Goal: Task Accomplishment & Management: Use online tool/utility

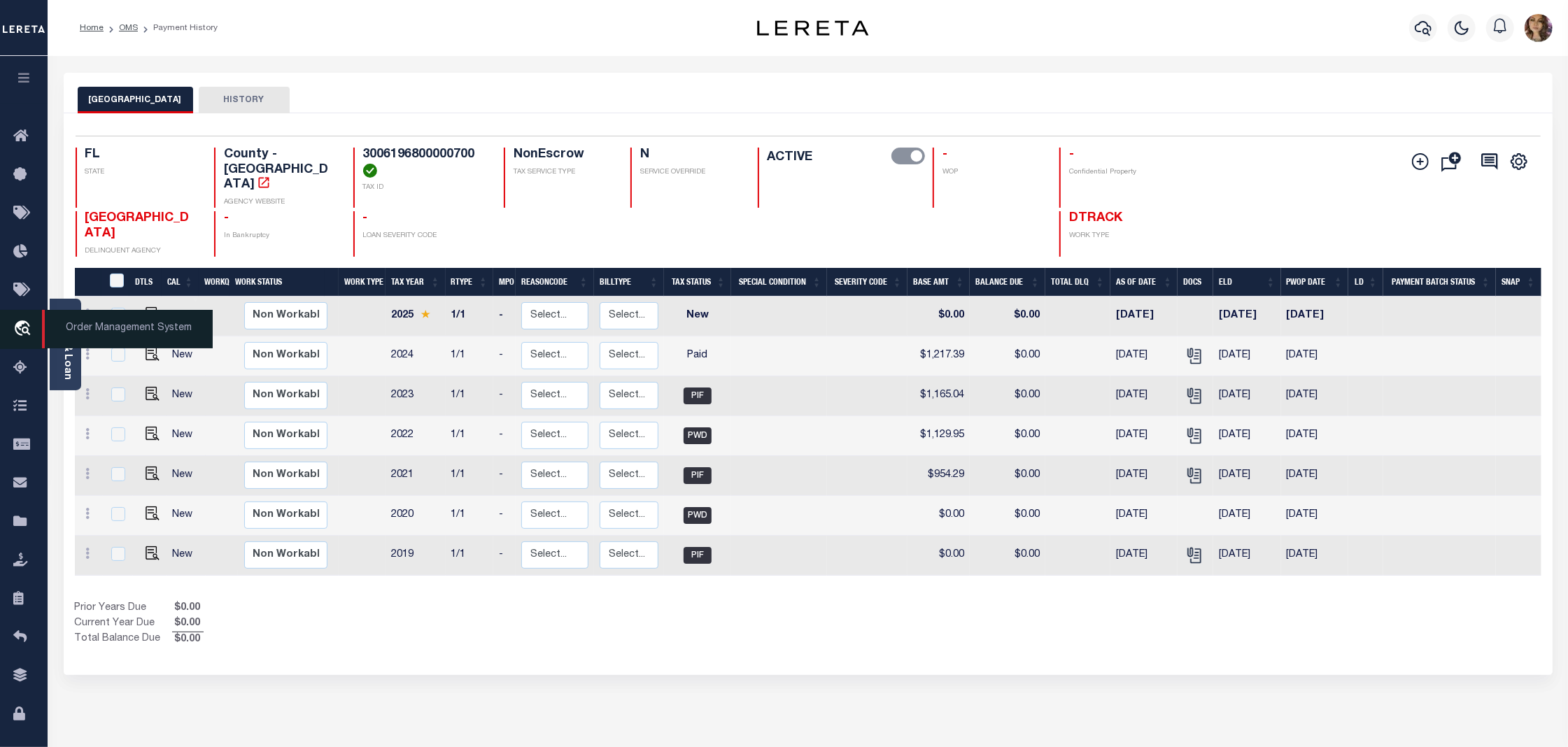
click at [139, 328] on span "Order Management System" at bounding box center [127, 329] width 171 height 38
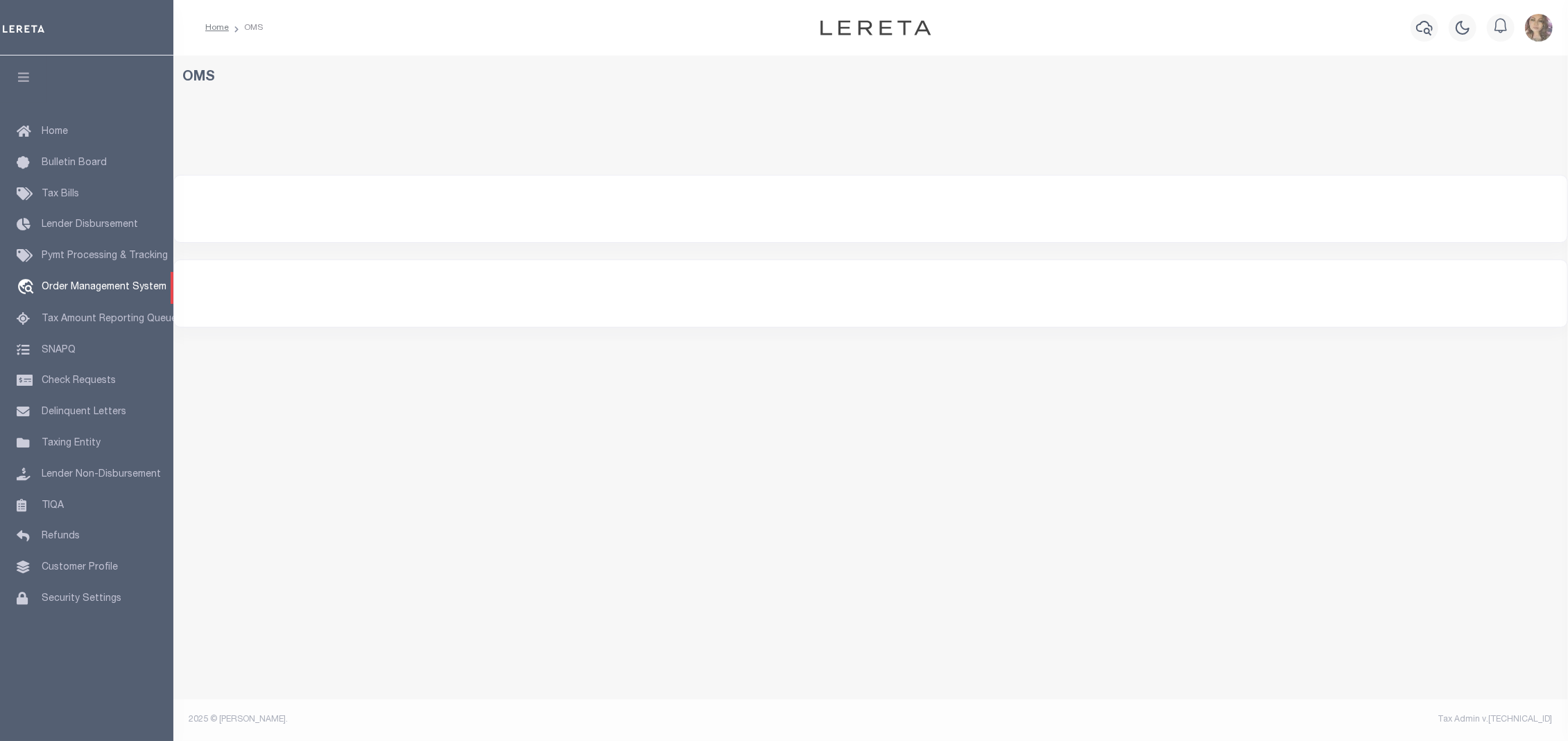
select select "200"
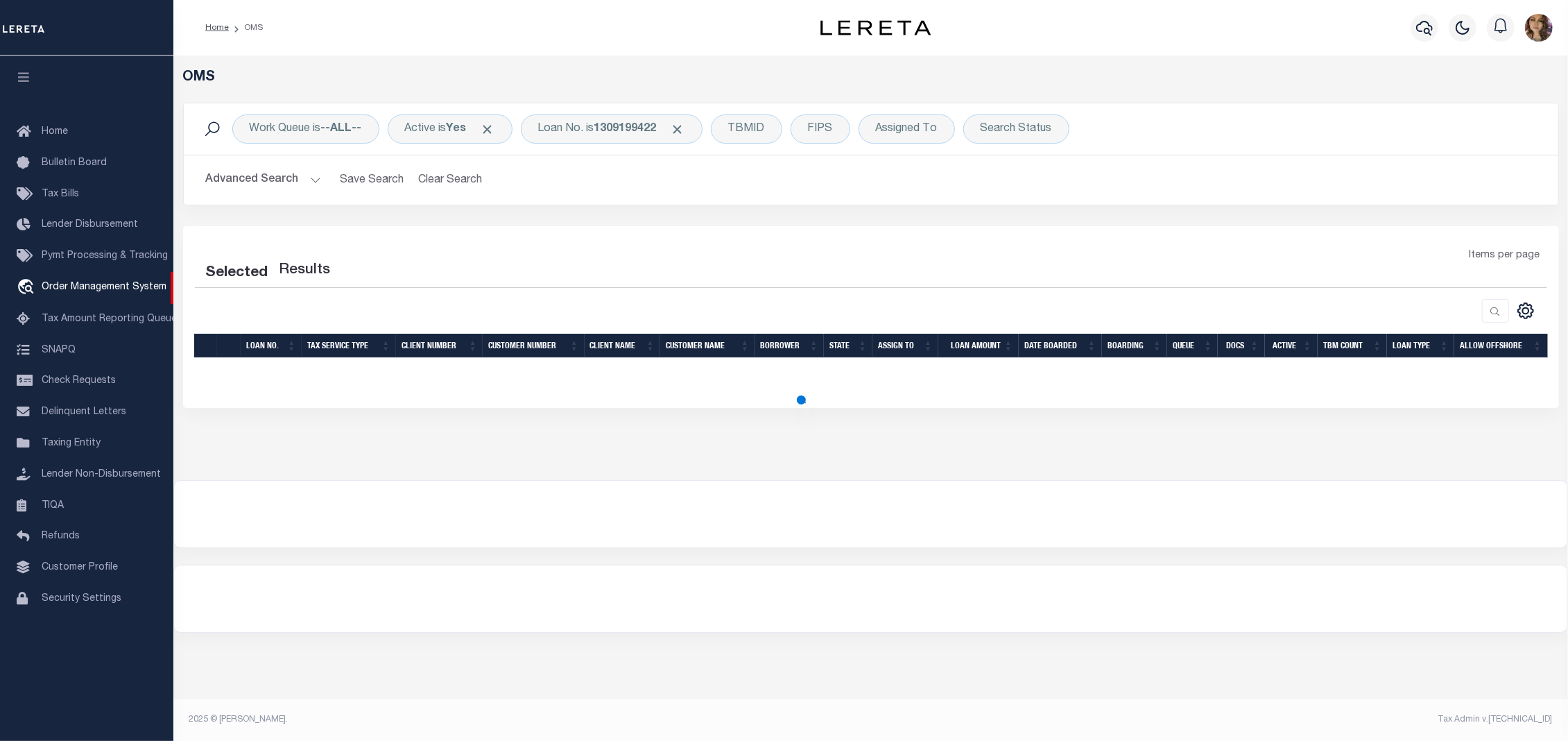
select select "200"
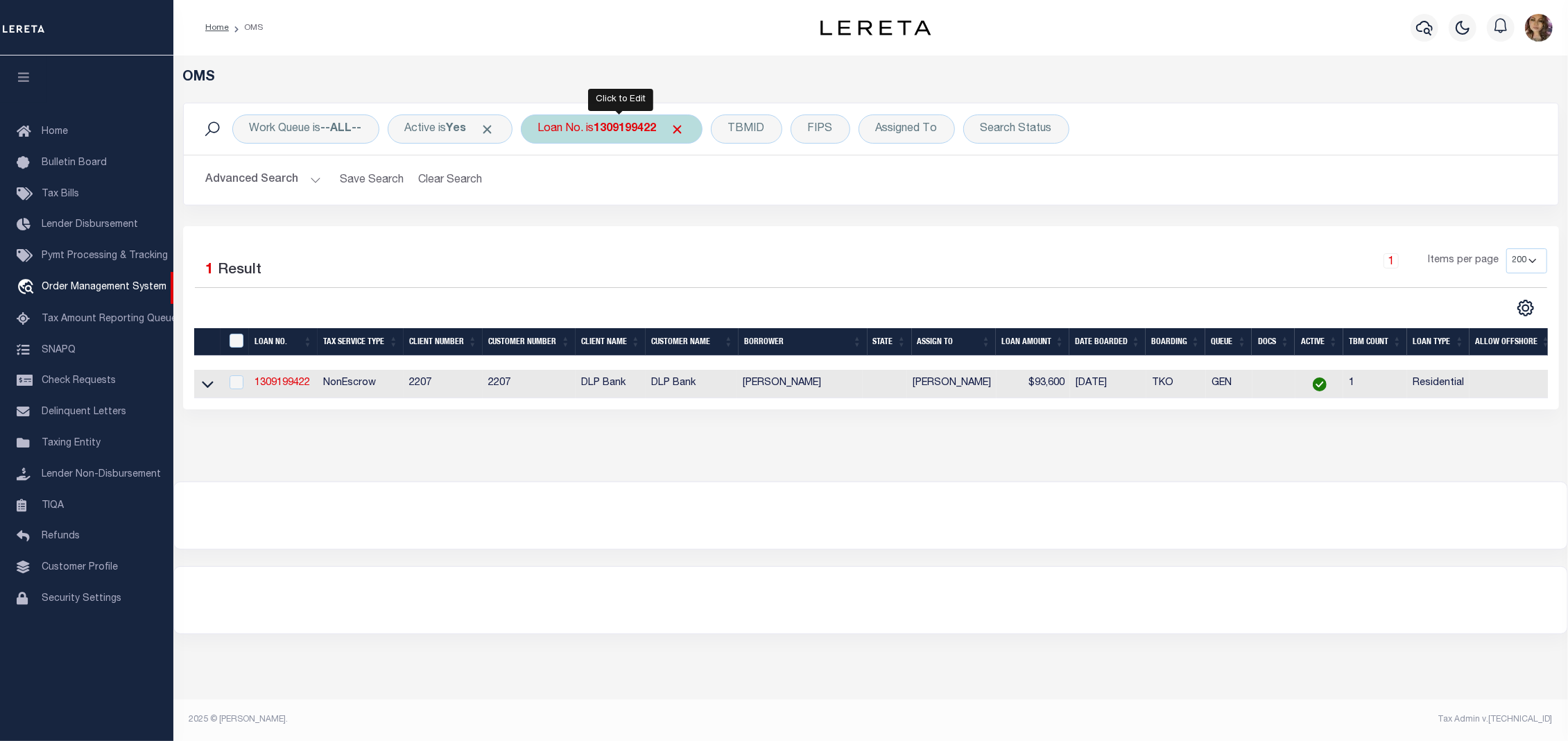
click at [611, 129] on b "1309199422" at bounding box center [626, 129] width 63 height 11
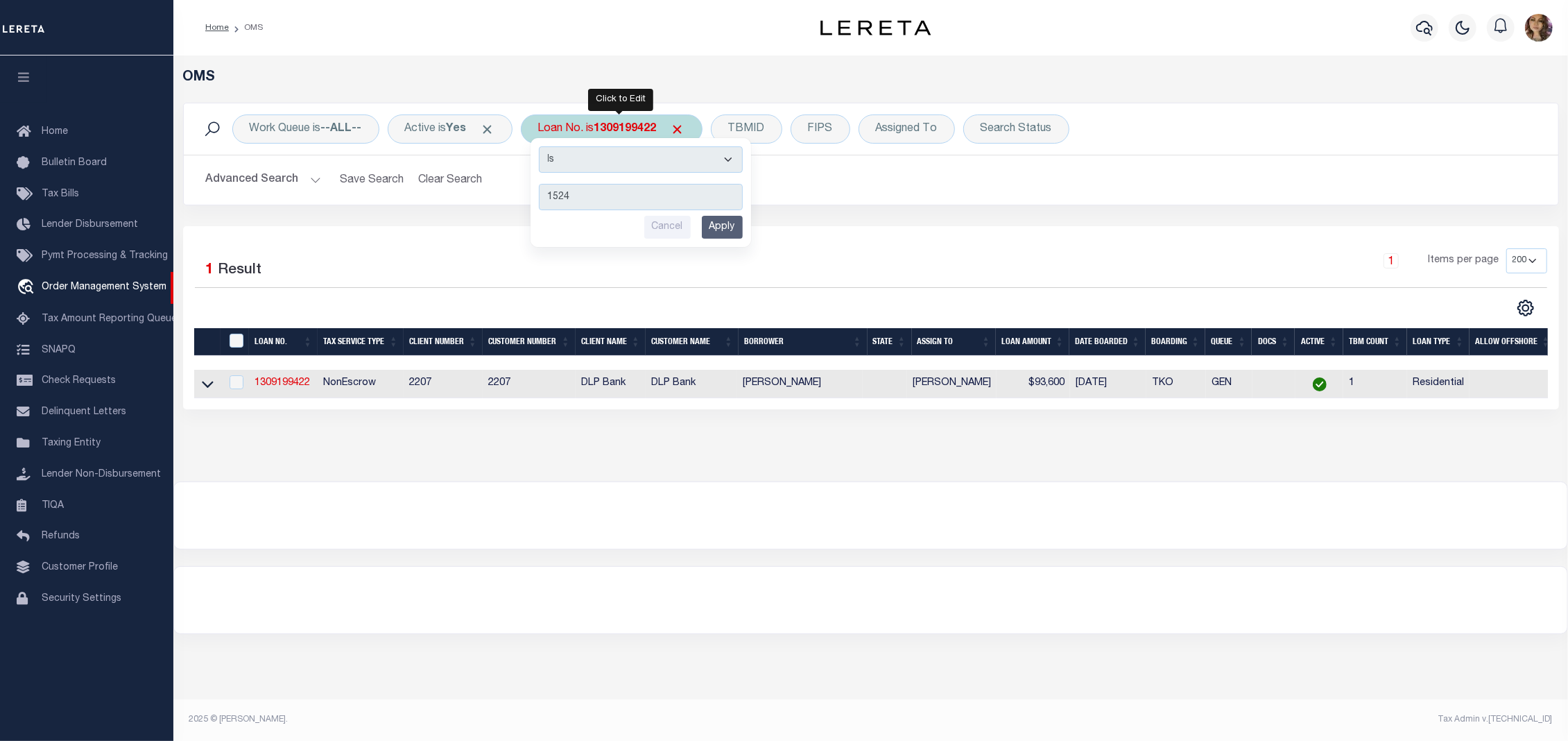
type input "15247"
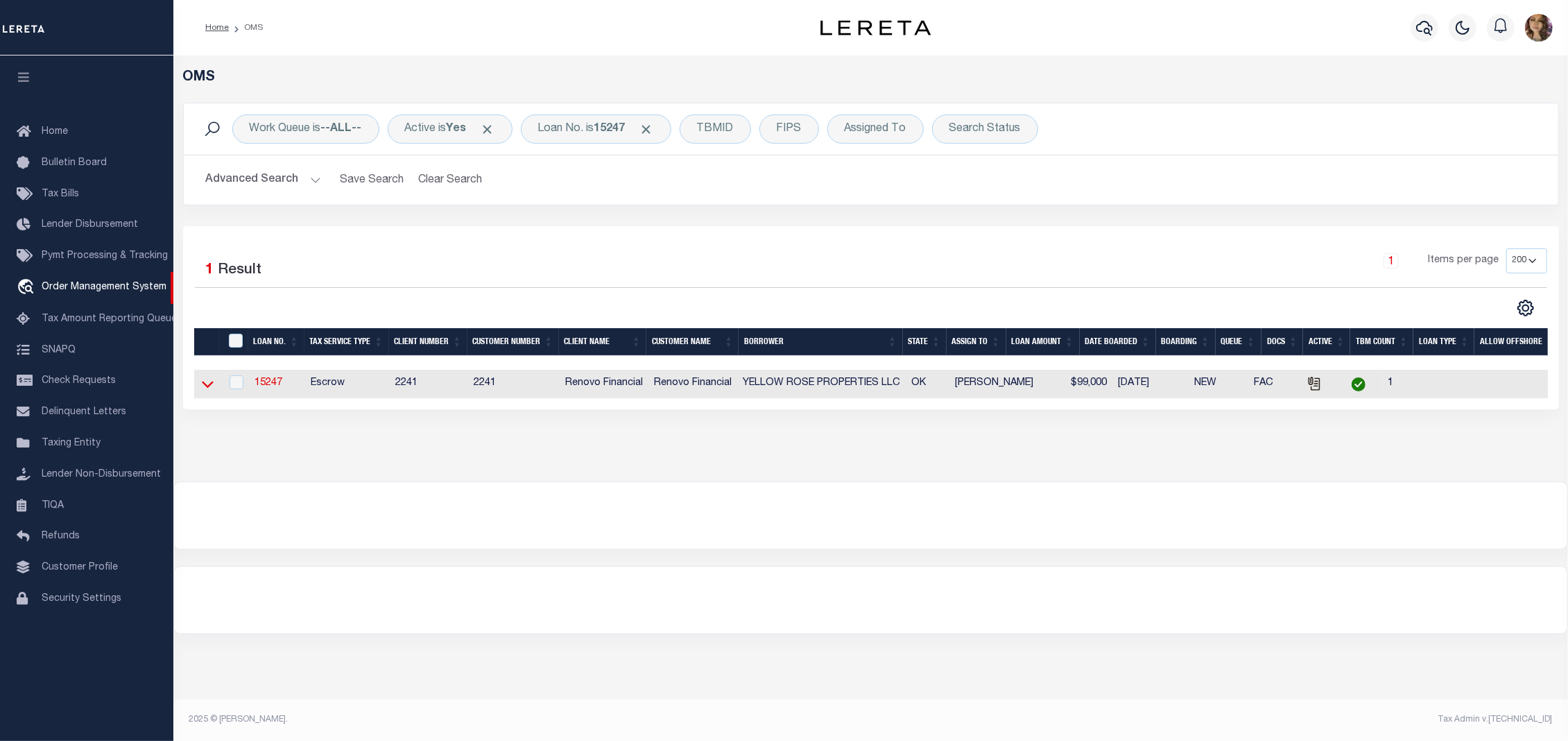
click at [204, 383] on icon at bounding box center [208, 383] width 12 height 14
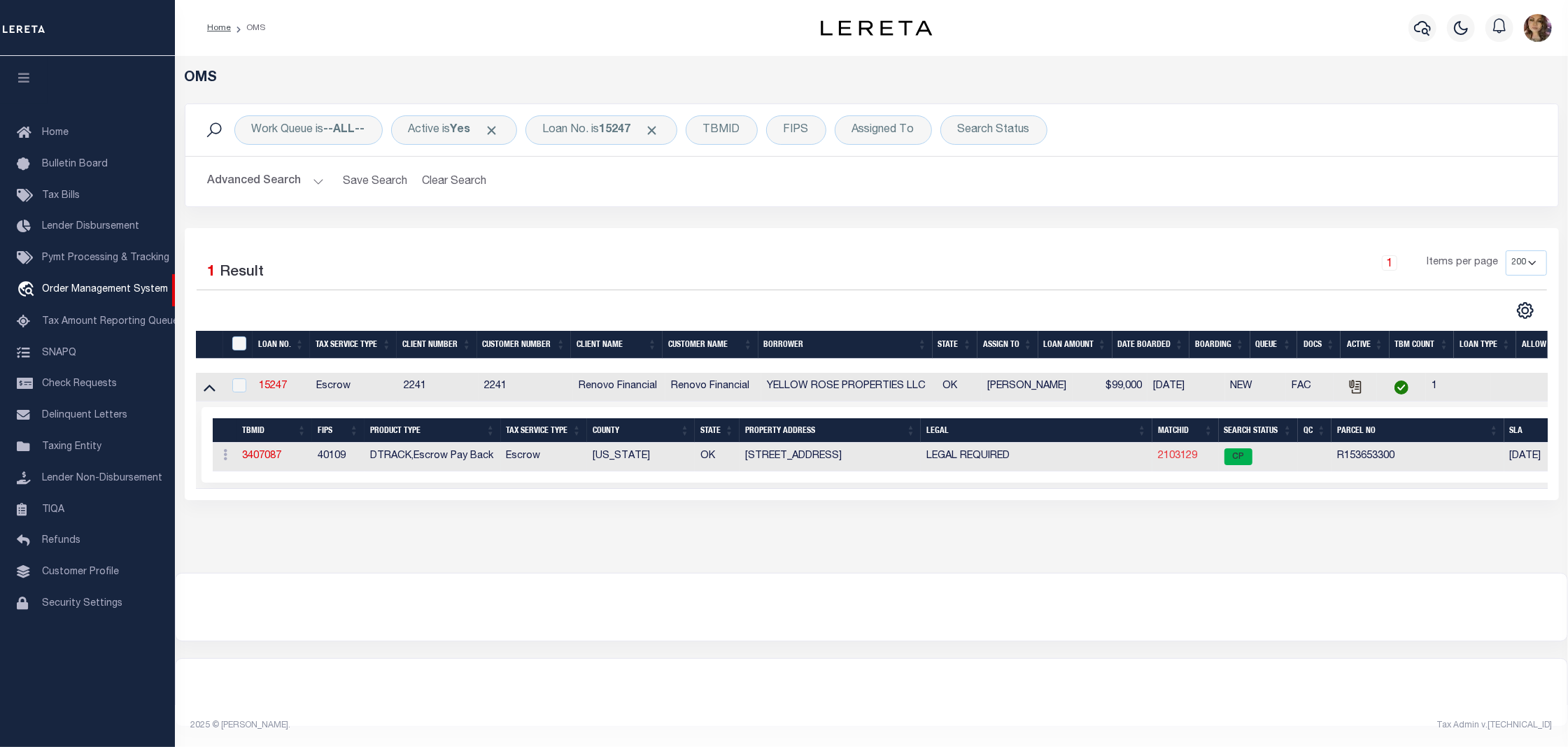
click at [1171, 461] on link "2103129" at bounding box center [1177, 456] width 39 height 10
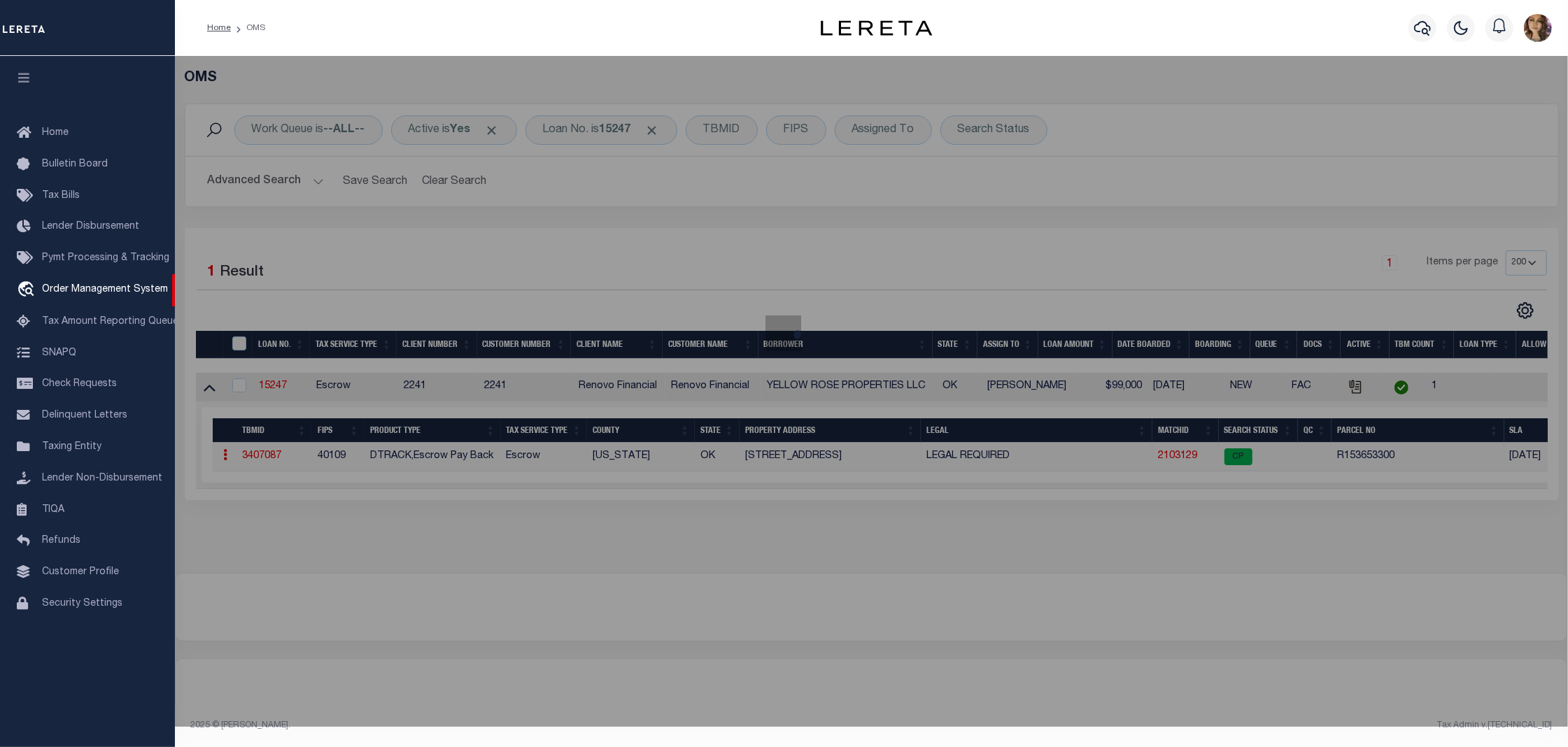
checkbox input "false"
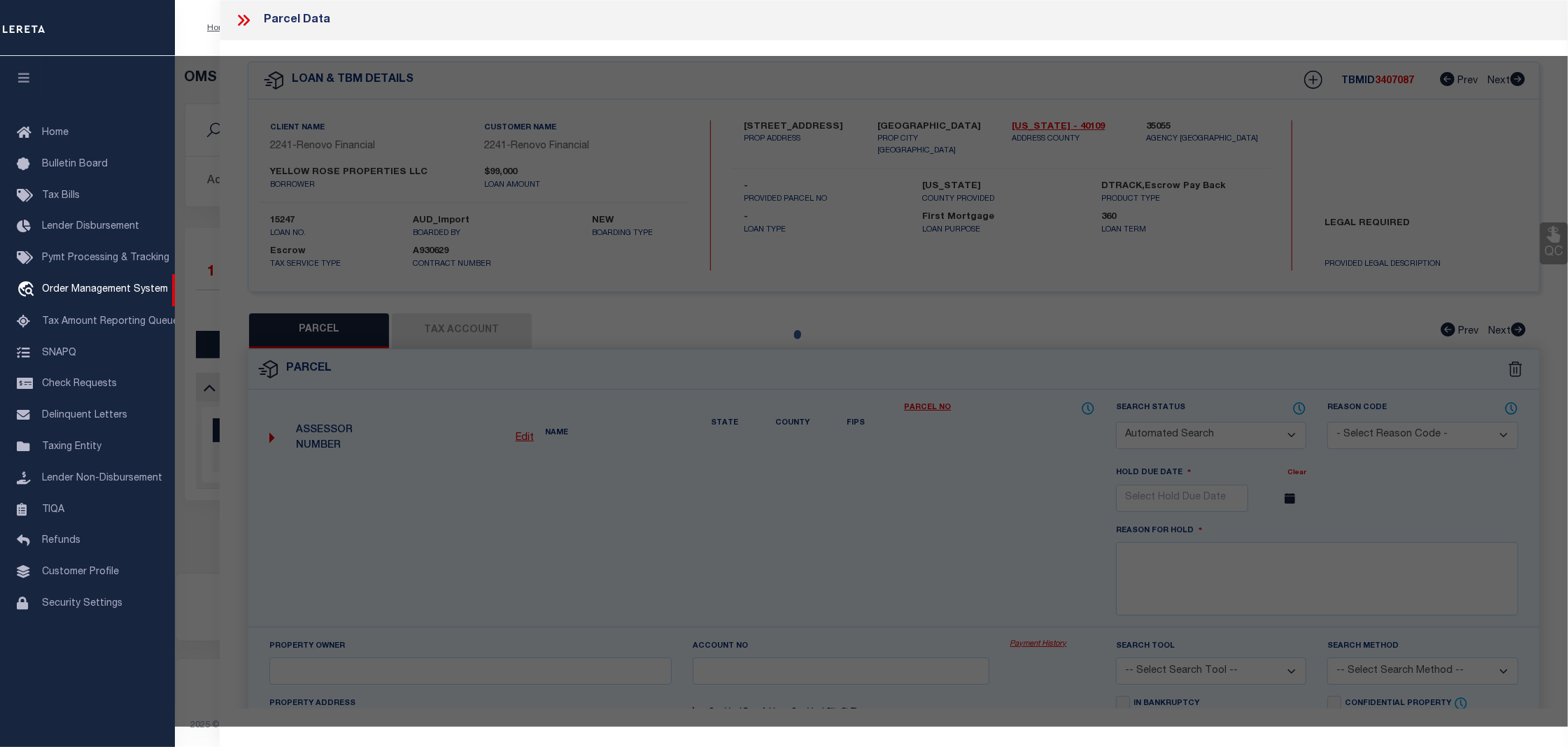
select select "CP"
type input "YELLOW ROSE PROPERTIES LLC"
select select "AGW"
select select
type input "4613 SE 28TH ST"
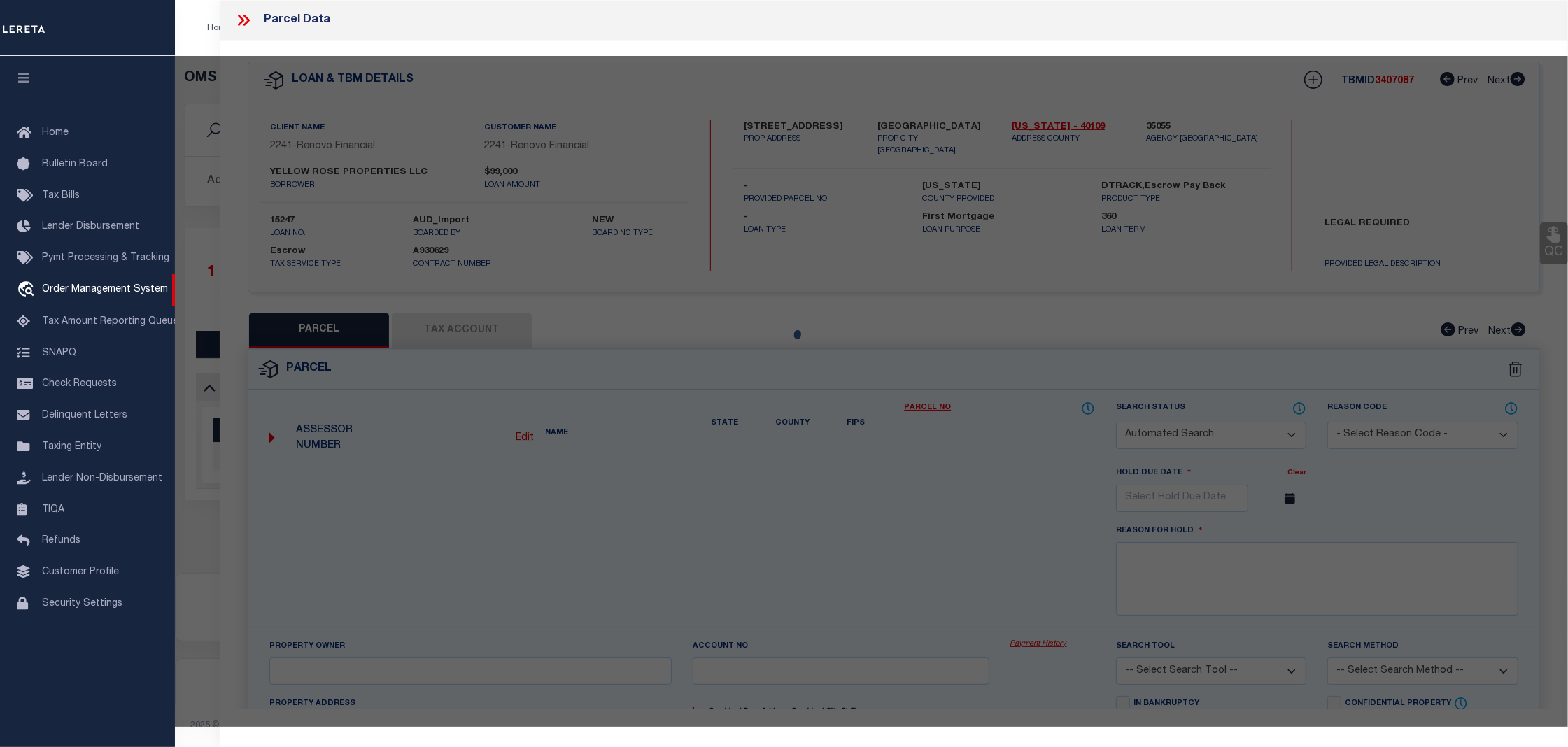
checkbox input "false"
type input "Del City, OK 73115"
type textarea "EPPERLY HEIGHTS 3RD 001 033"
type textarea "02/3/25 Legal calls for lot 33- Block 1; acct. which covers parcel R153653300"
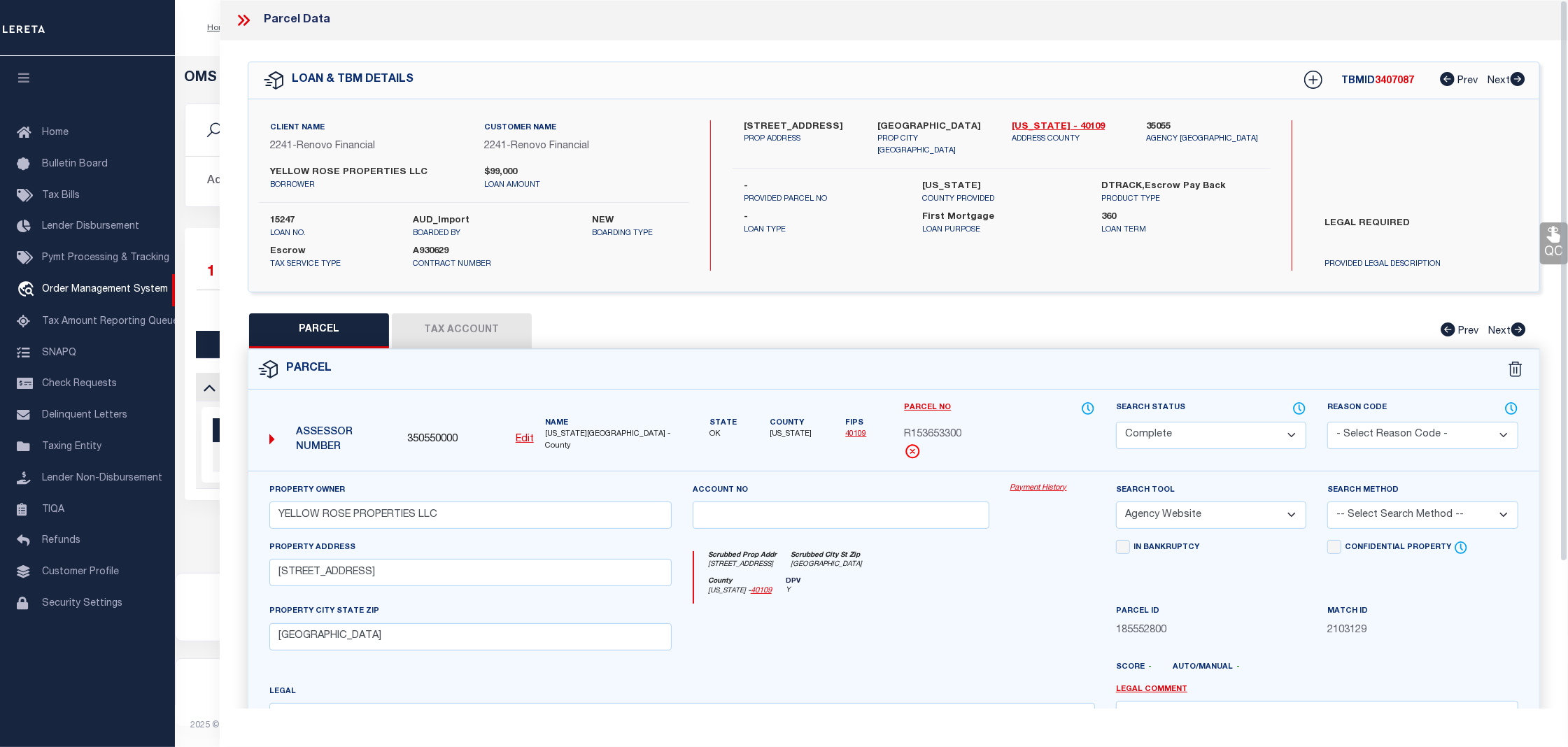
click at [1050, 489] on link "Payment History" at bounding box center [1052, 489] width 85 height 12
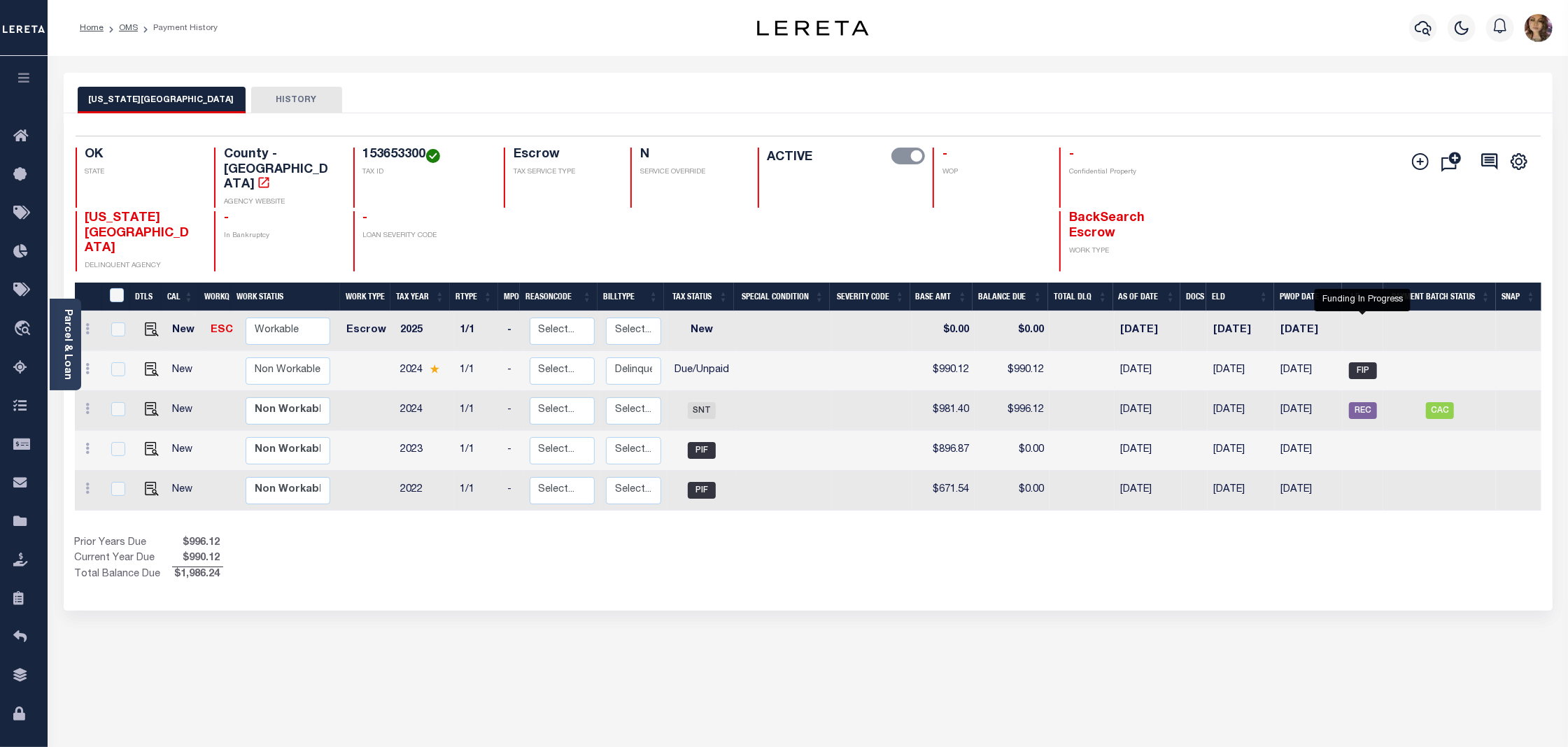
click at [1358, 362] on span "FIP" at bounding box center [1363, 370] width 28 height 17
checkbox input "true"
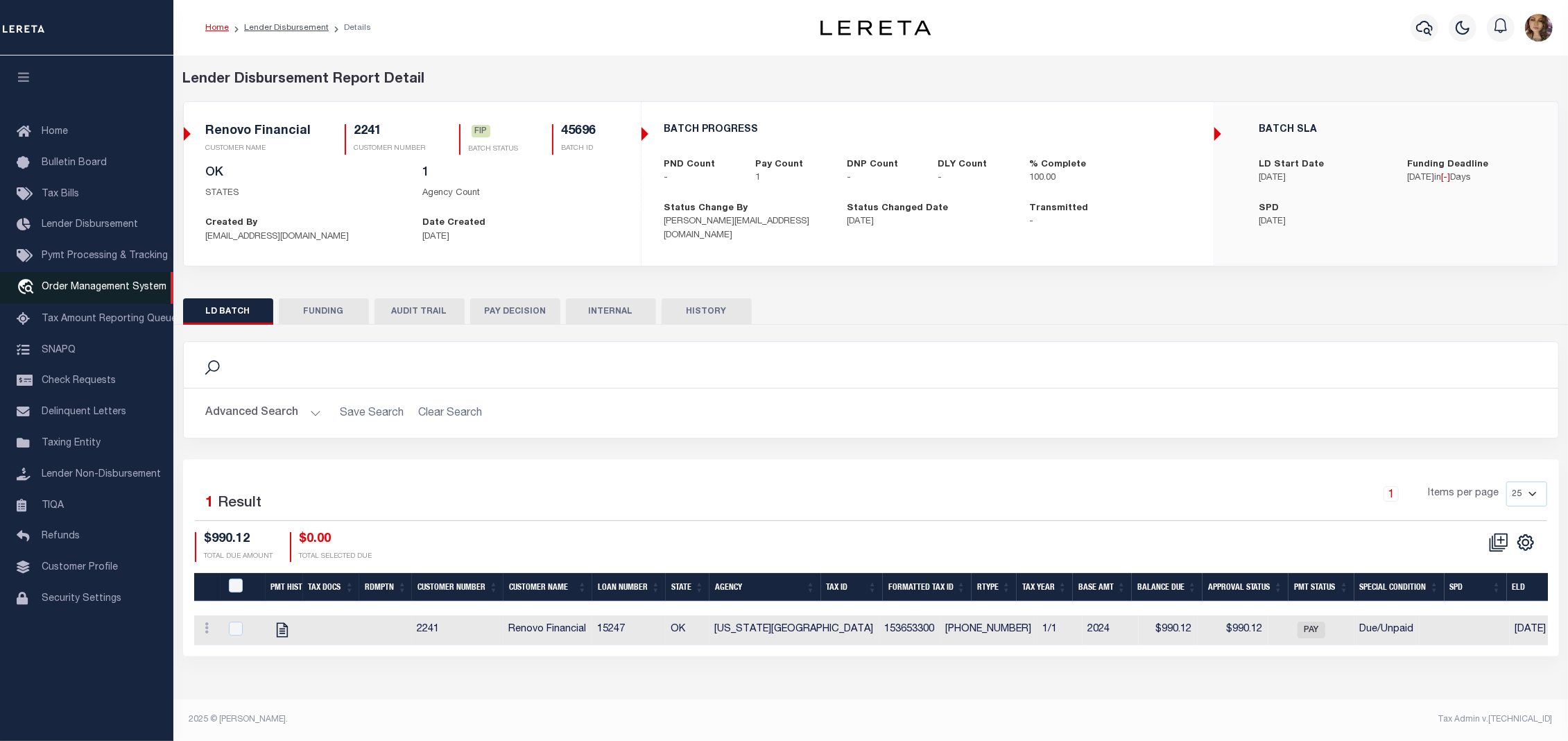
click at [109, 290] on span "Order Management System" at bounding box center [104, 287] width 125 height 10
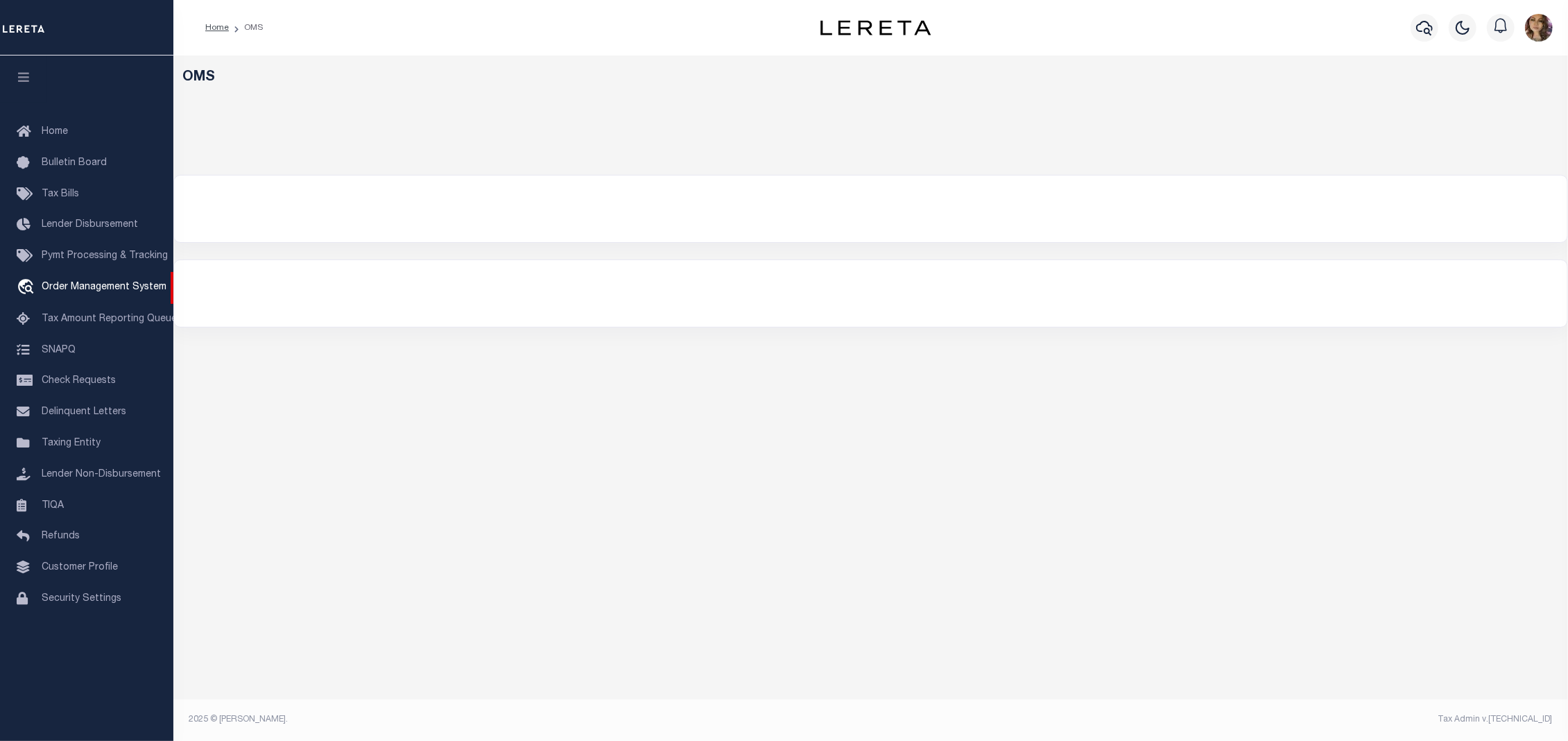
select select "200"
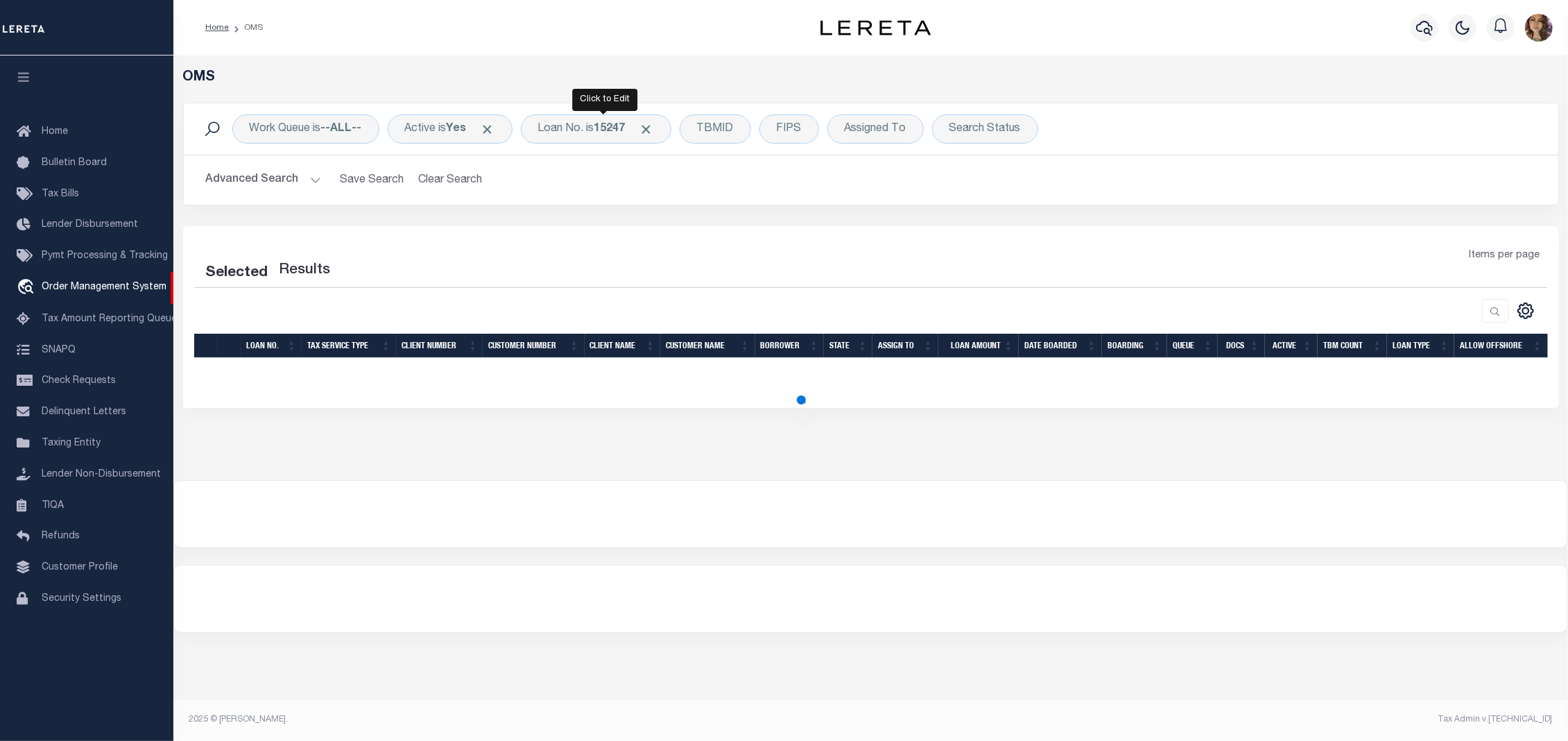
select select "200"
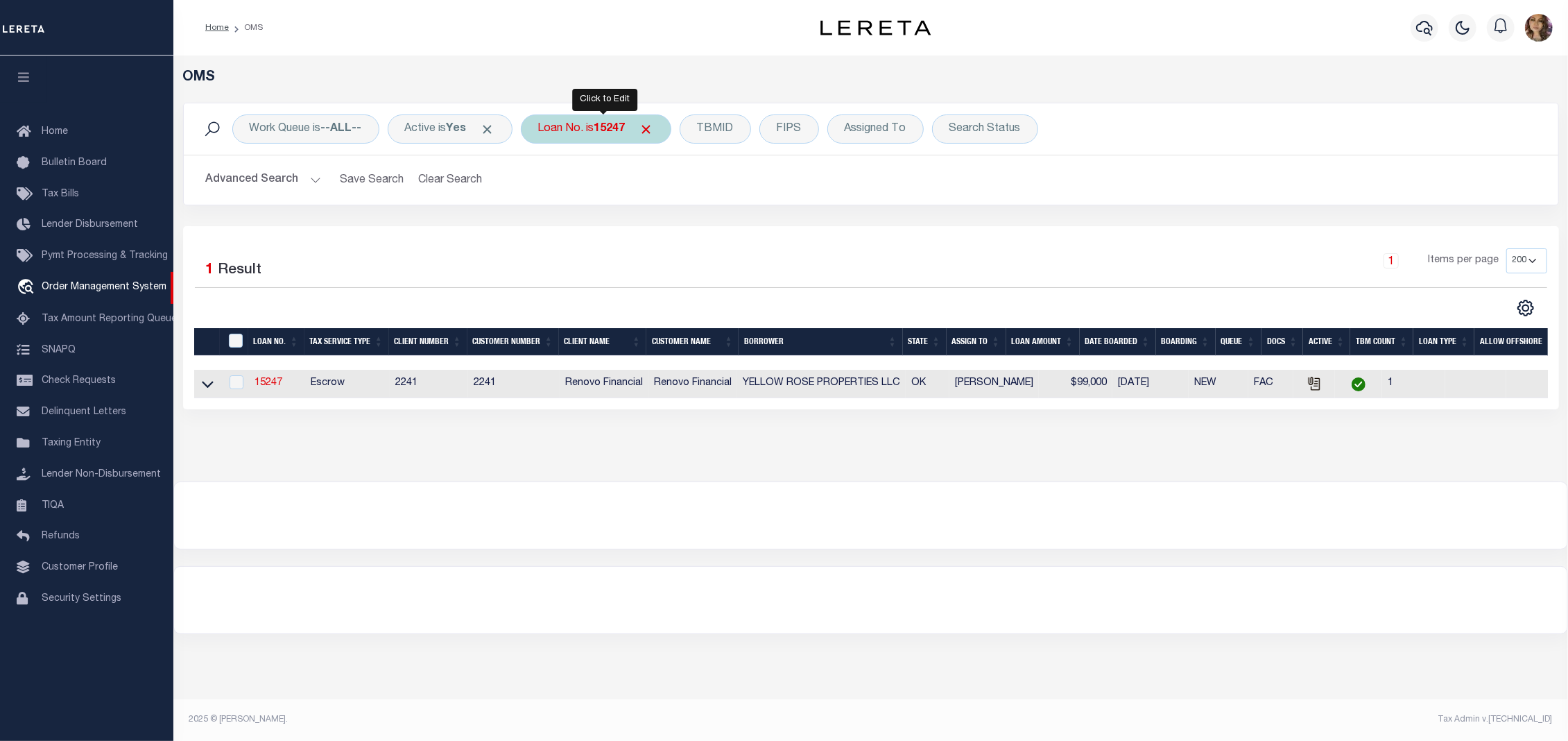
click at [603, 136] on div "Loan No. is 15247" at bounding box center [595, 129] width 150 height 29
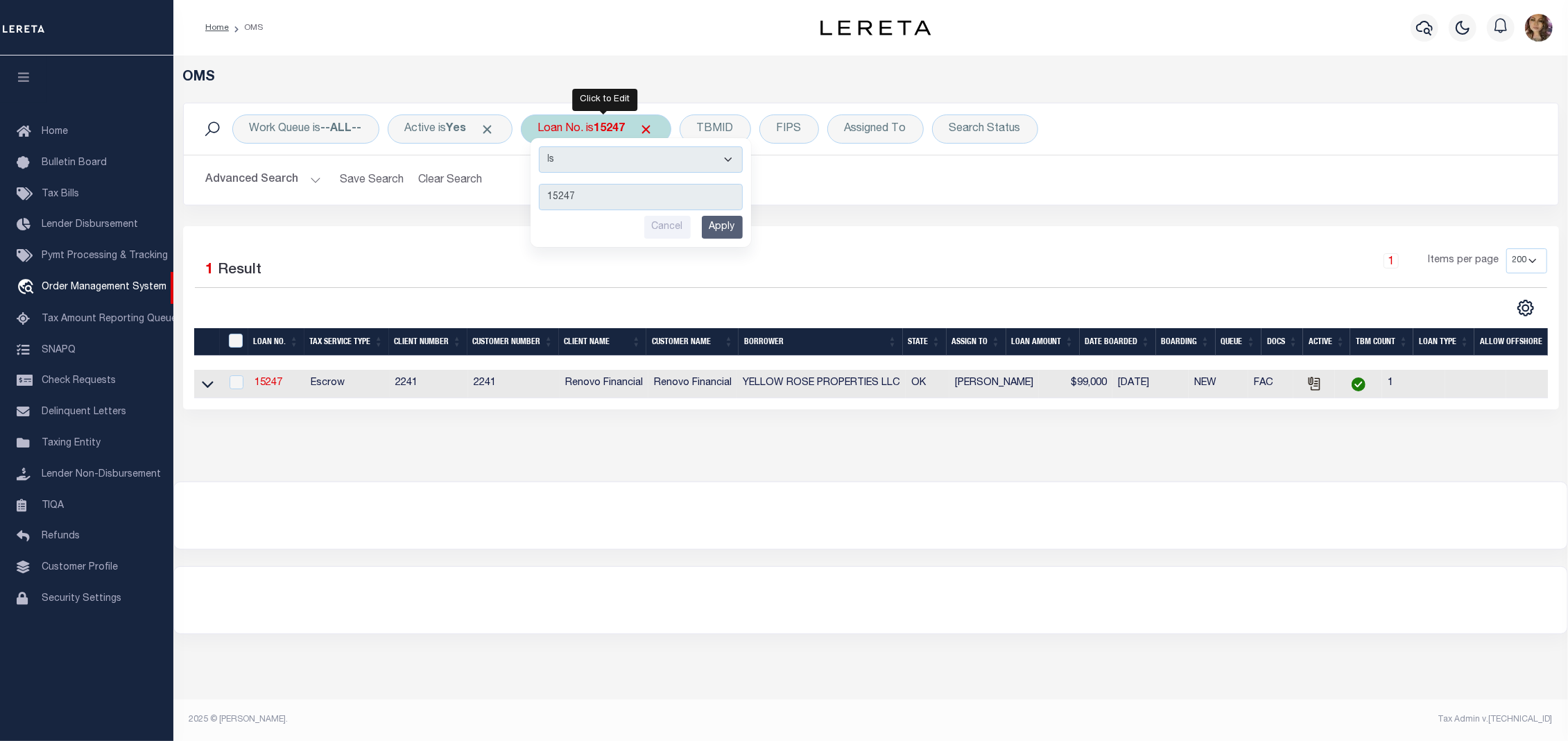
type input "12760"
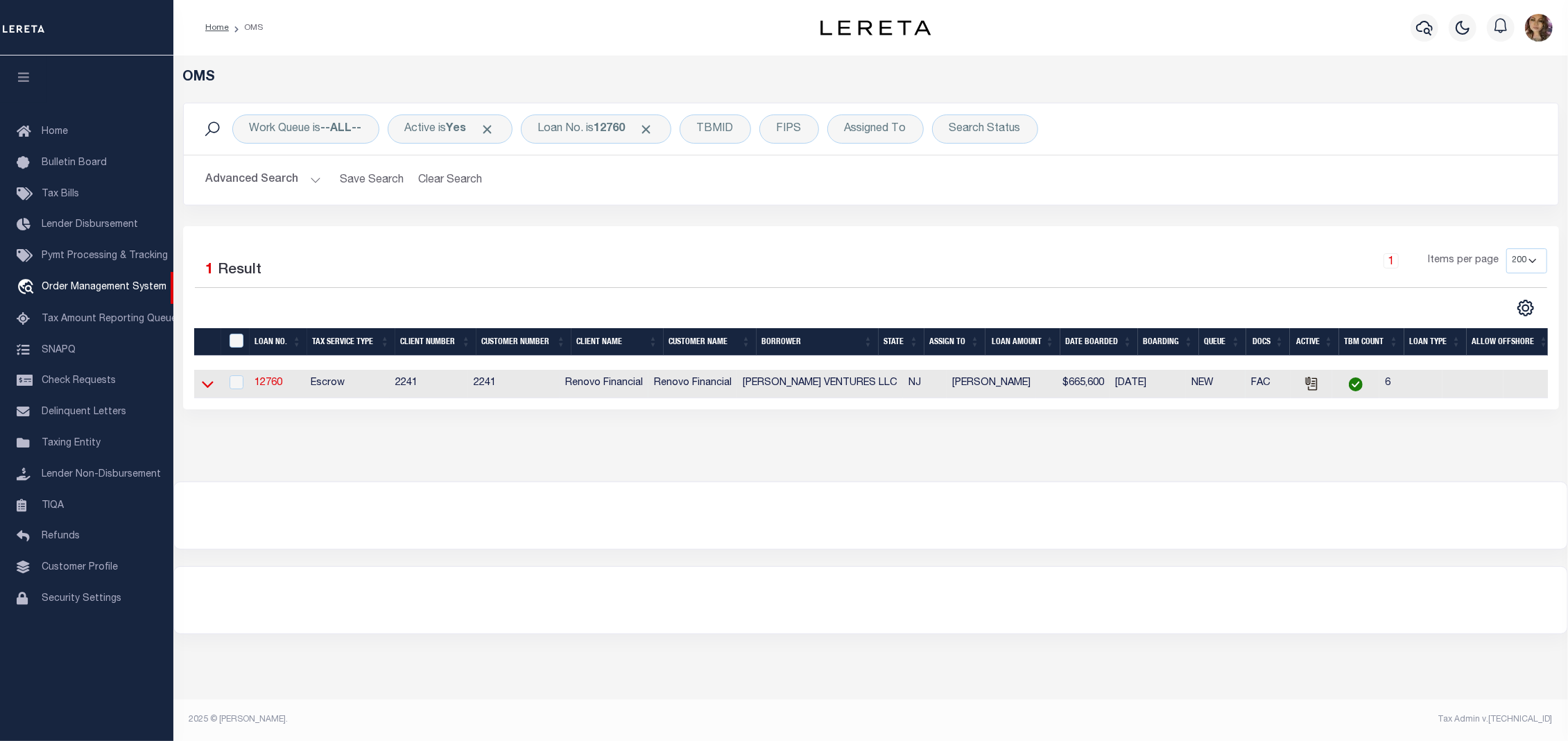
click at [203, 386] on icon at bounding box center [208, 385] width 12 height 7
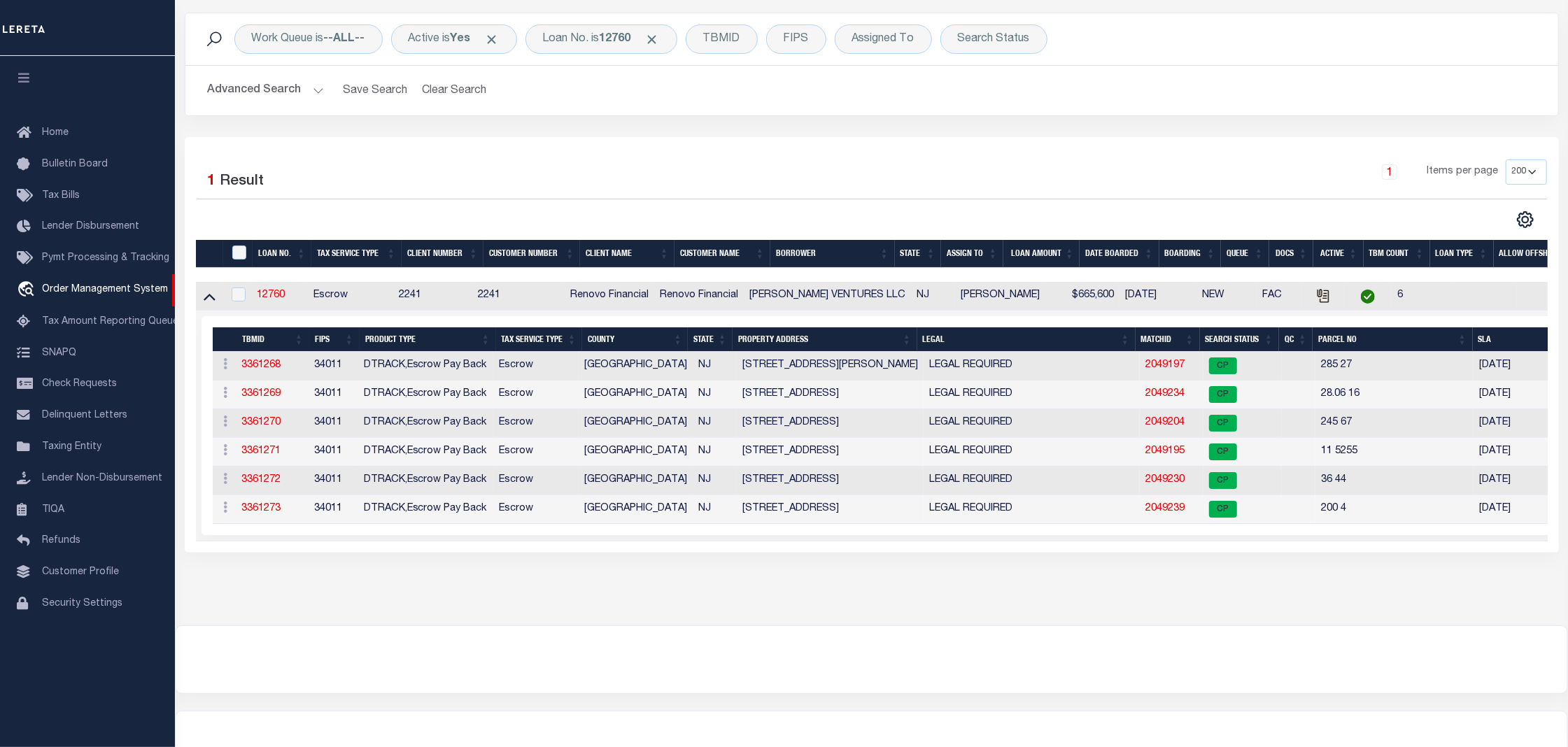
scroll to position [93, 0]
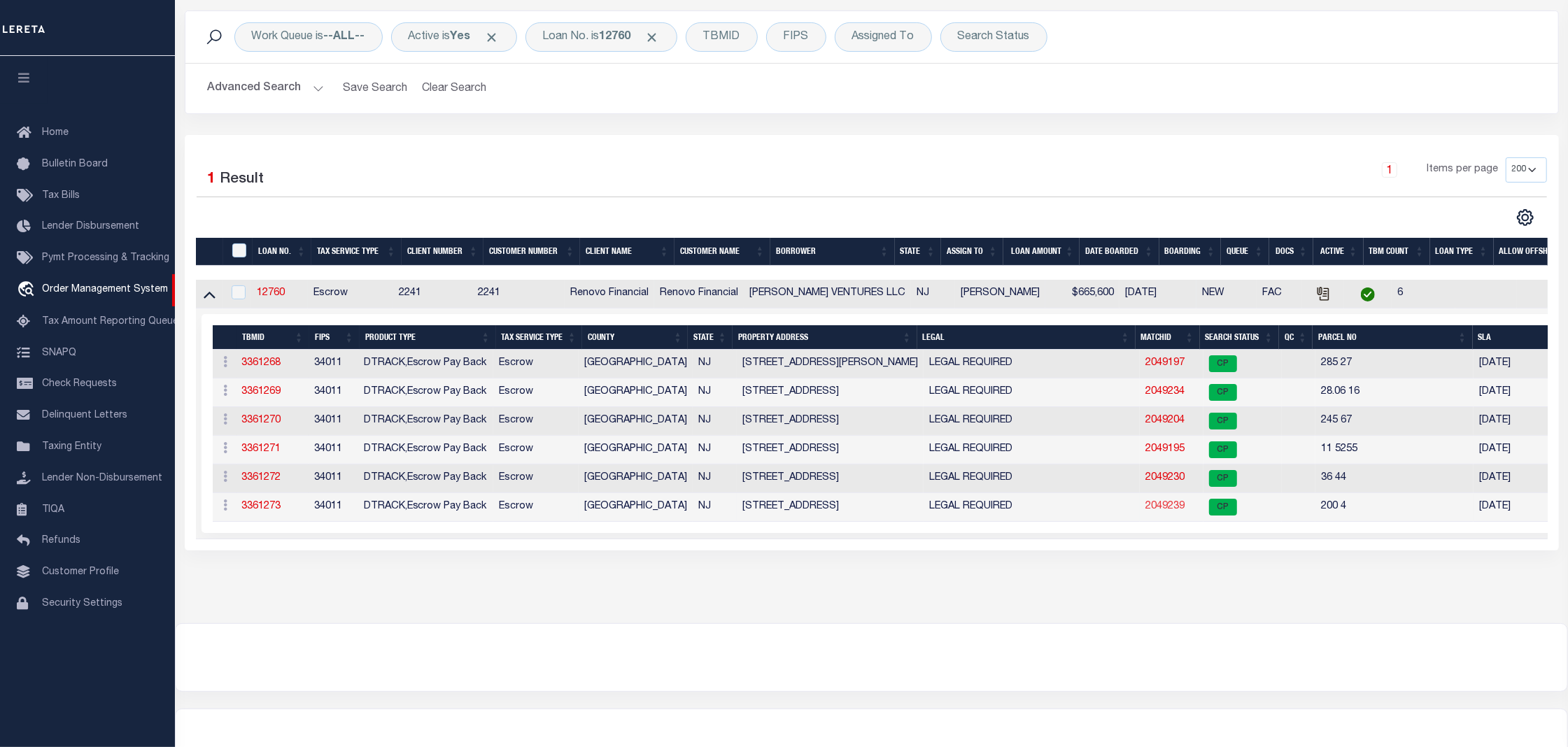
click at [1148, 511] on link "2049239" at bounding box center [1164, 506] width 39 height 10
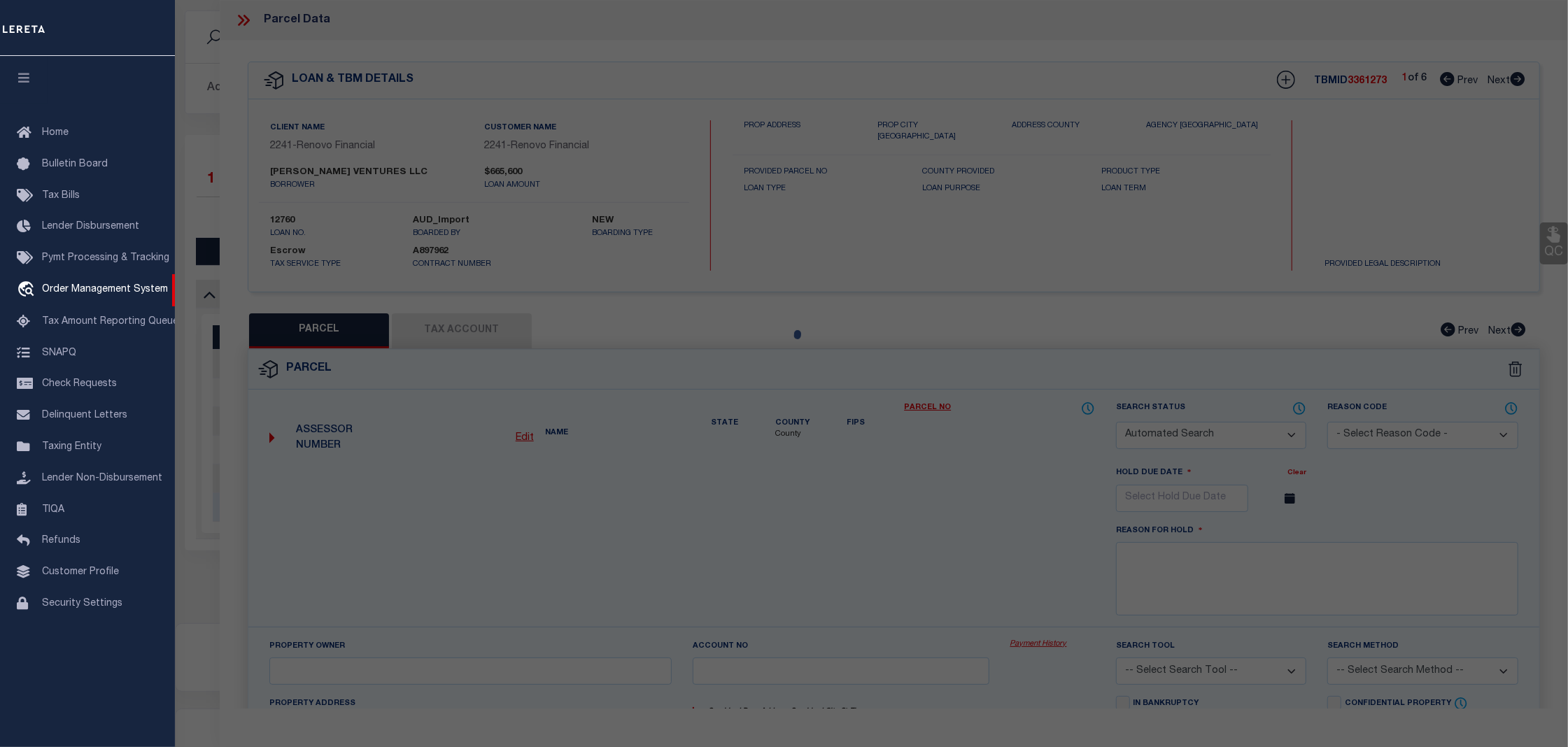
checkbox input "false"
select select "CP"
type input "ORTIZ VENTURES LLC"
select select "AGW"
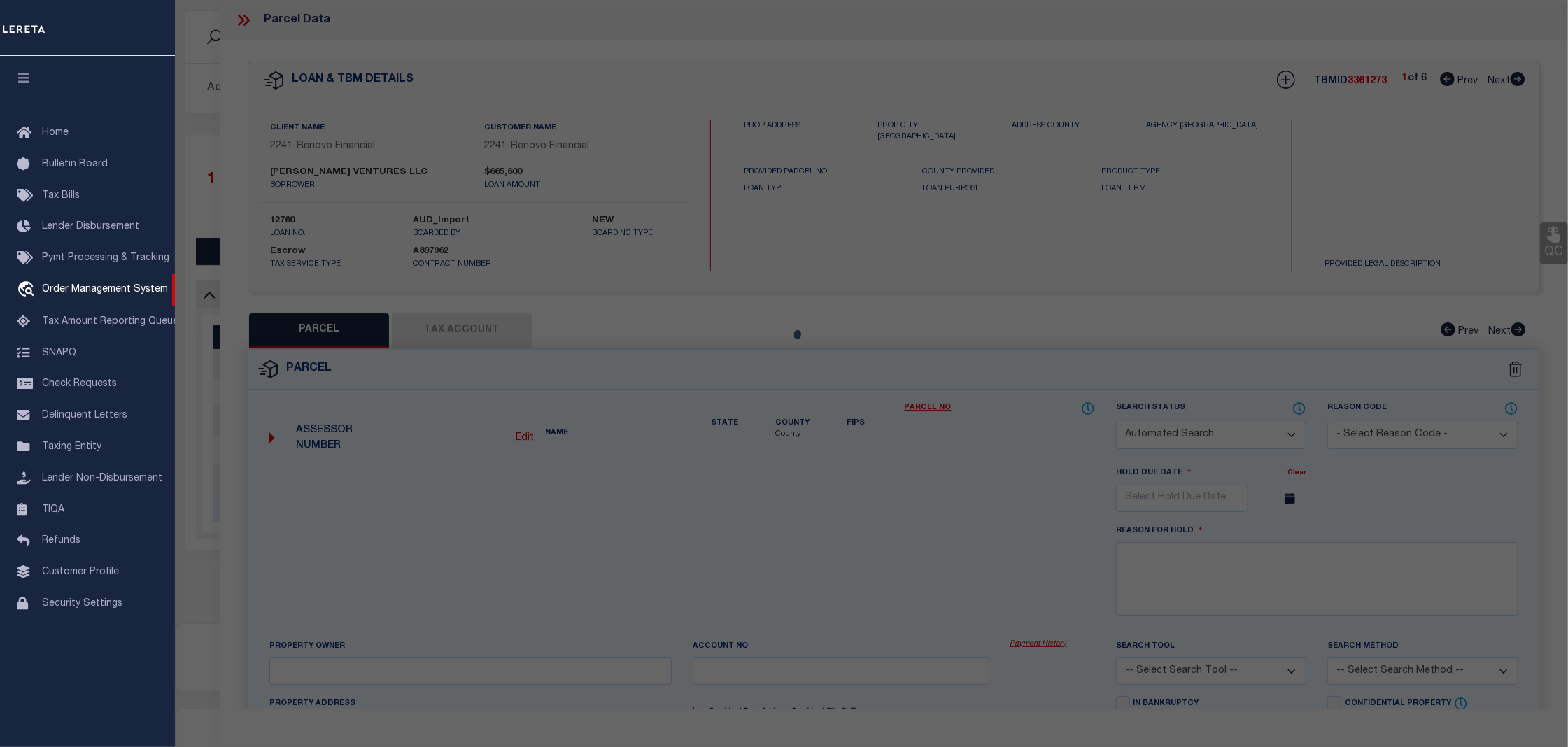
select select
type input "98 UNIVERSITY AVE"
checkbox input "false"
type input "Bridgeton, NJ 08302"
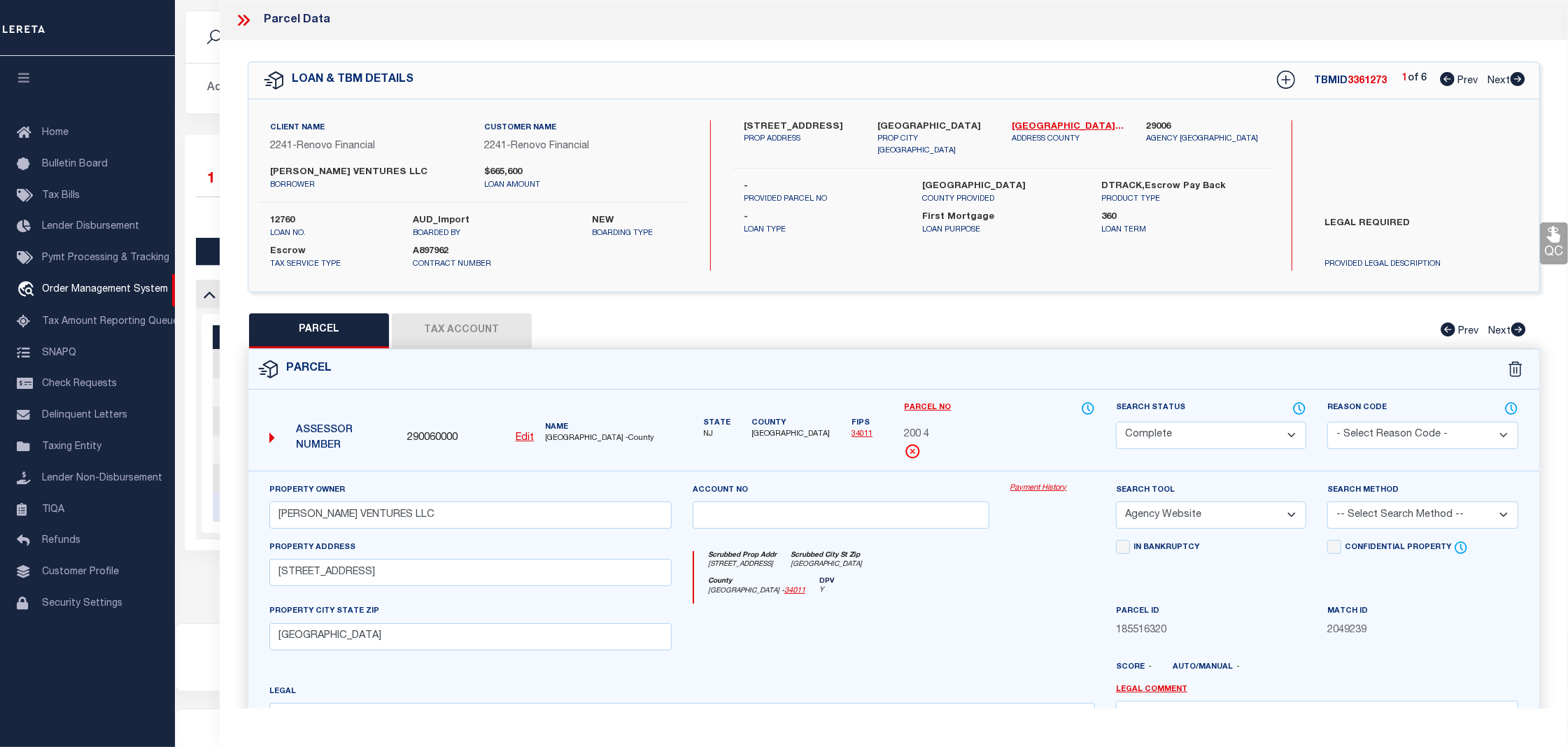
click at [1031, 492] on link "Payment History" at bounding box center [1052, 489] width 85 height 12
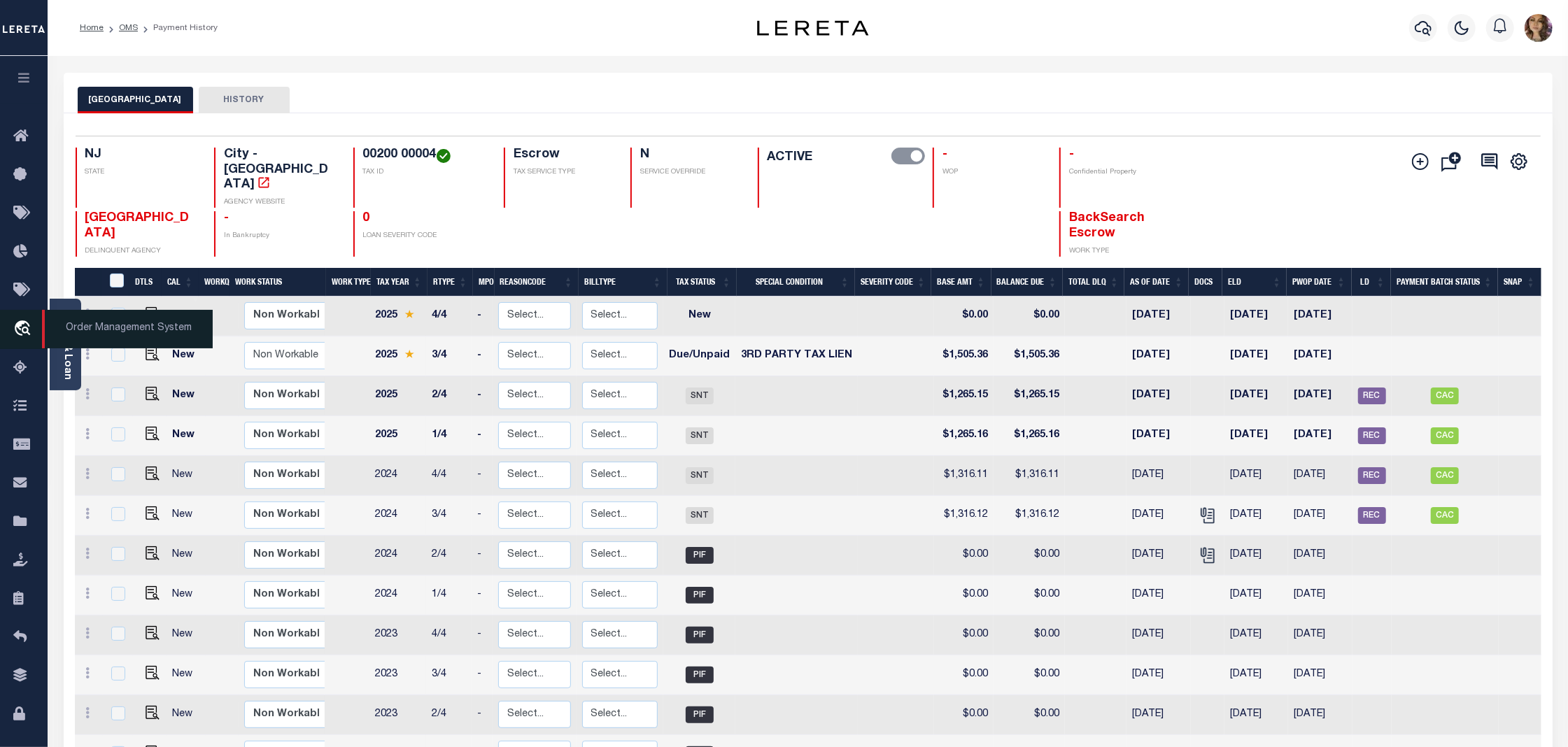
drag, startPoint x: 101, startPoint y: 328, endPoint x: 134, endPoint y: 328, distance: 33.0
click at [101, 328] on span "Order Management System" at bounding box center [127, 329] width 171 height 38
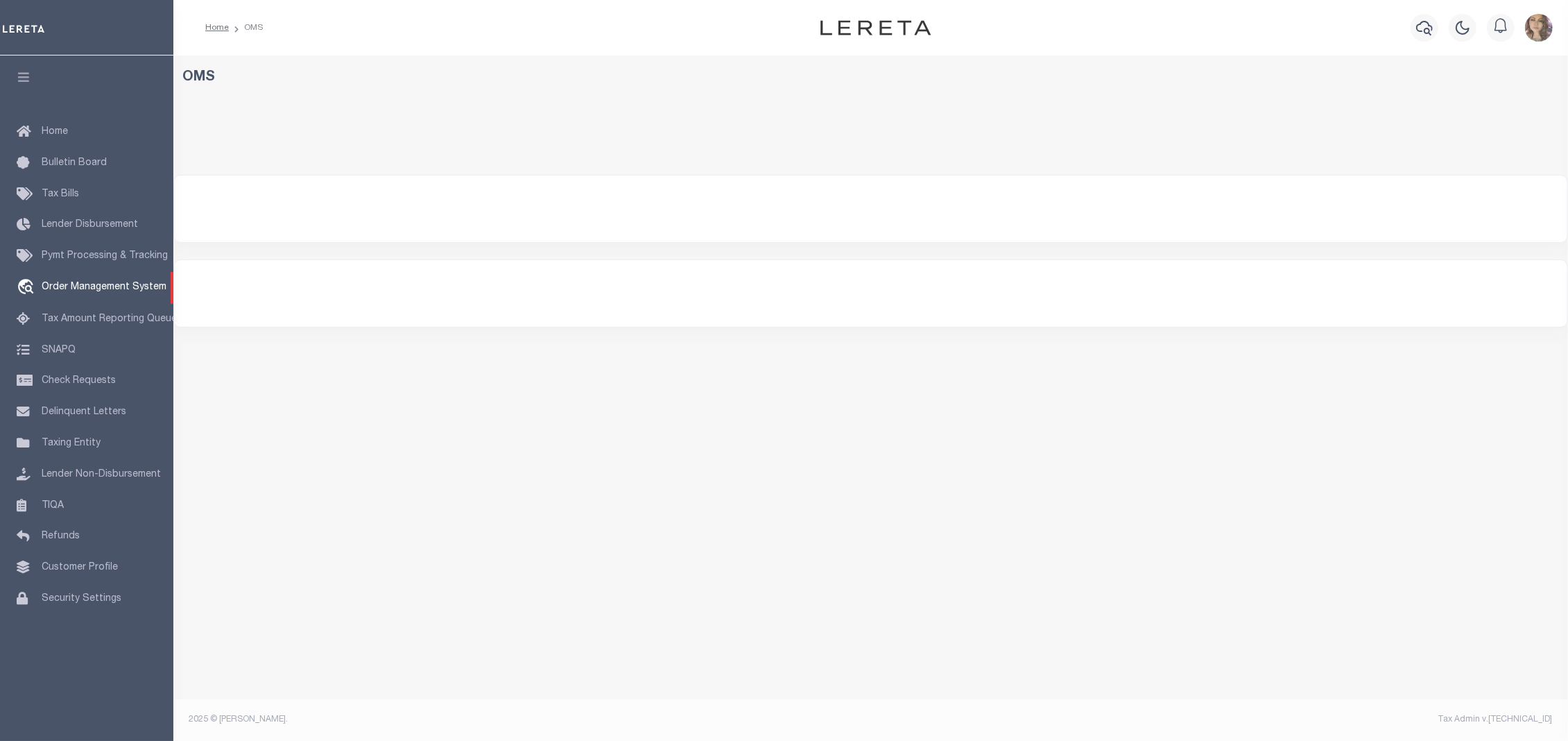
select select "200"
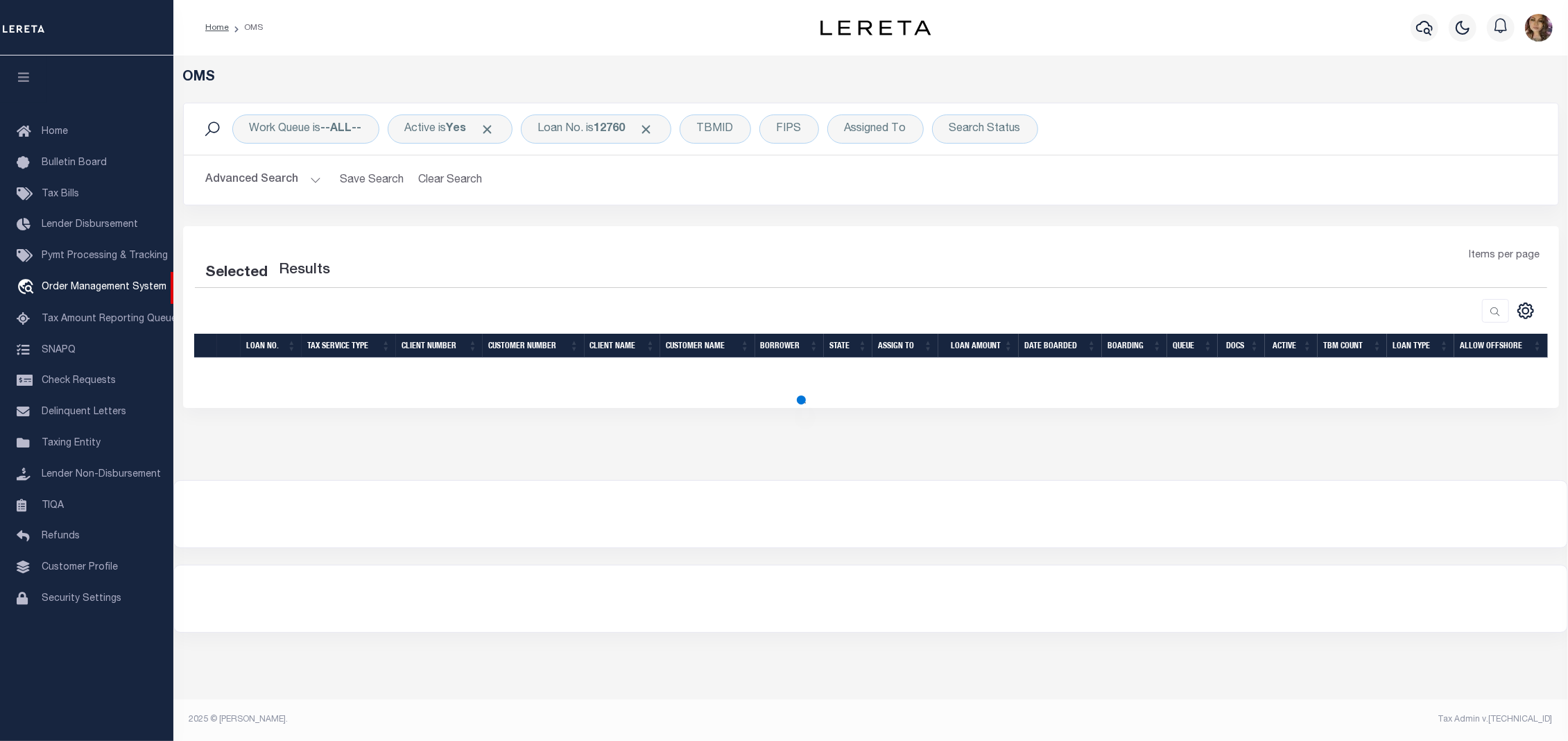
select select "200"
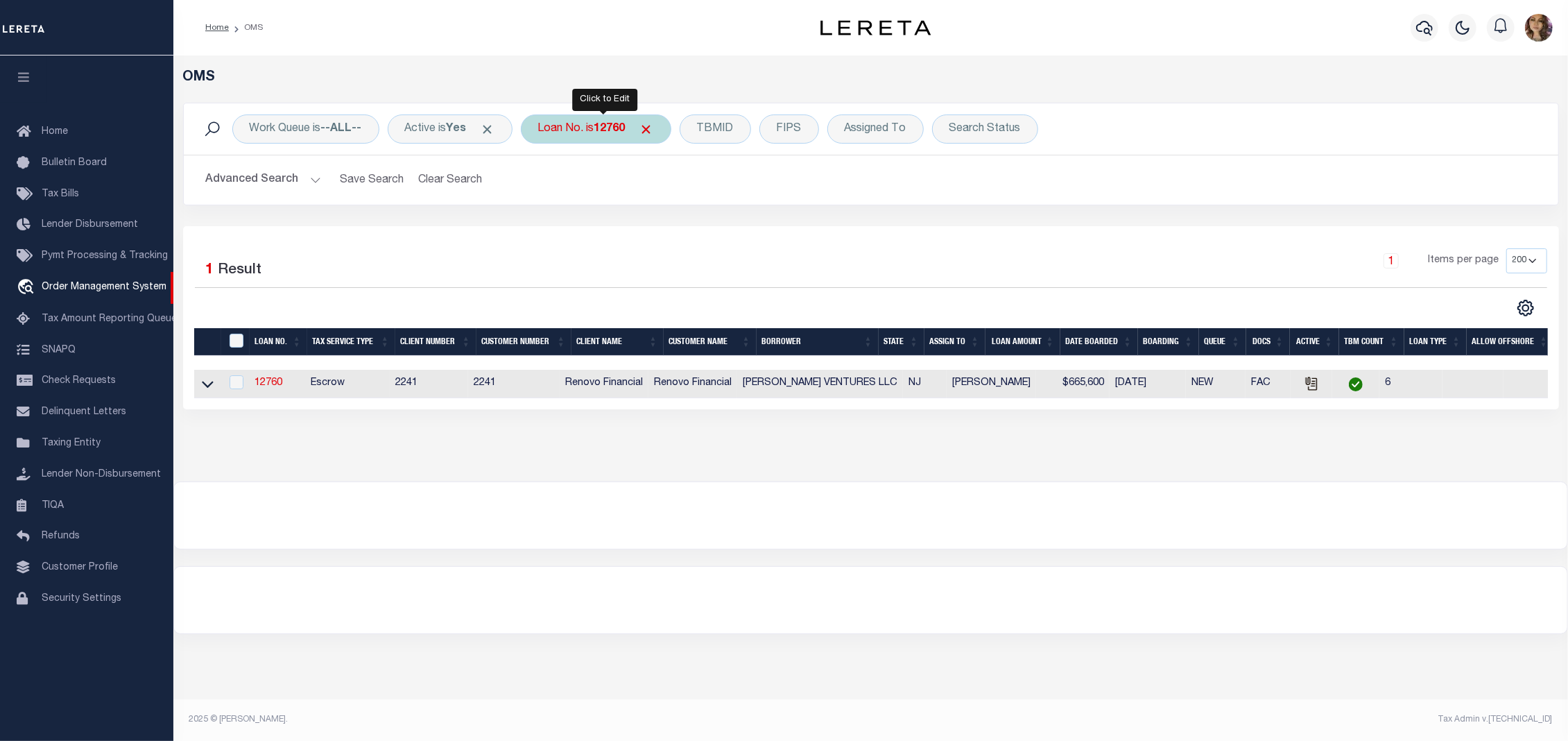
click at [589, 123] on div "Loan No. is 12760" at bounding box center [595, 129] width 150 height 29
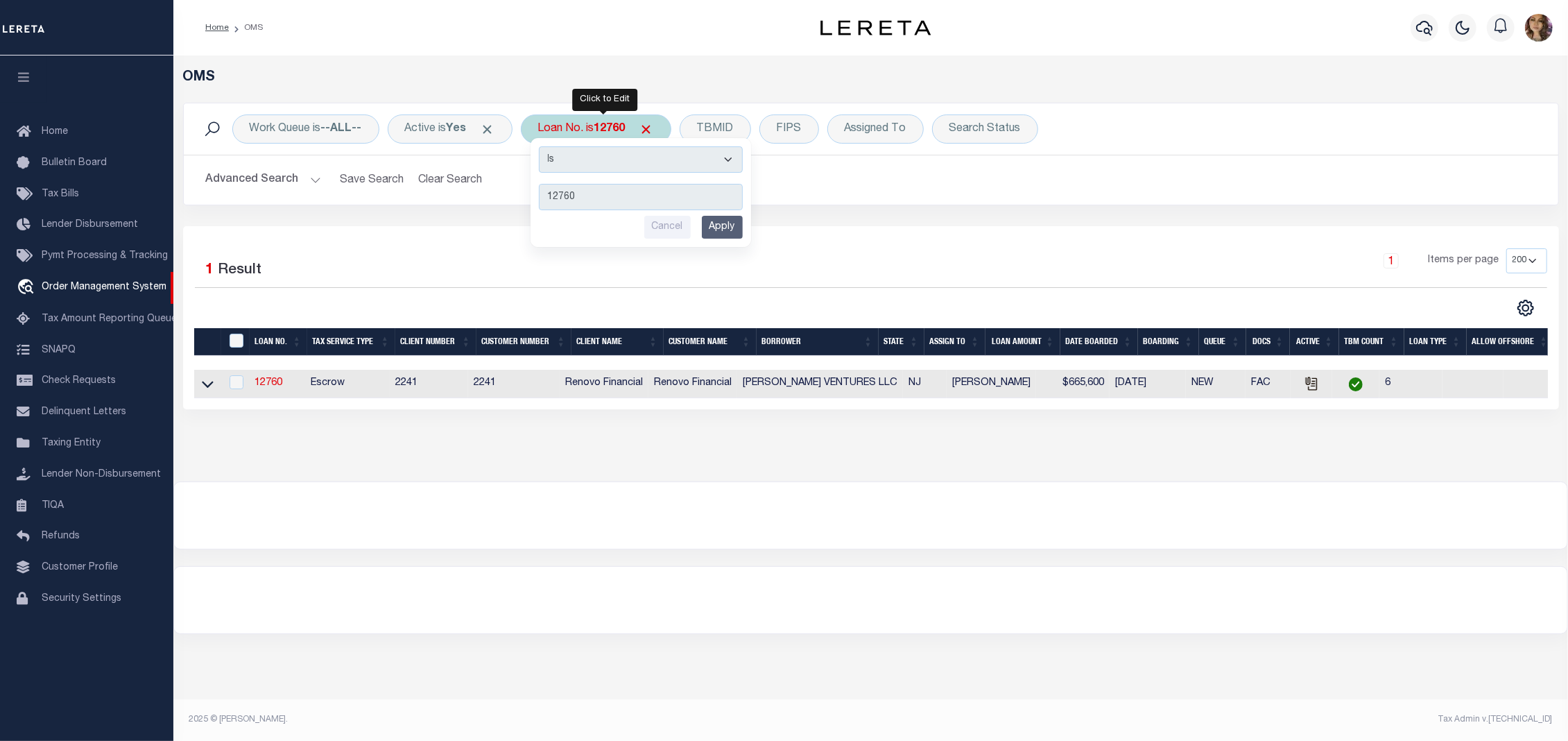
type input "1322734698"
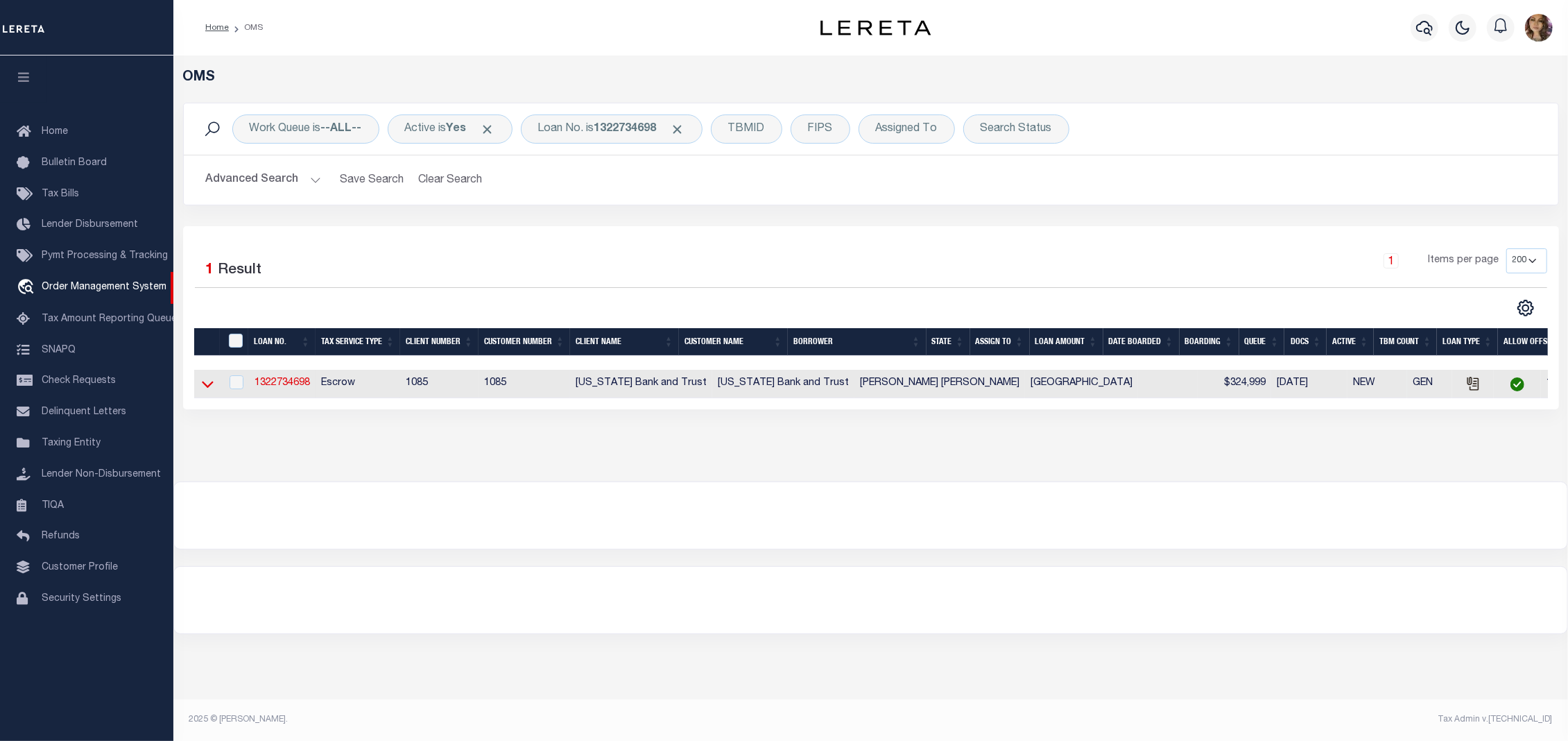
click at [206, 389] on icon at bounding box center [208, 385] width 12 height 7
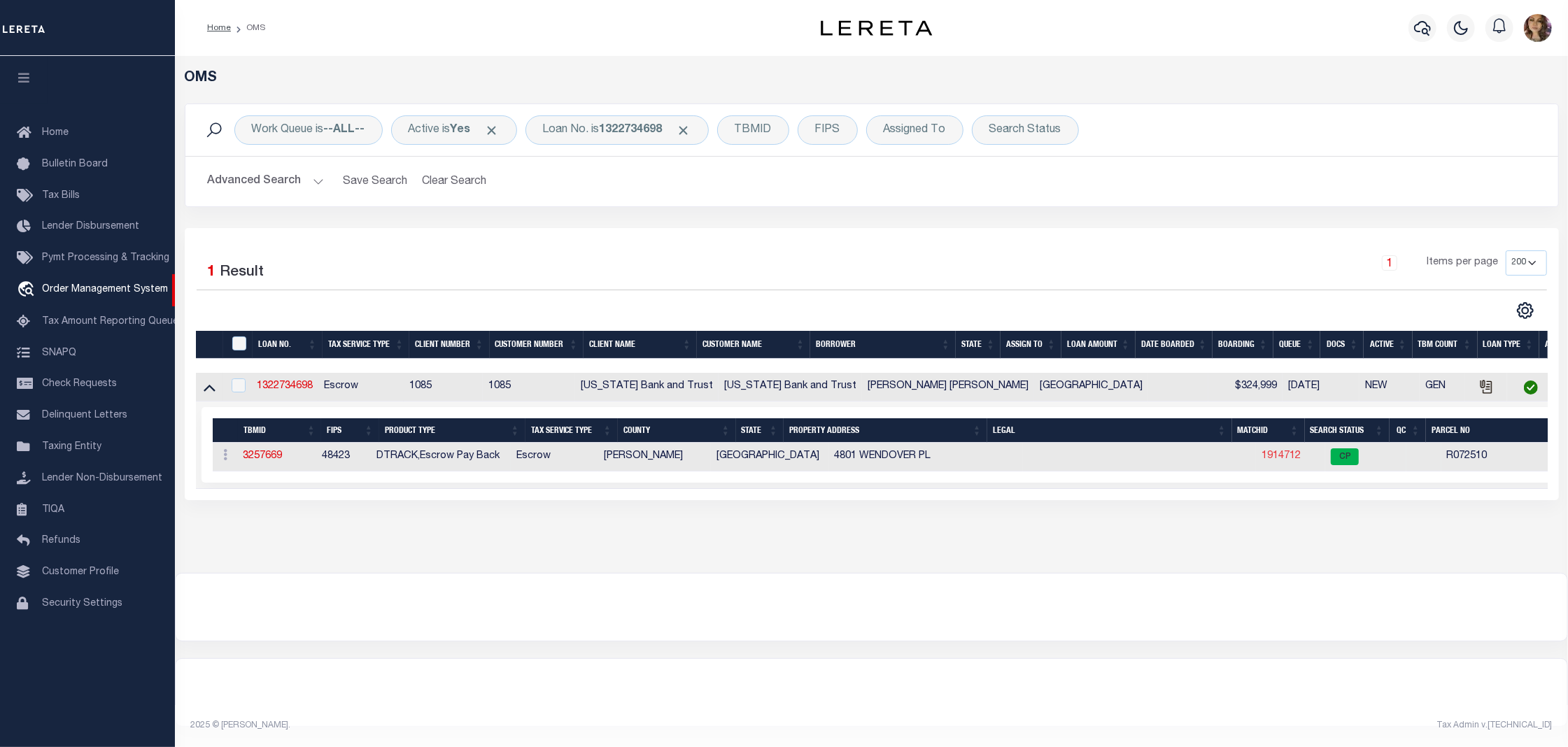
click at [1262, 454] on link "1914712" at bounding box center [1281, 456] width 39 height 10
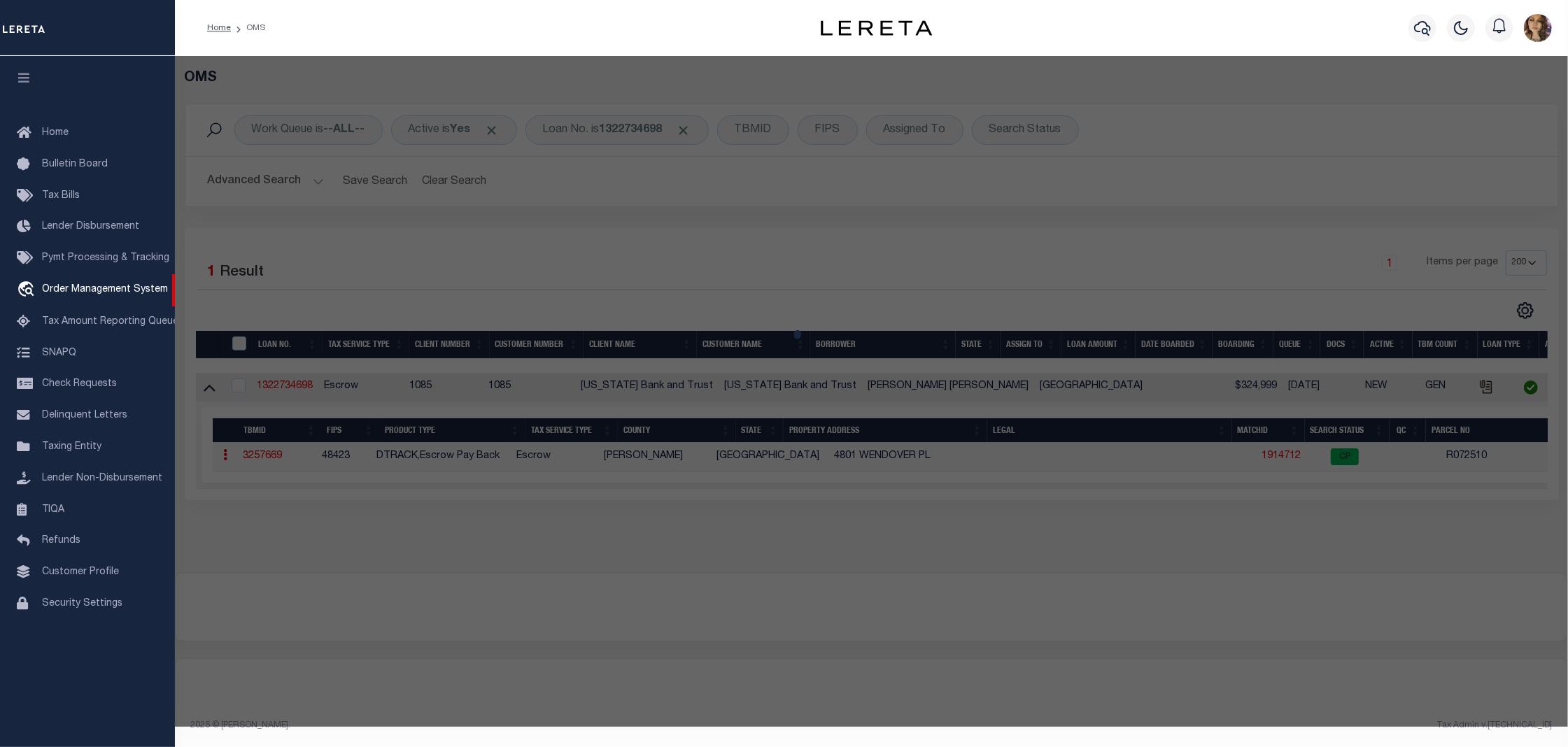
checkbox input "false"
select select "CP"
type input "PITTMAN JOHN & LOIS"
type input "150000103223012000"
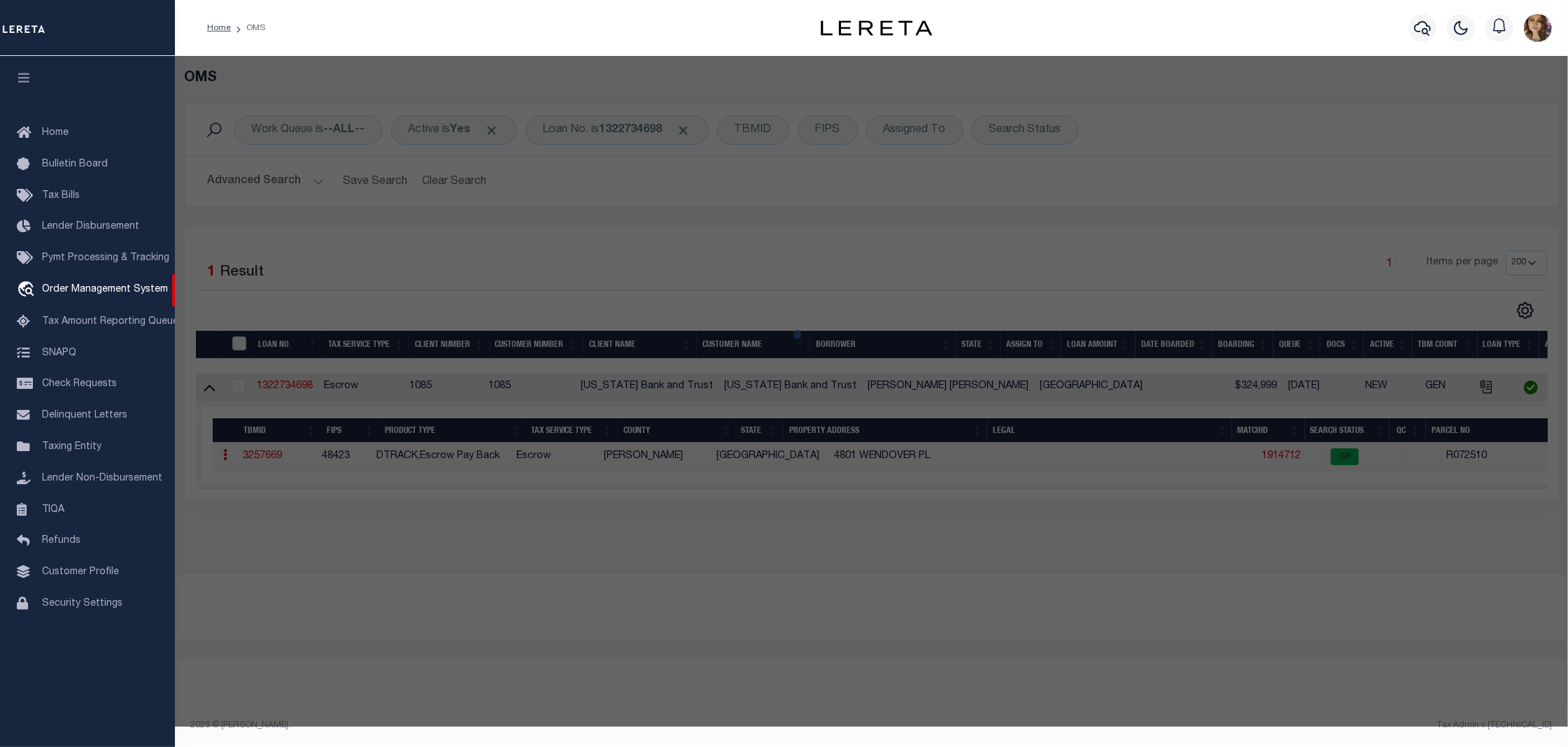
type input "4801 WENDOVER PL"
checkbox input "false"
type input "TYLER TX"
type textarea "4801 WENDOVER PL C189 I-19.4[GEOGRAPHIC_DATA] U-10 BLOCK 1032-W LOT 12 0.000"
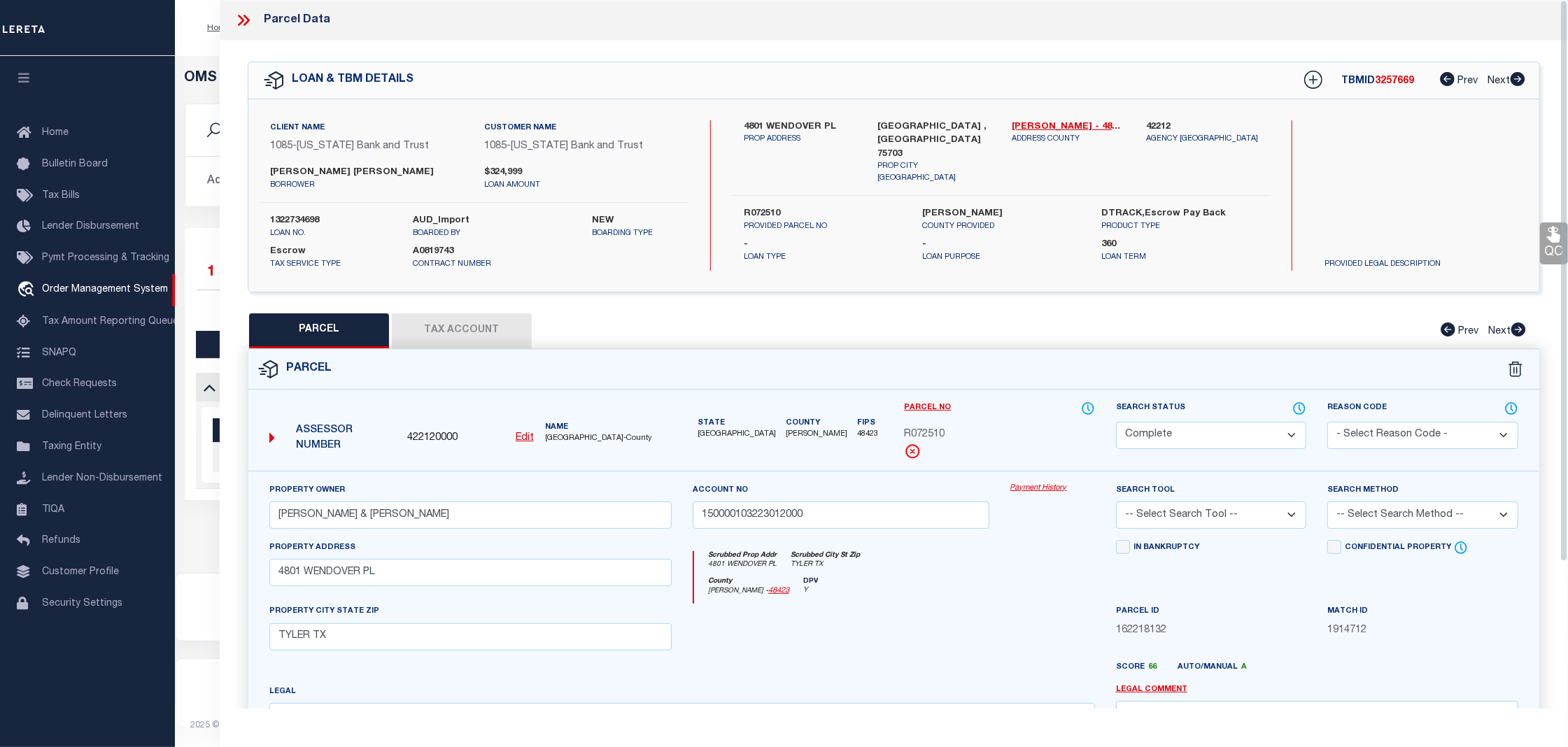
click at [1047, 489] on link "Payment History" at bounding box center [1052, 489] width 85 height 12
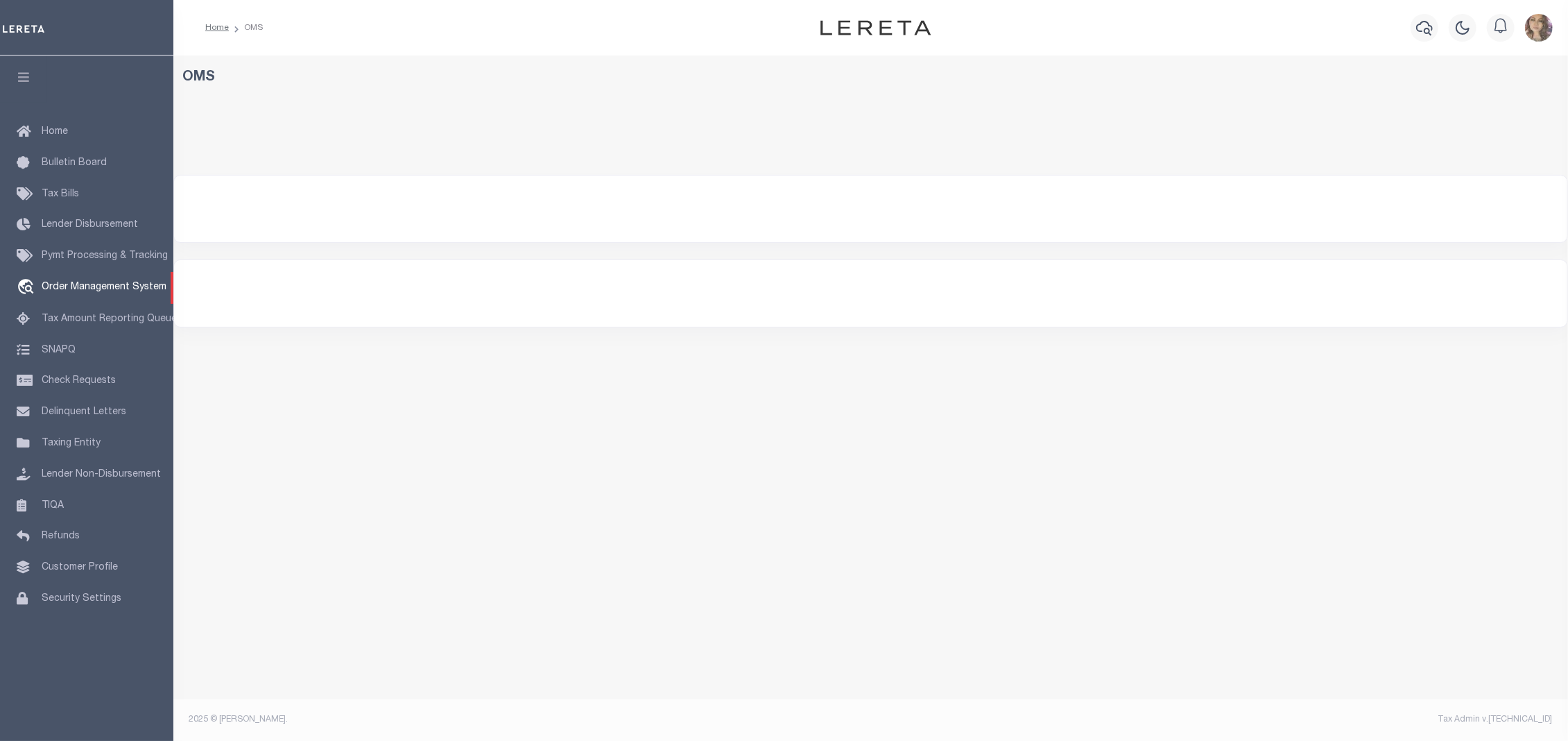
select select "200"
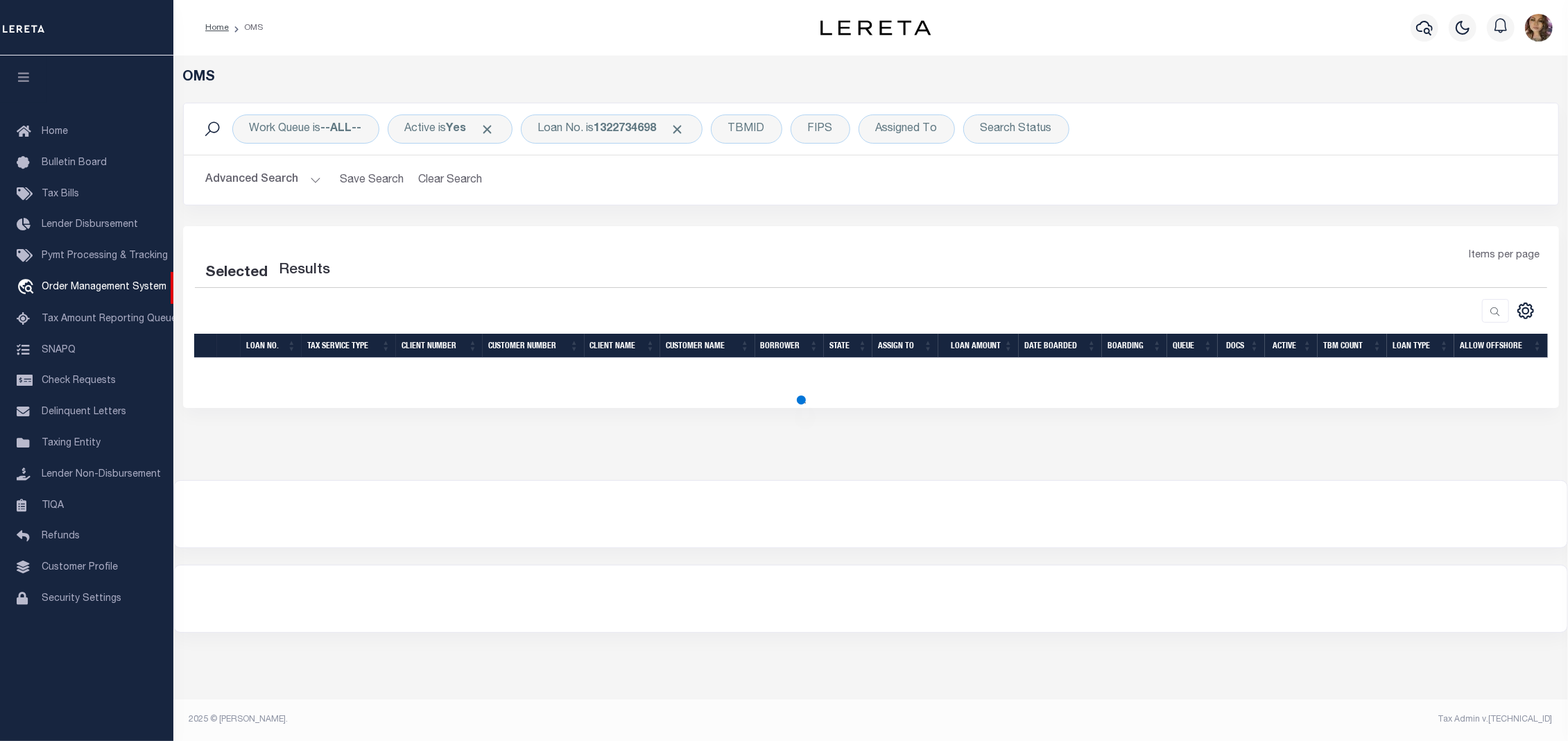
select select "200"
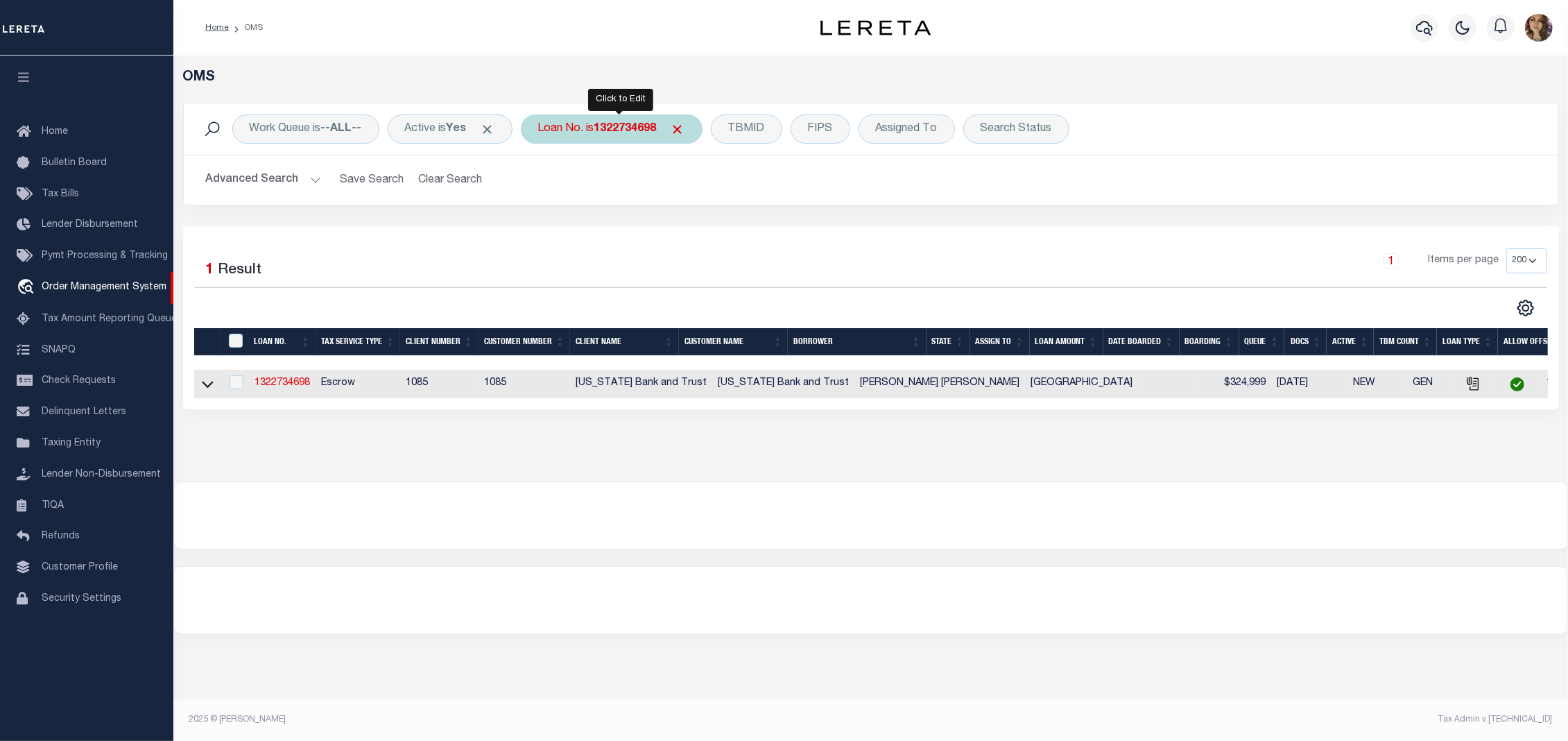
click at [614, 126] on b "1322734698" at bounding box center [626, 129] width 63 height 11
click at [209, 384] on icon at bounding box center [208, 383] width 12 height 14
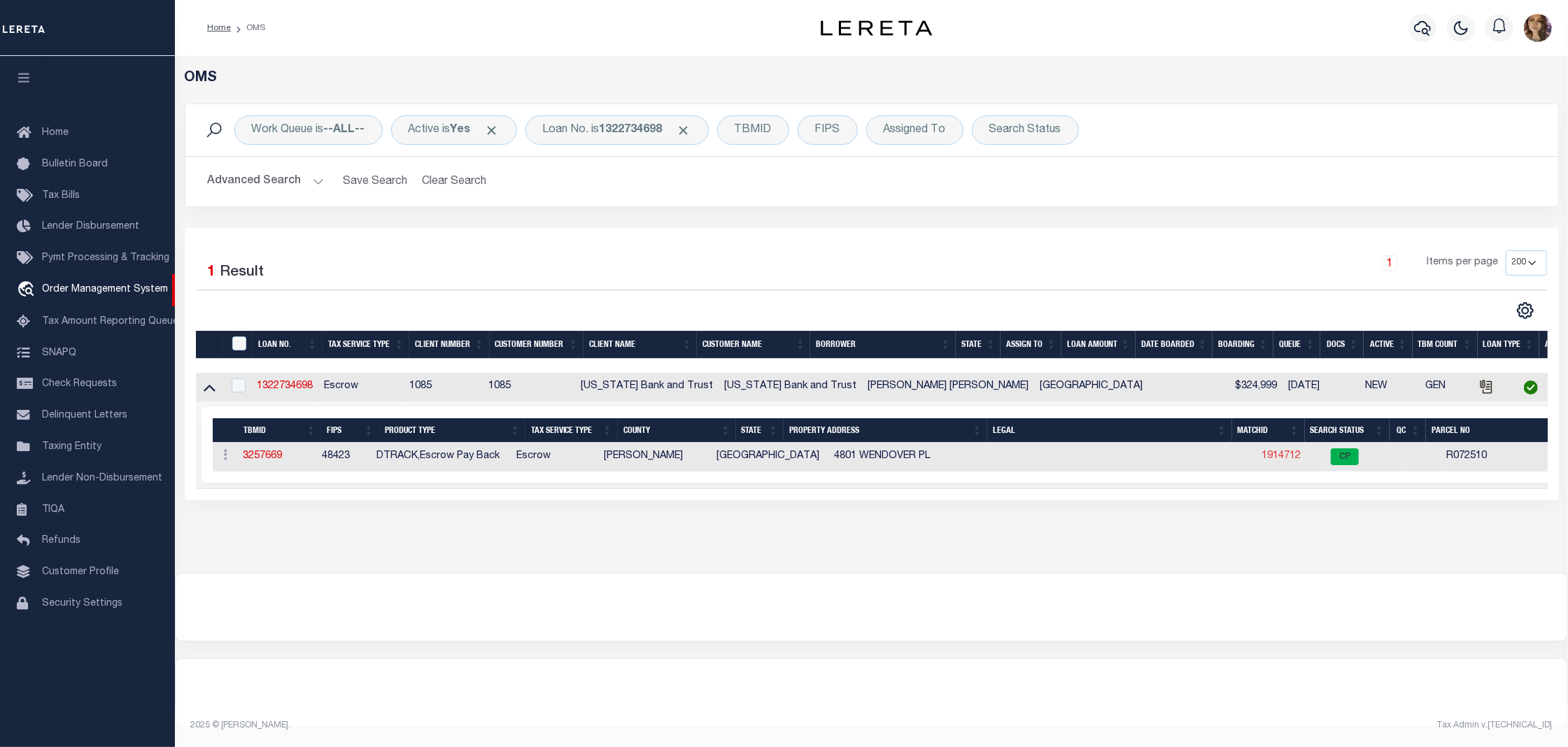
click at [1262, 457] on link "1914712" at bounding box center [1281, 456] width 39 height 10
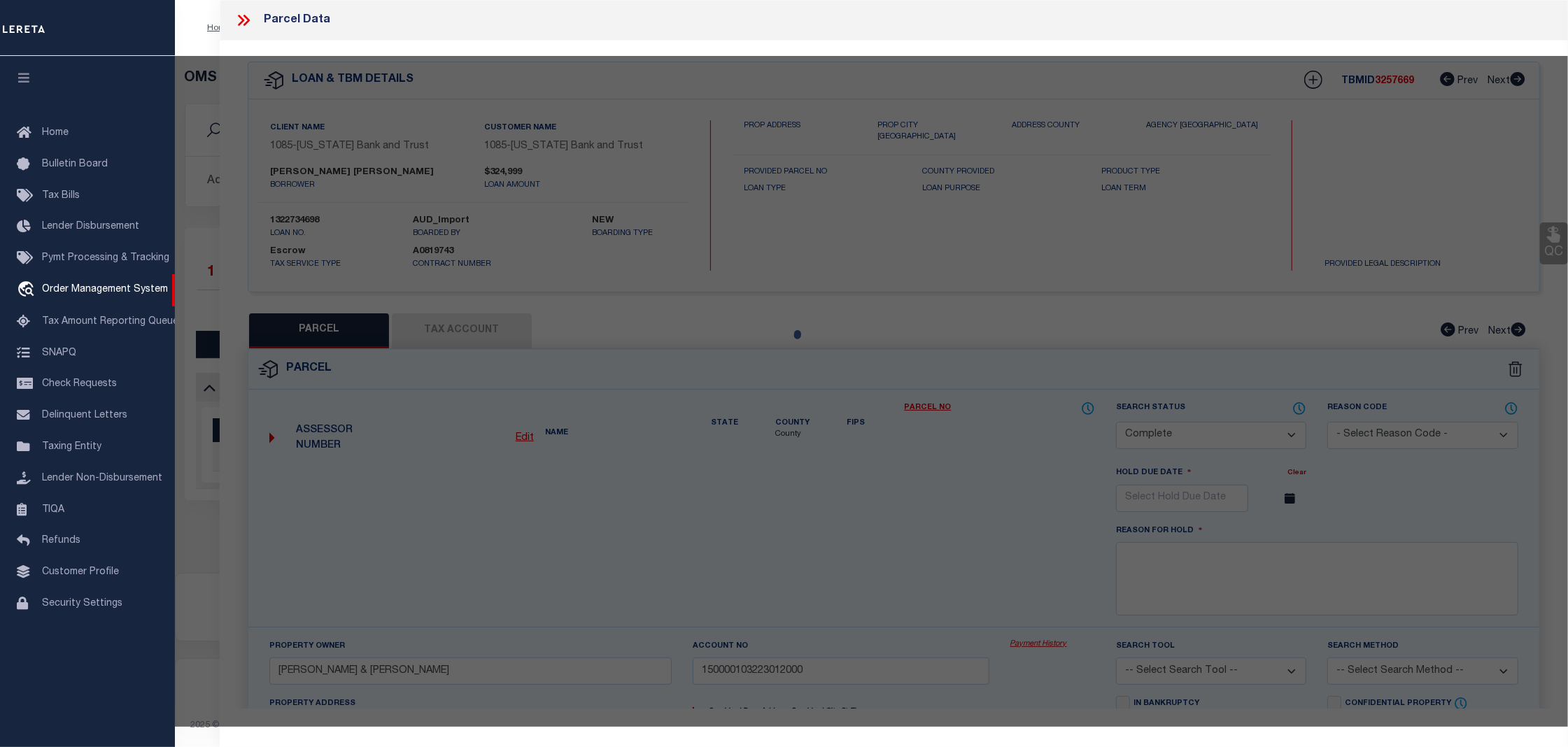
select select "AS"
checkbox input "false"
select select "CP"
type input "PITTMAN JOHN & LOIS"
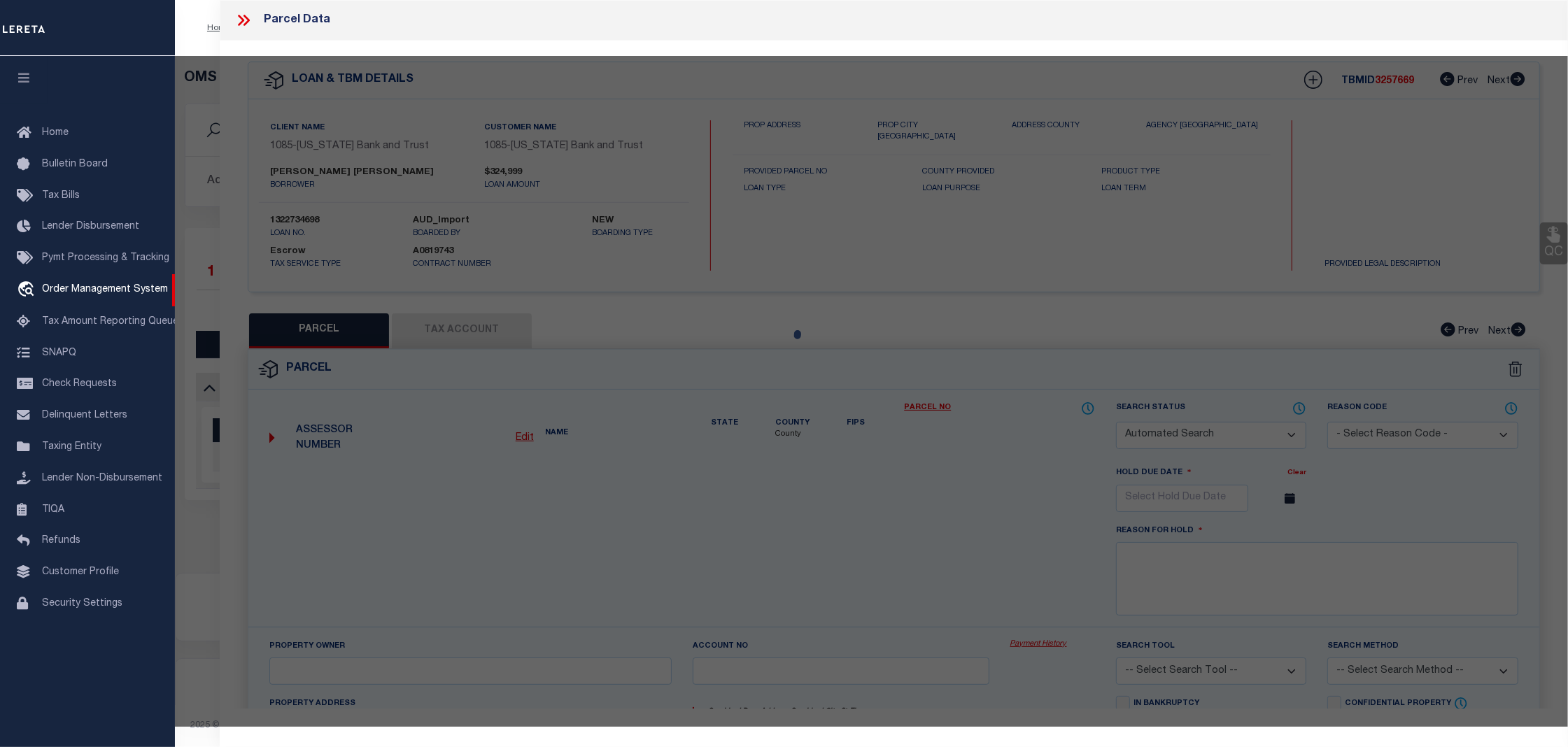
type input "150000103223012000"
type input "4801 WENDOVER PL"
checkbox input "false"
type input "TYLER TX"
type textarea "4801 WENDOVER PL C189 I-19.4B HILLSHIRE HEIGHTS U-10 BLOCK 1032-W LOT 12 0.000"
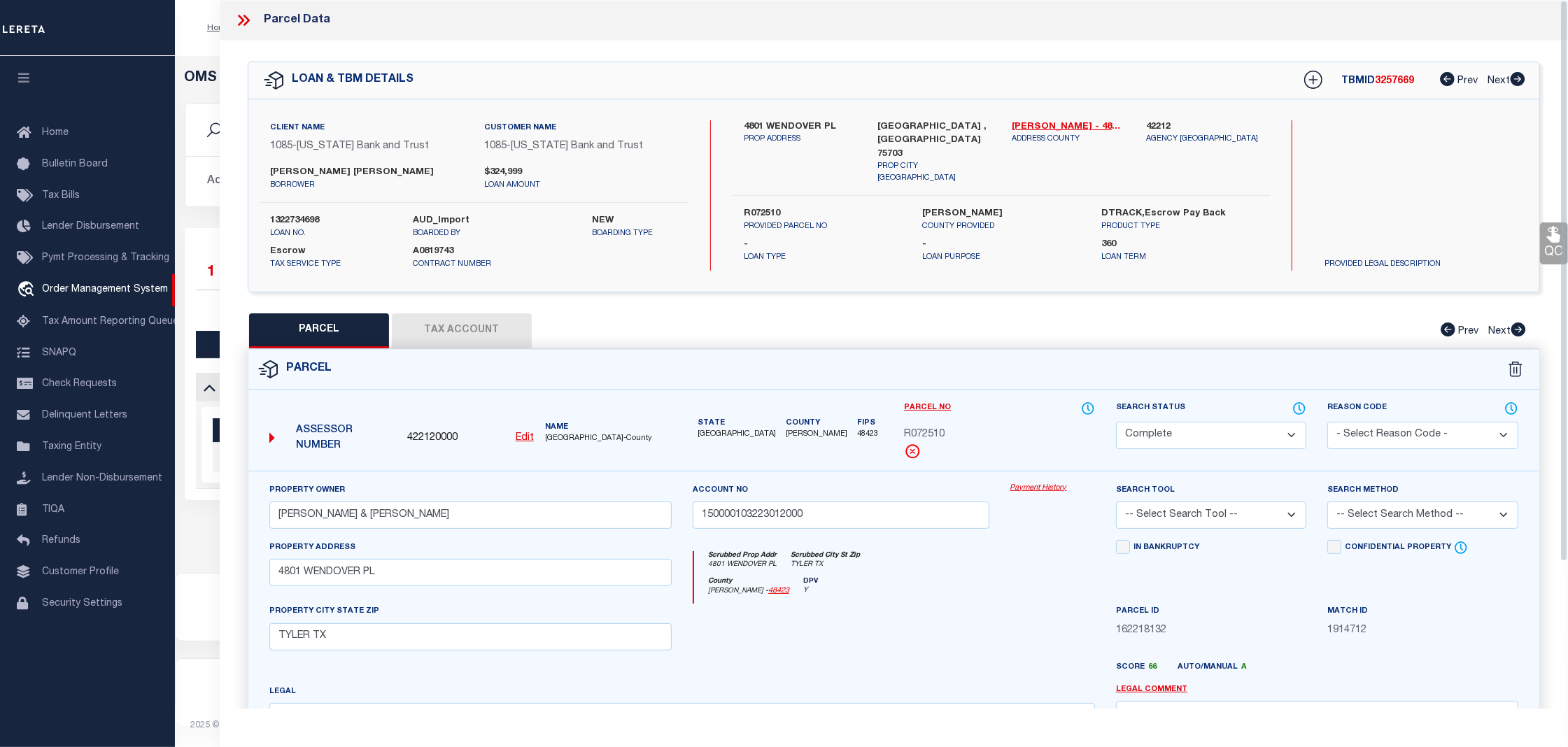
click at [1028, 490] on link "Payment History" at bounding box center [1052, 489] width 85 height 12
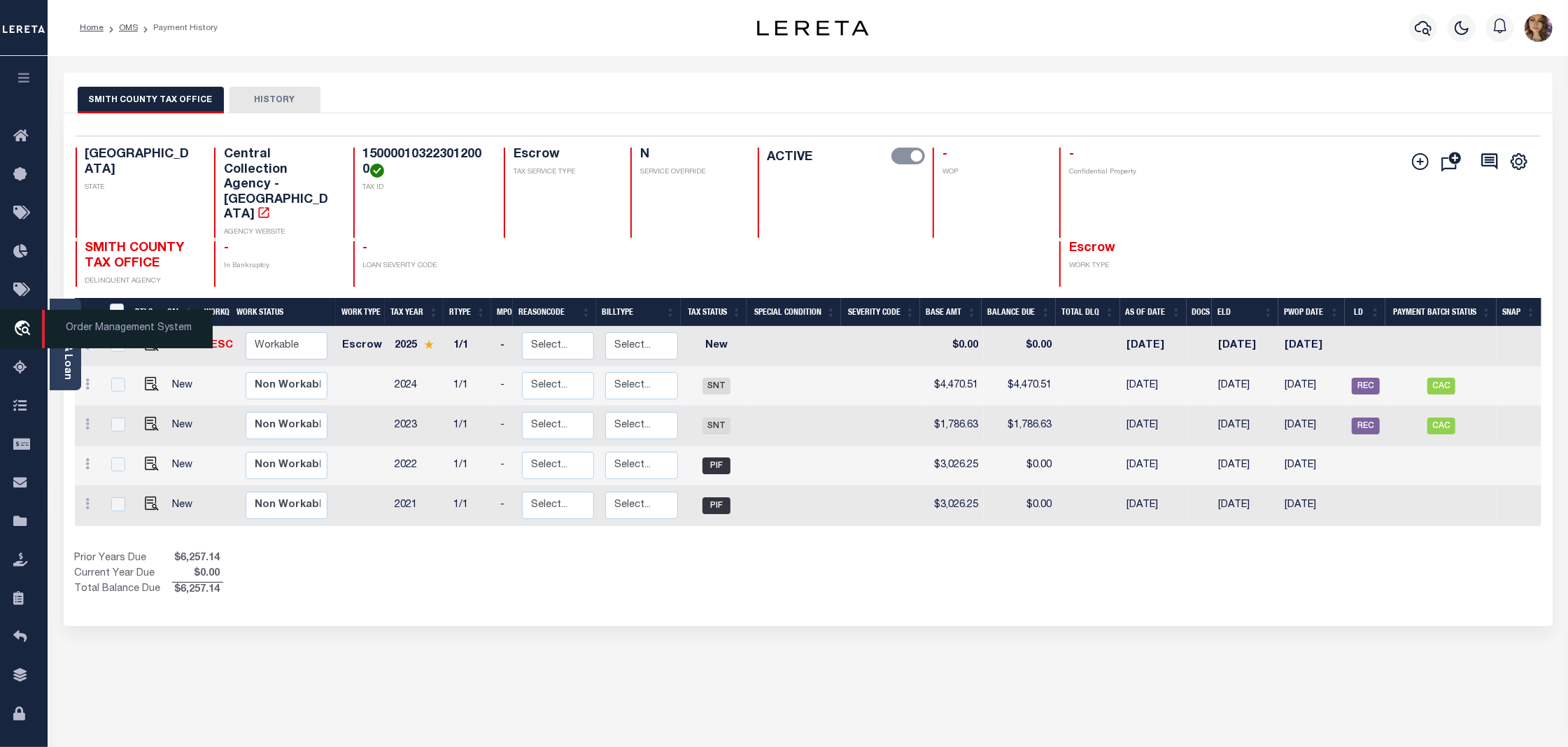
click at [109, 322] on span "Order Management System" at bounding box center [127, 329] width 171 height 38
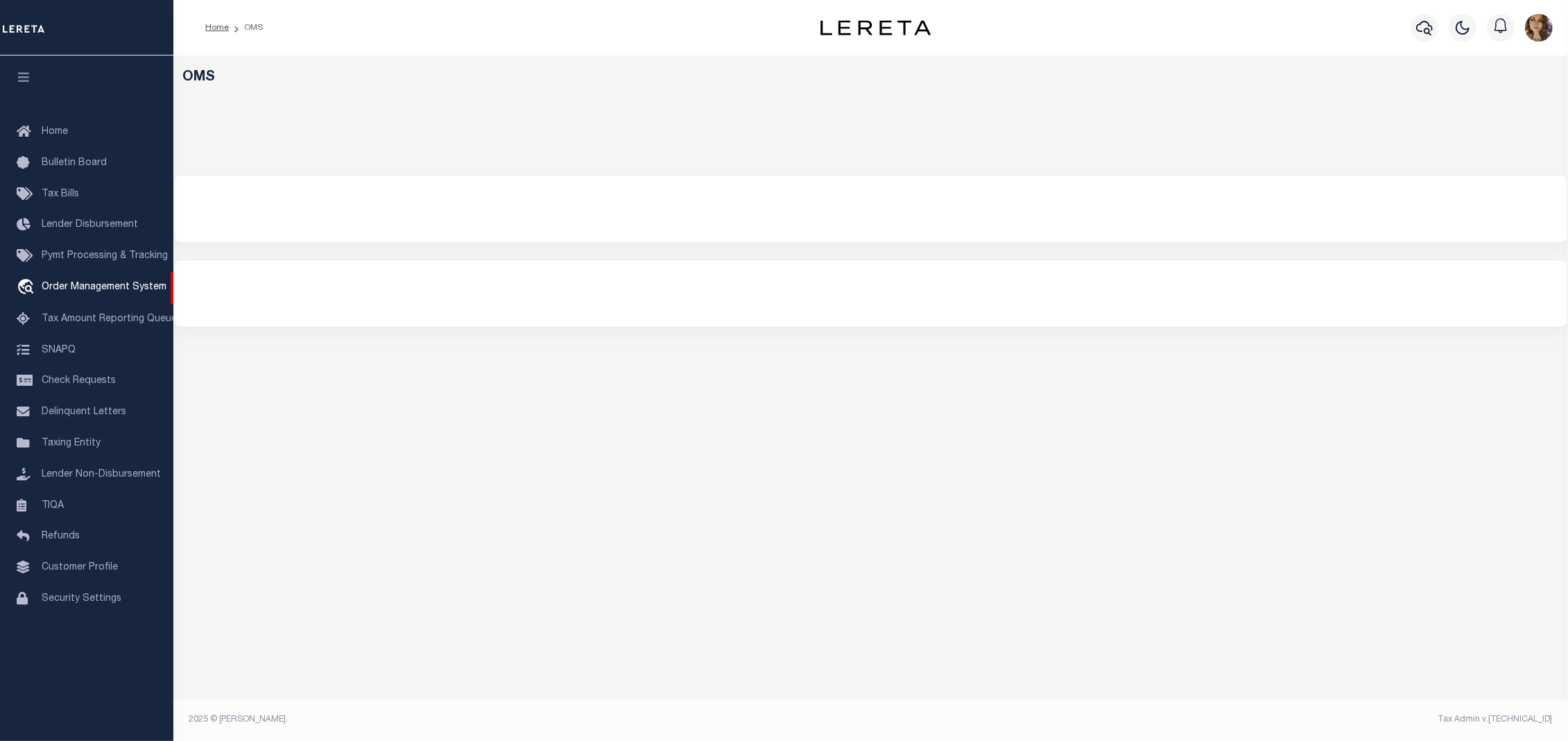
select select "200"
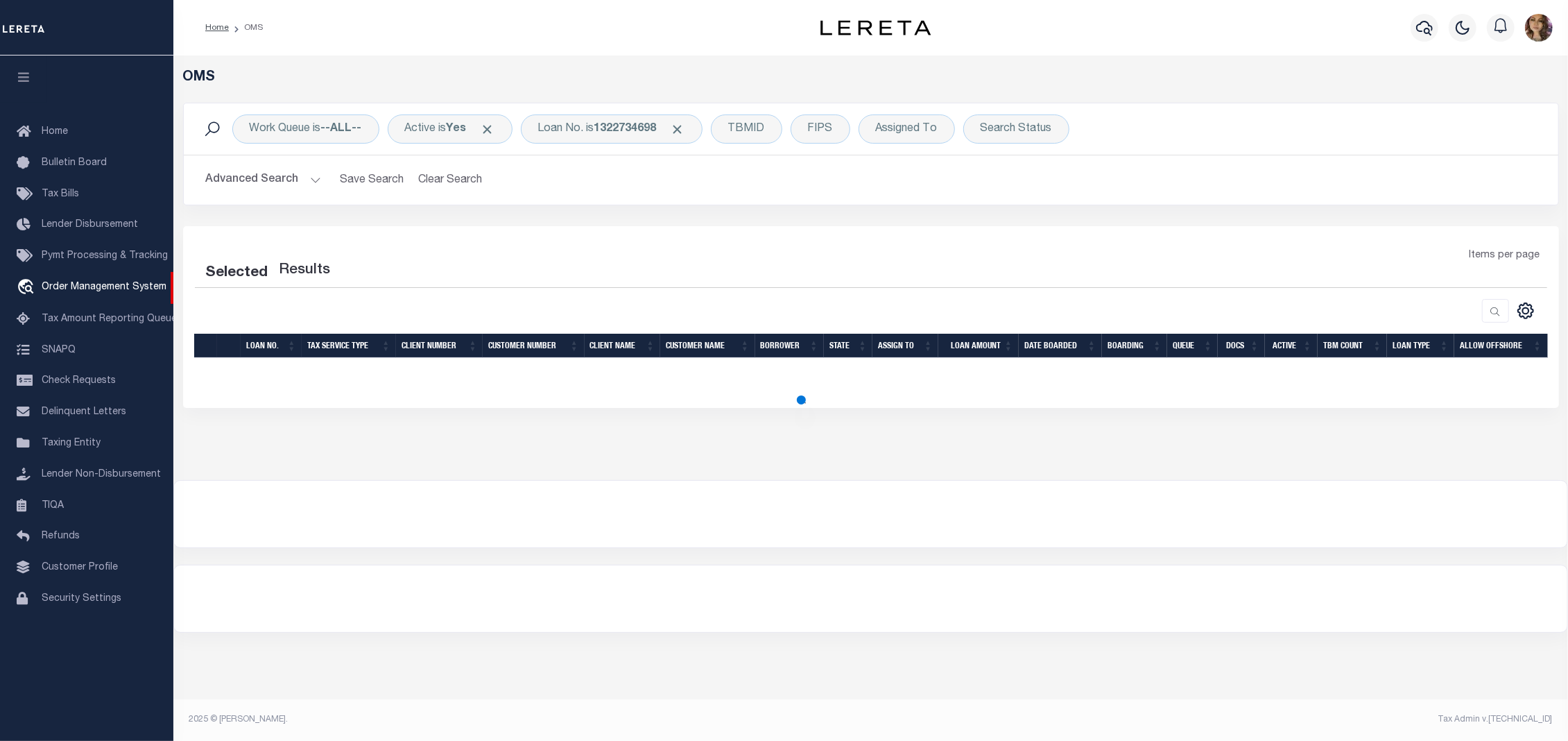
select select "200"
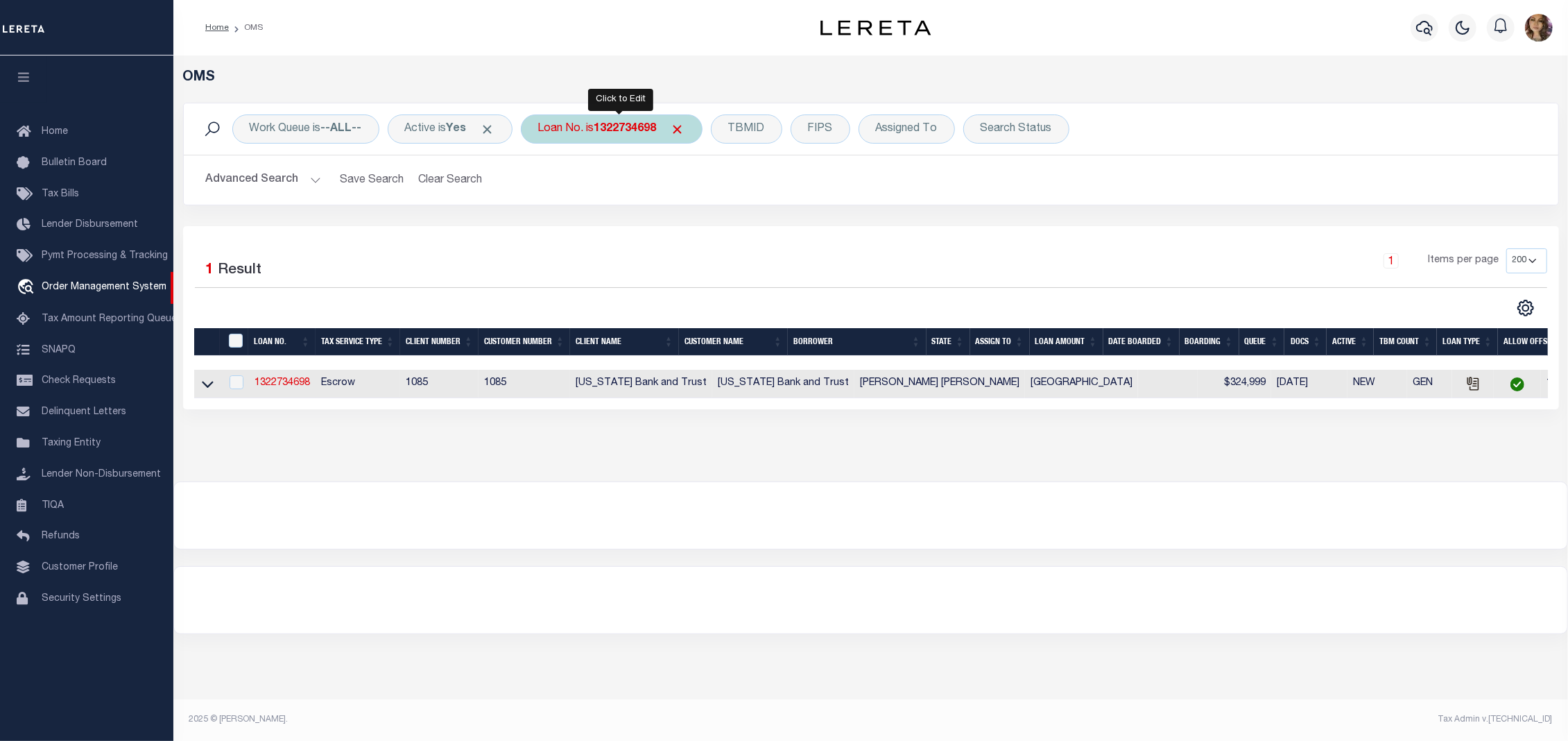
click at [597, 129] on div "Loan No. is 1322734698" at bounding box center [611, 129] width 181 height 29
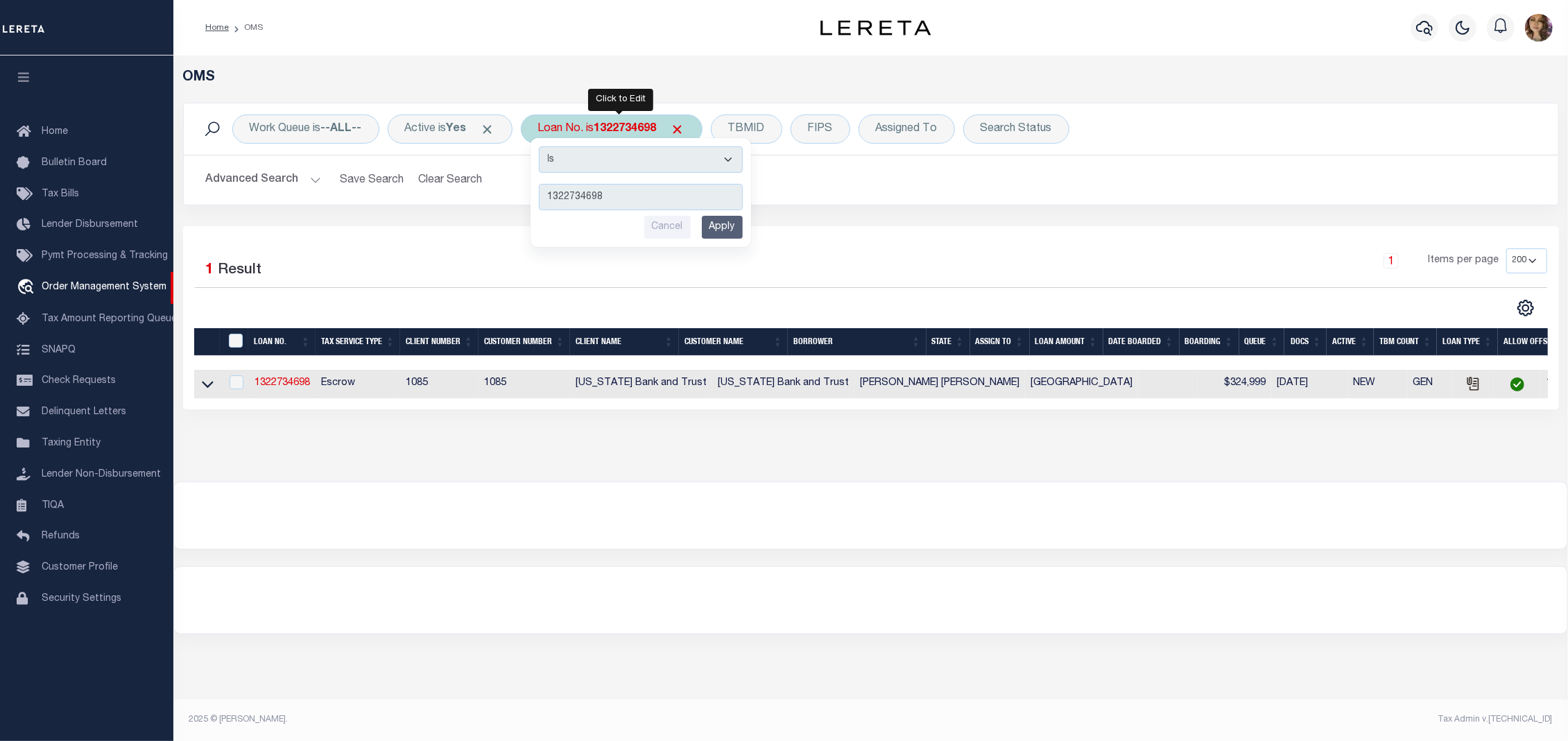
type input "604278000"
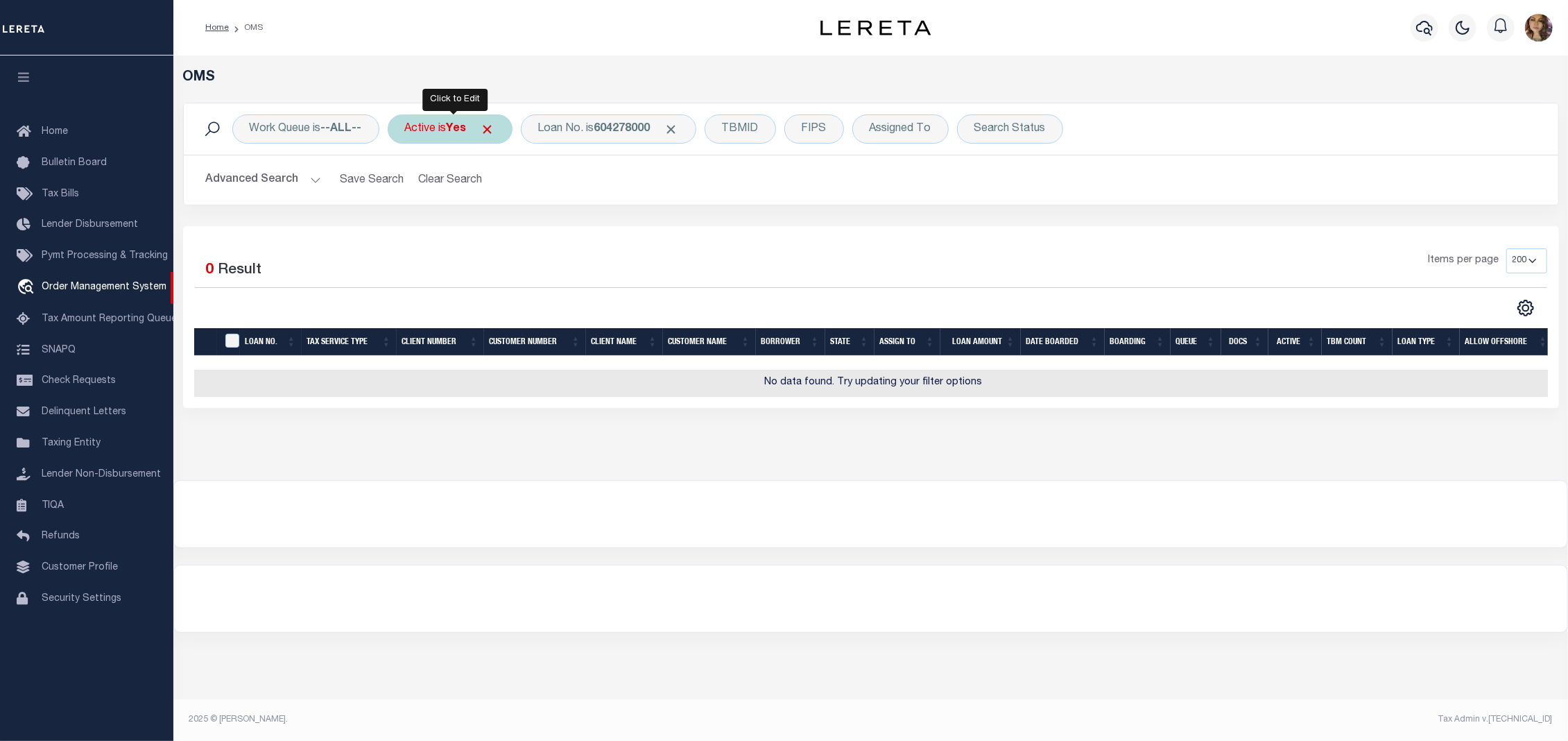
click at [455, 138] on div "Active is Yes" at bounding box center [450, 129] width 125 height 29
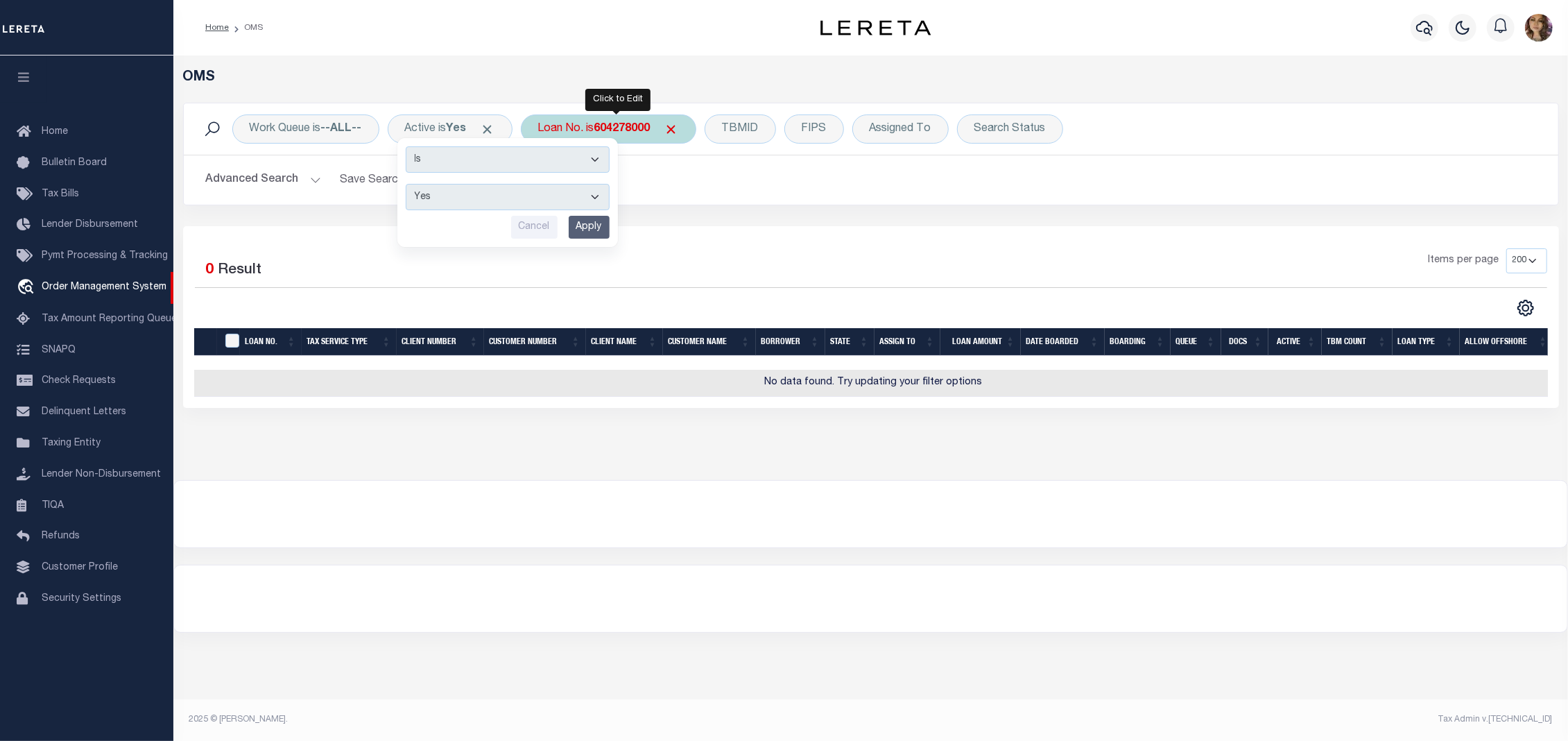
click at [631, 119] on div "Loan No. is 604278000" at bounding box center [608, 129] width 175 height 29
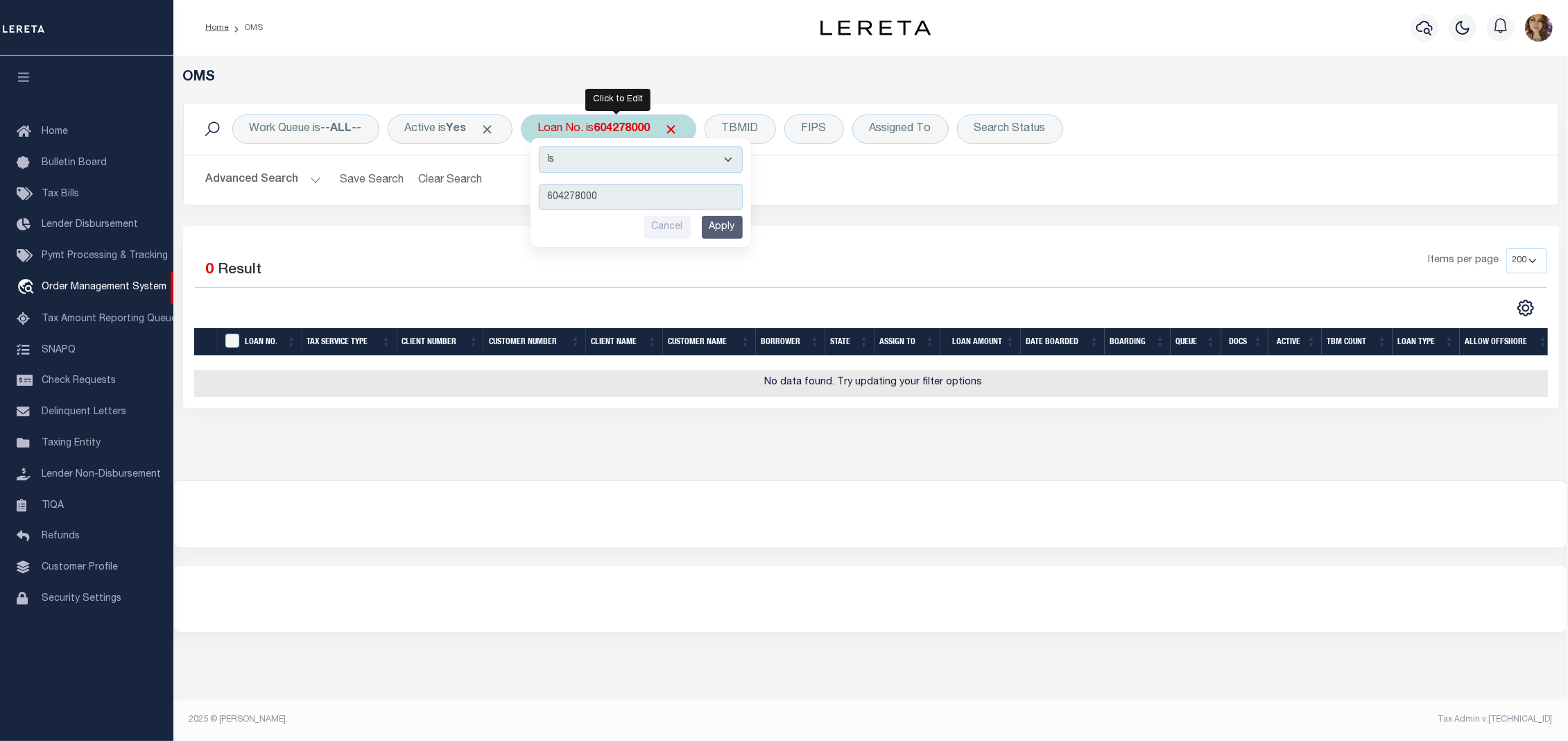
type input "15414"
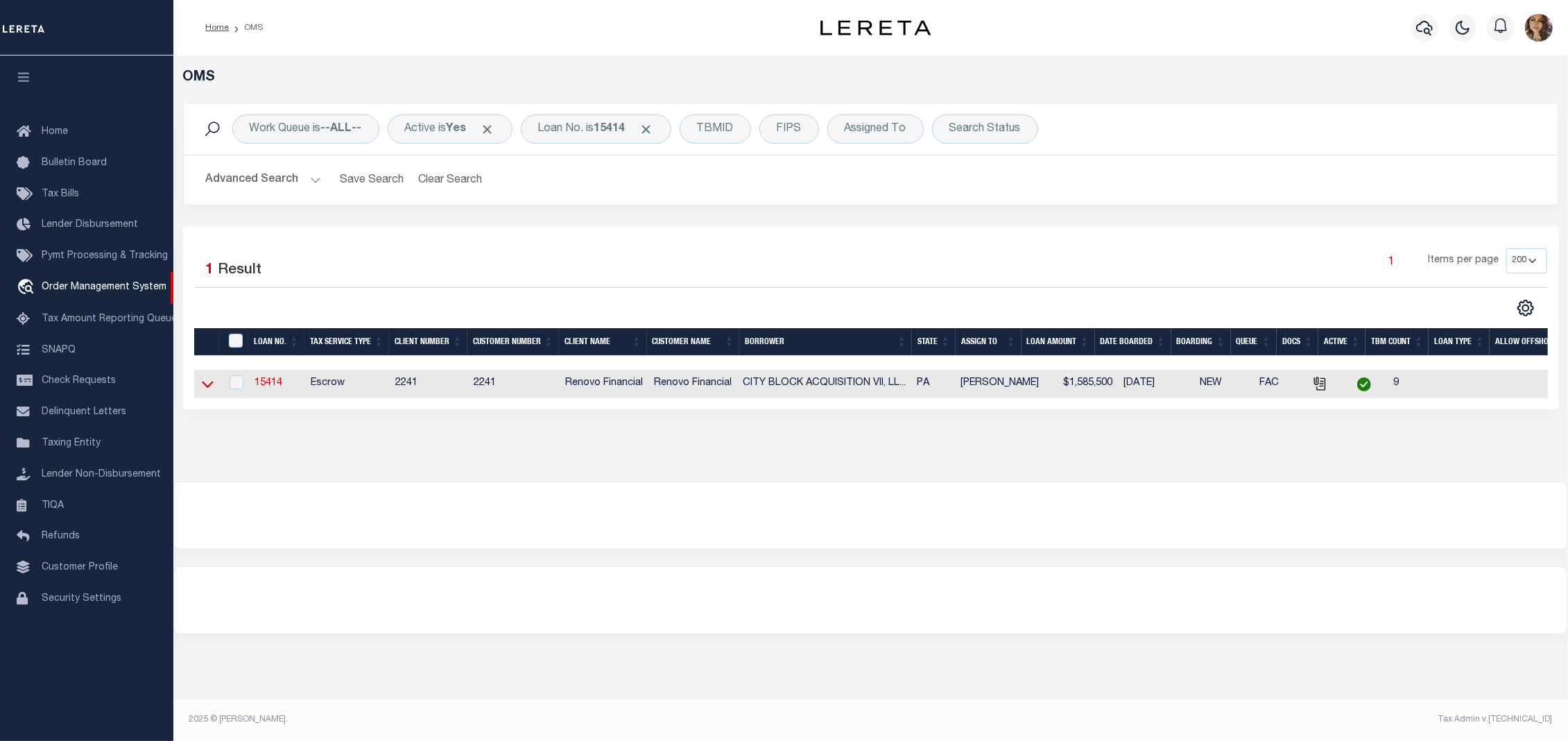
click at [208, 386] on icon at bounding box center [208, 383] width 12 height 14
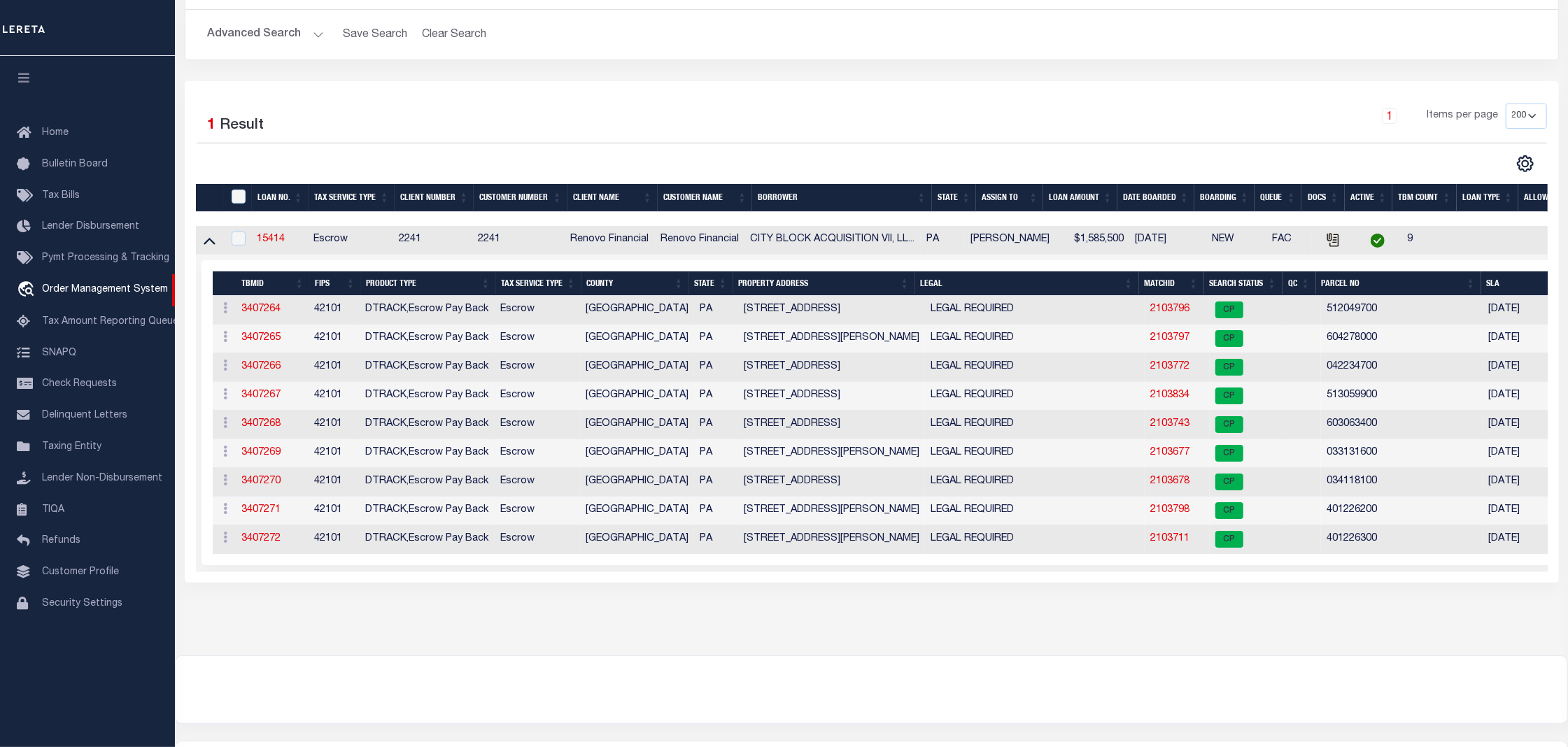
scroll to position [186, 0]
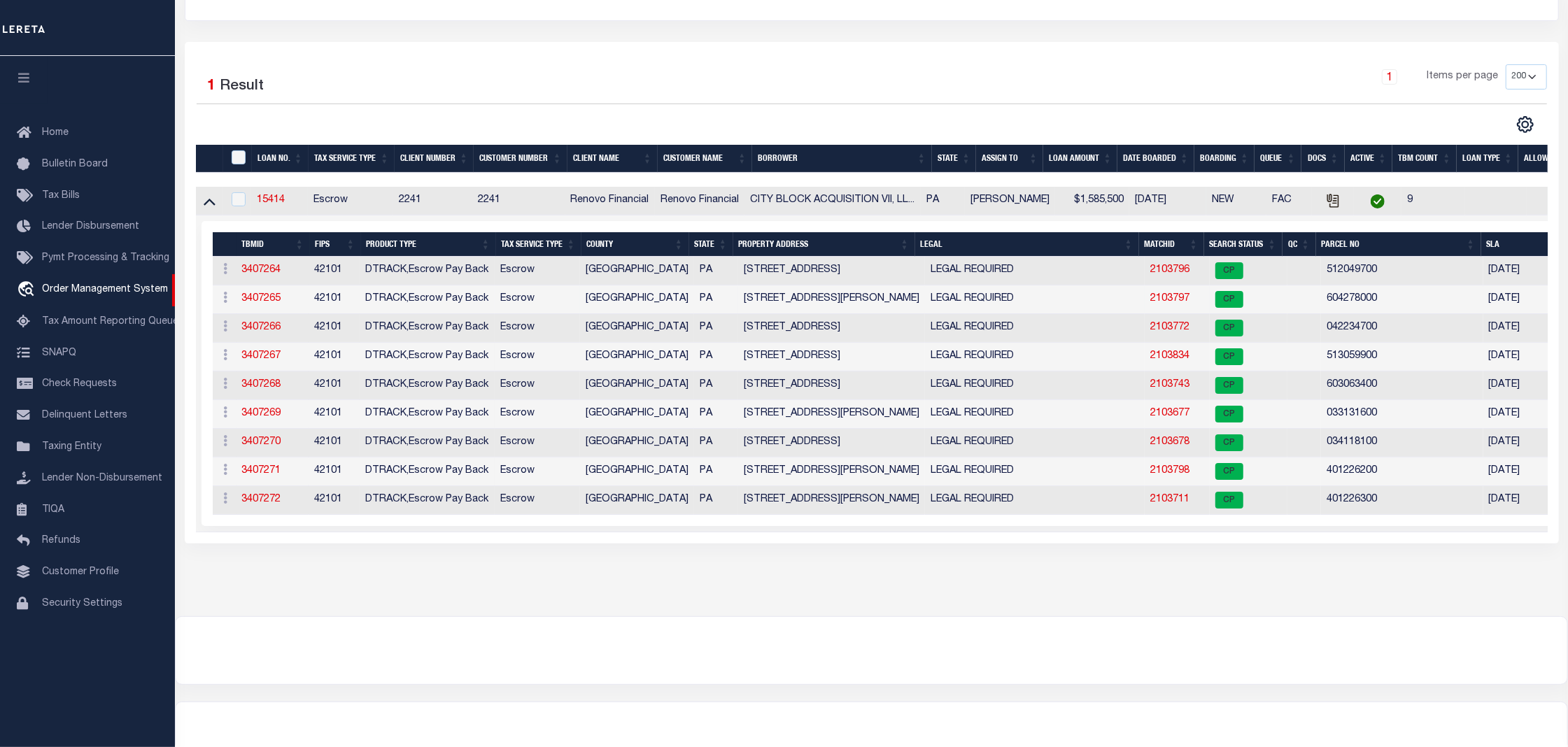
click at [1159, 295] on td "2103797" at bounding box center [1177, 300] width 65 height 29
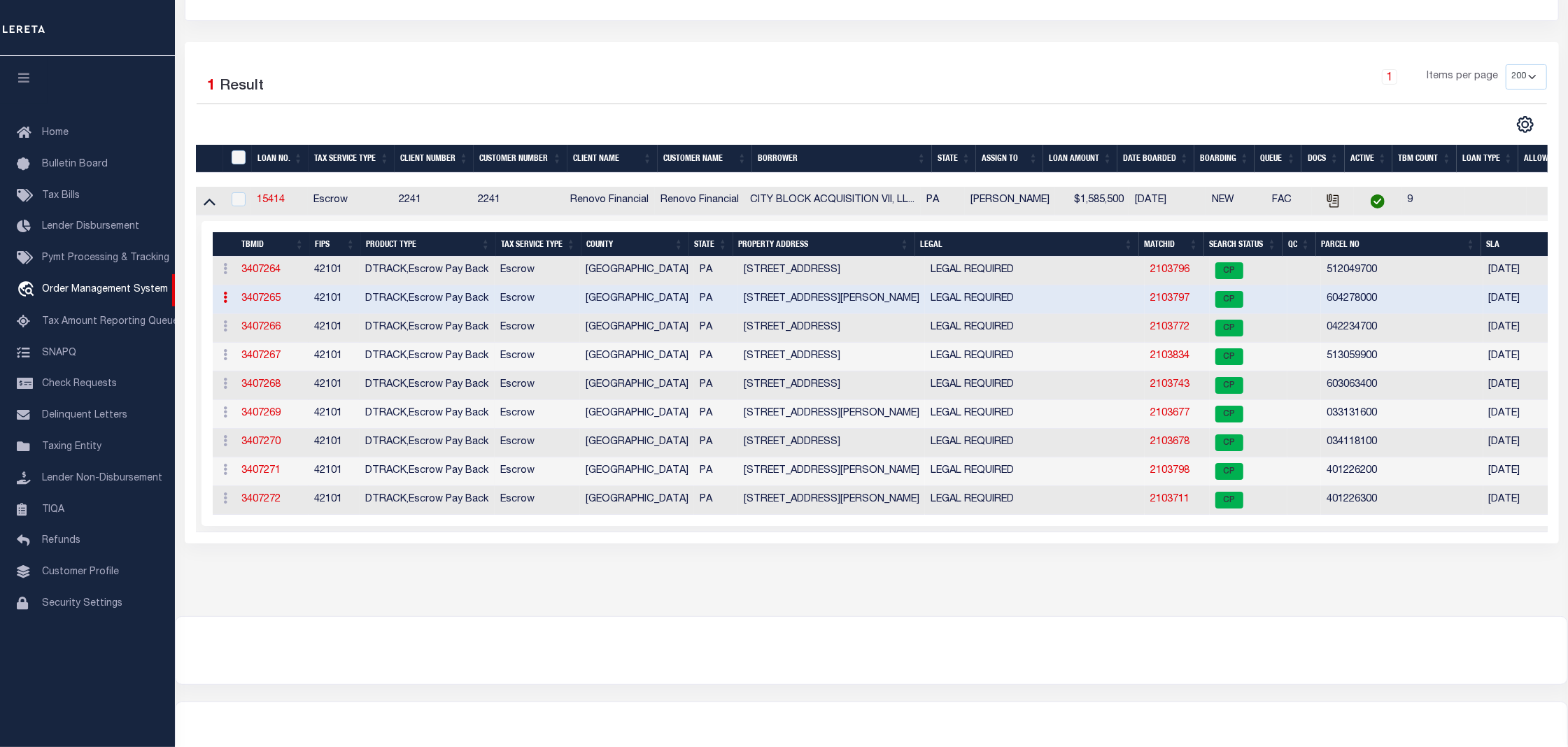
click at [1160, 301] on link "2103797" at bounding box center [1169, 298] width 39 height 10
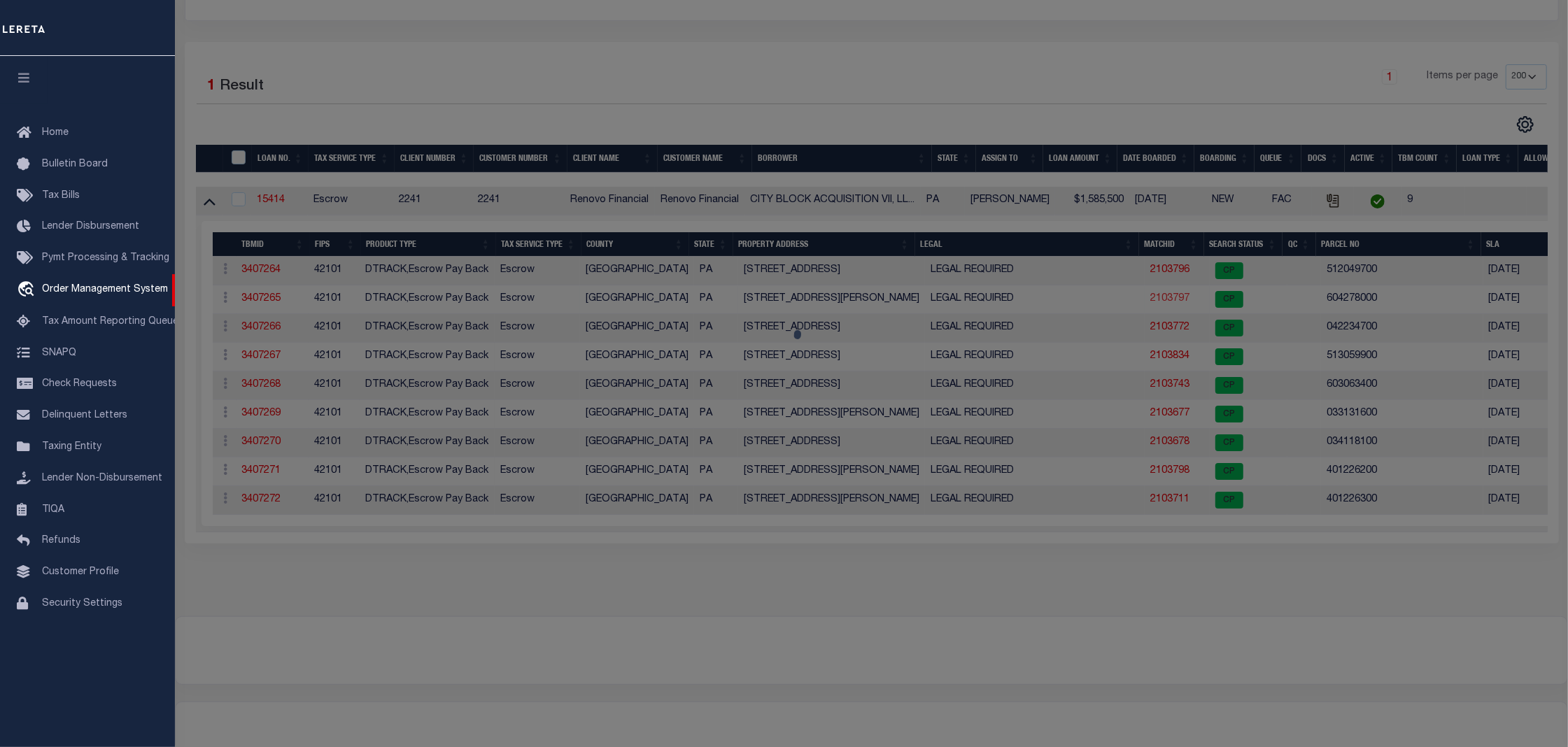
checkbox input "false"
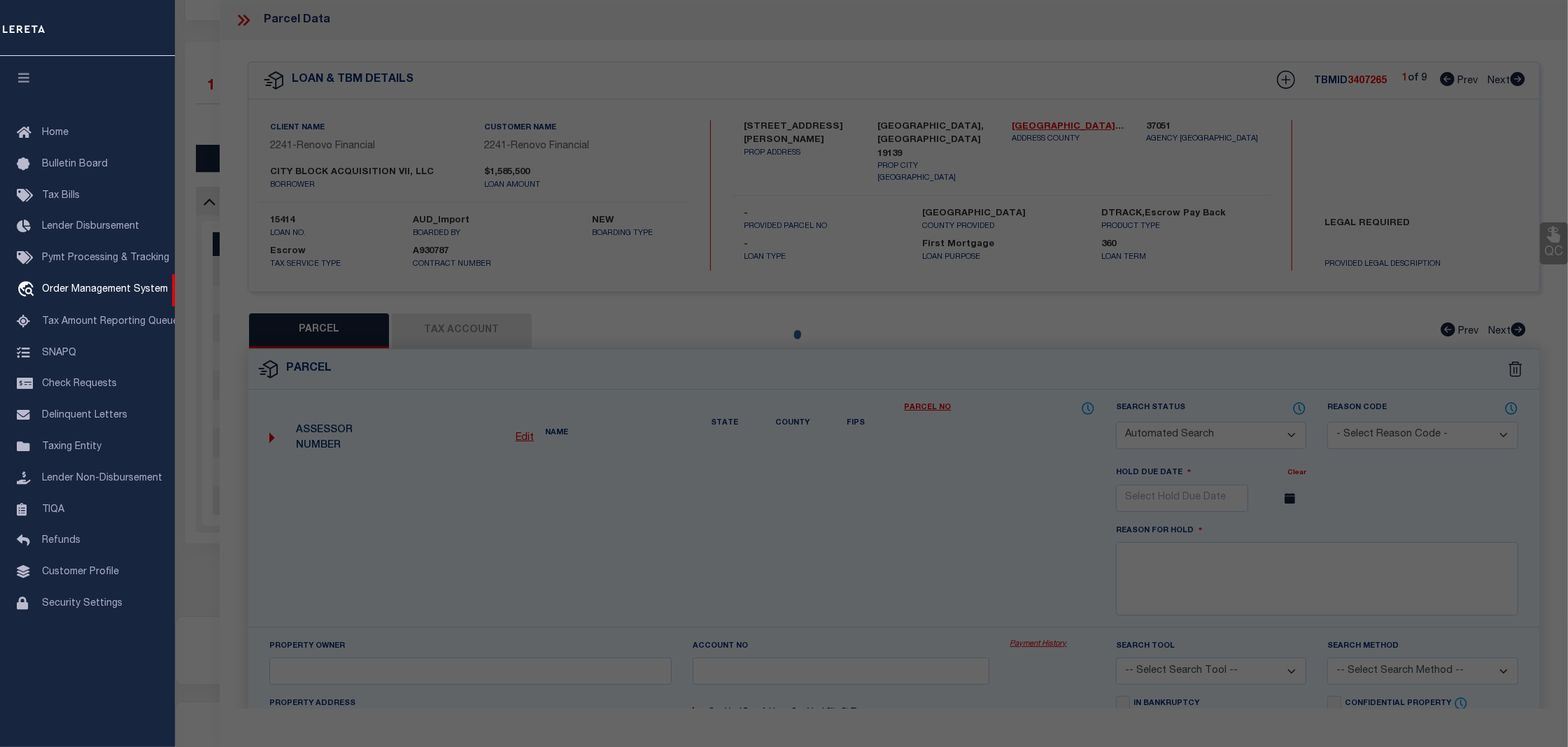
select select "CP"
type input "CITY BLOCK ACQUISITION IX LLC"
select select "AGW"
select select
type input "216 S CECIL ST"
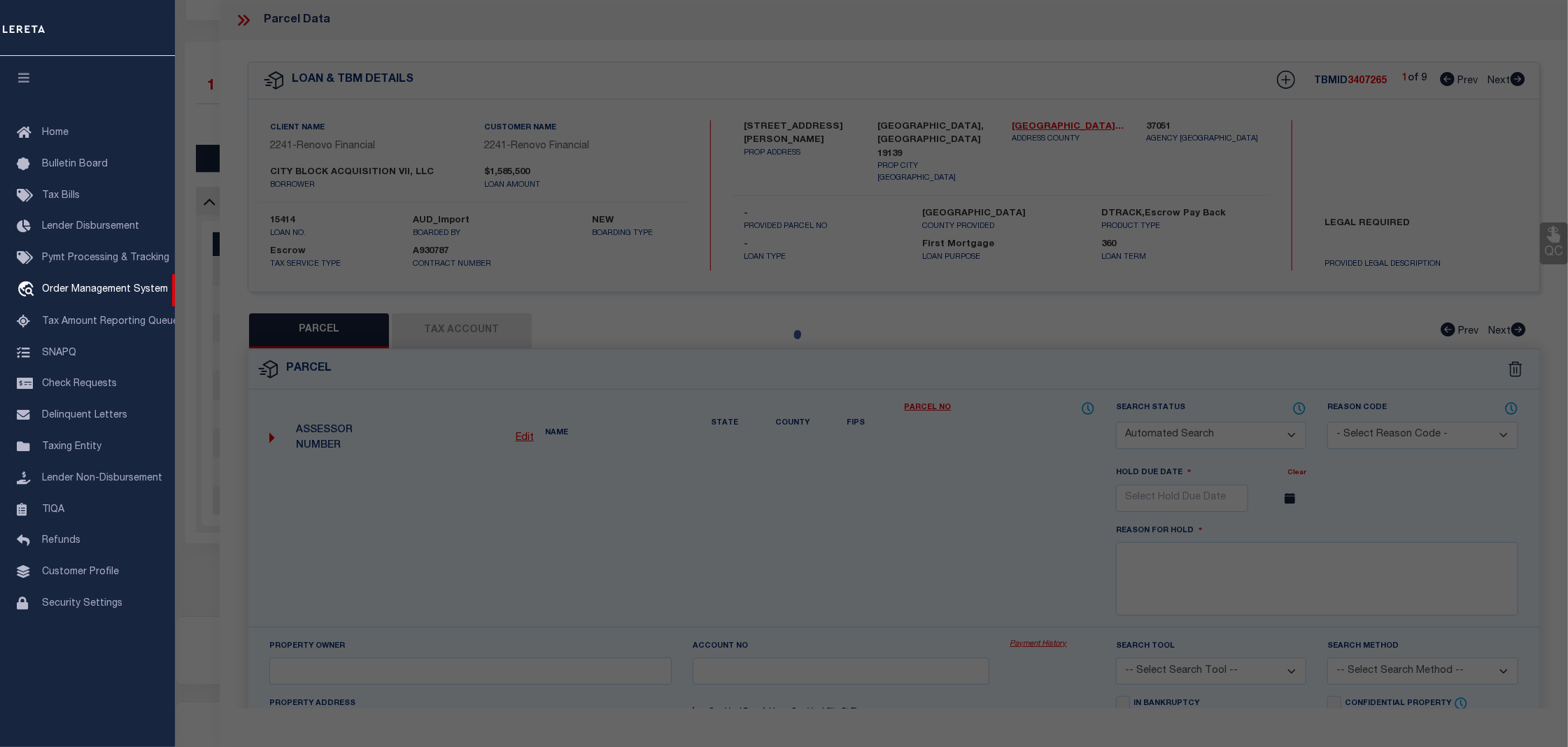
type textarea "ROW PORCH FRONT"
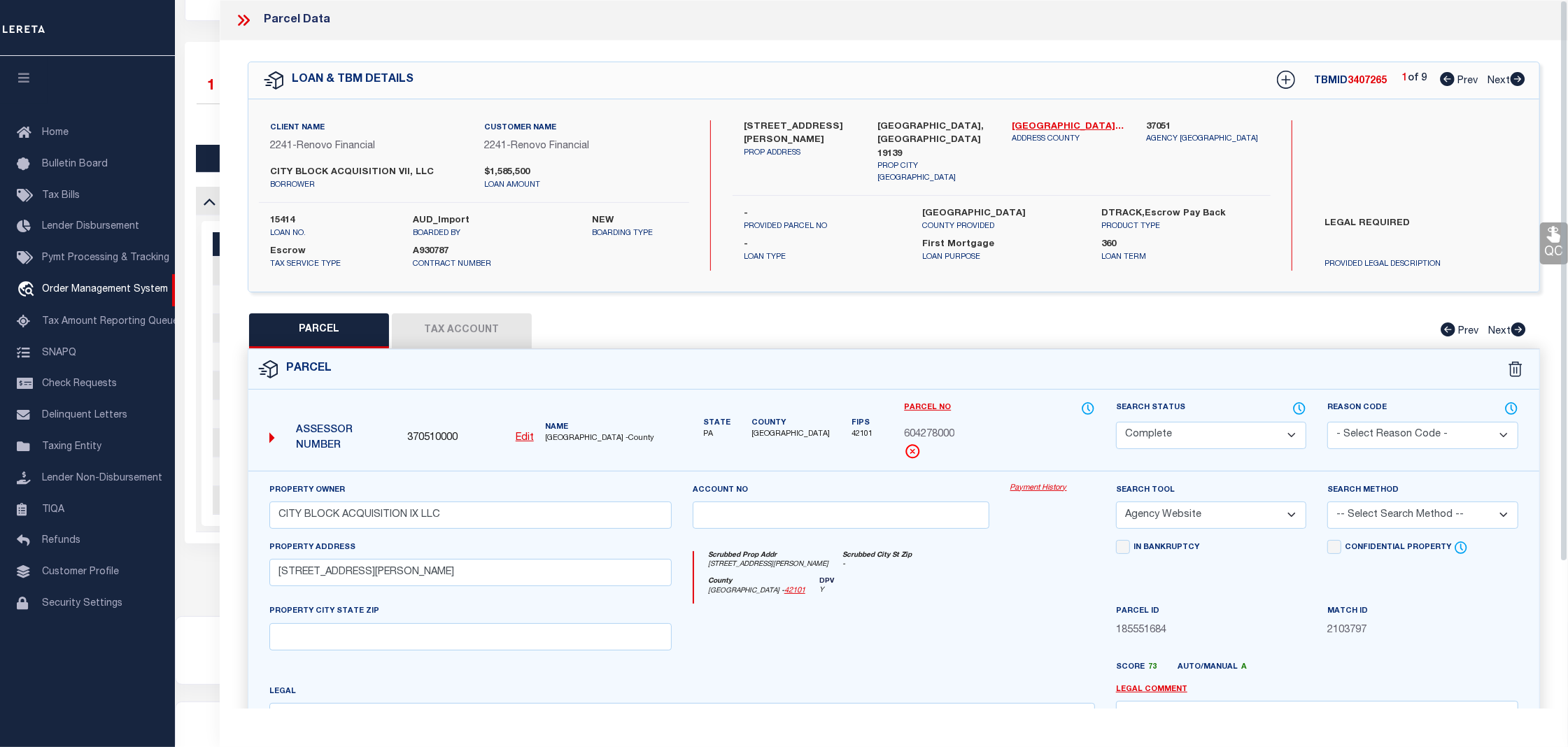
click at [1035, 487] on link "Payment History" at bounding box center [1052, 489] width 85 height 12
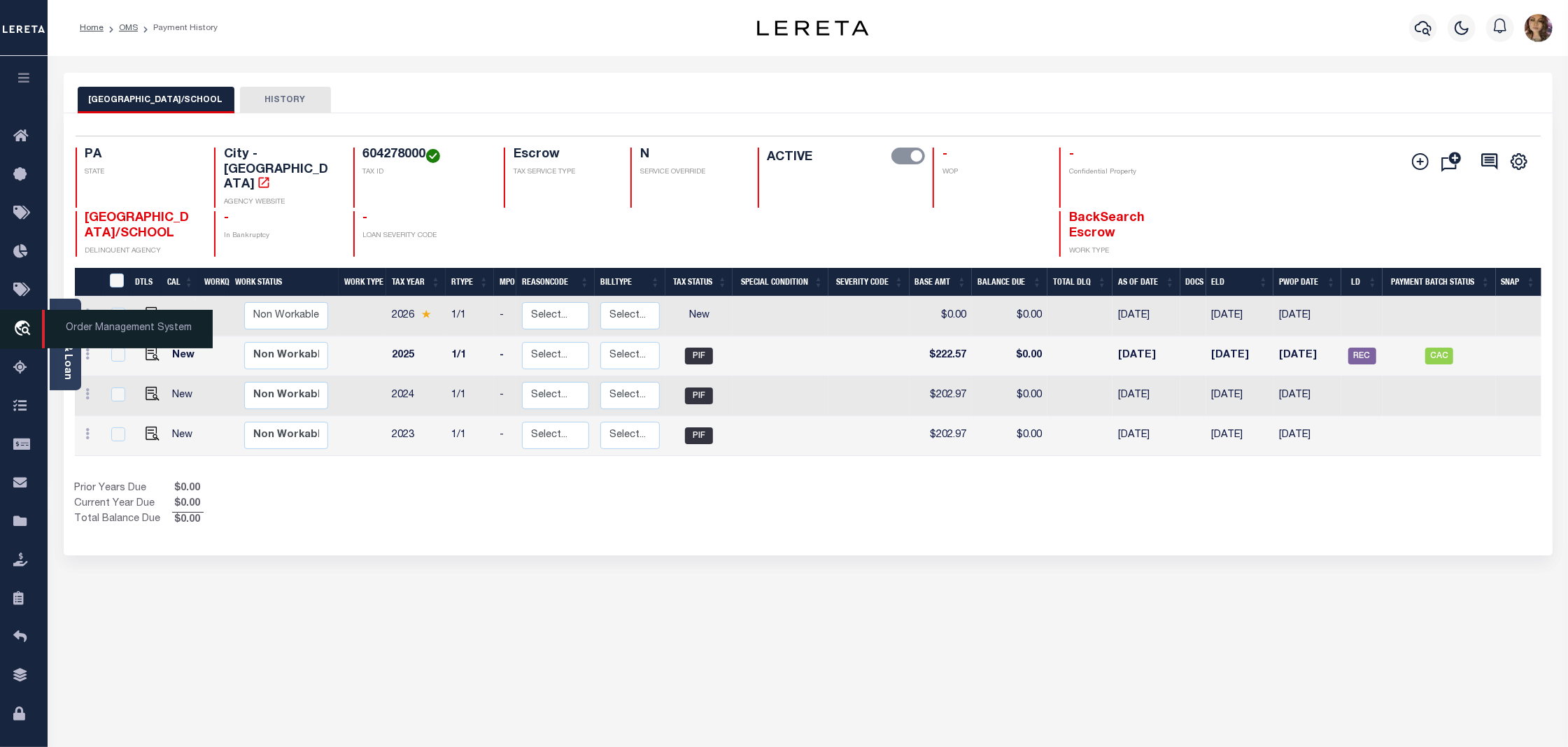
click at [98, 329] on span "Order Management System" at bounding box center [127, 329] width 171 height 38
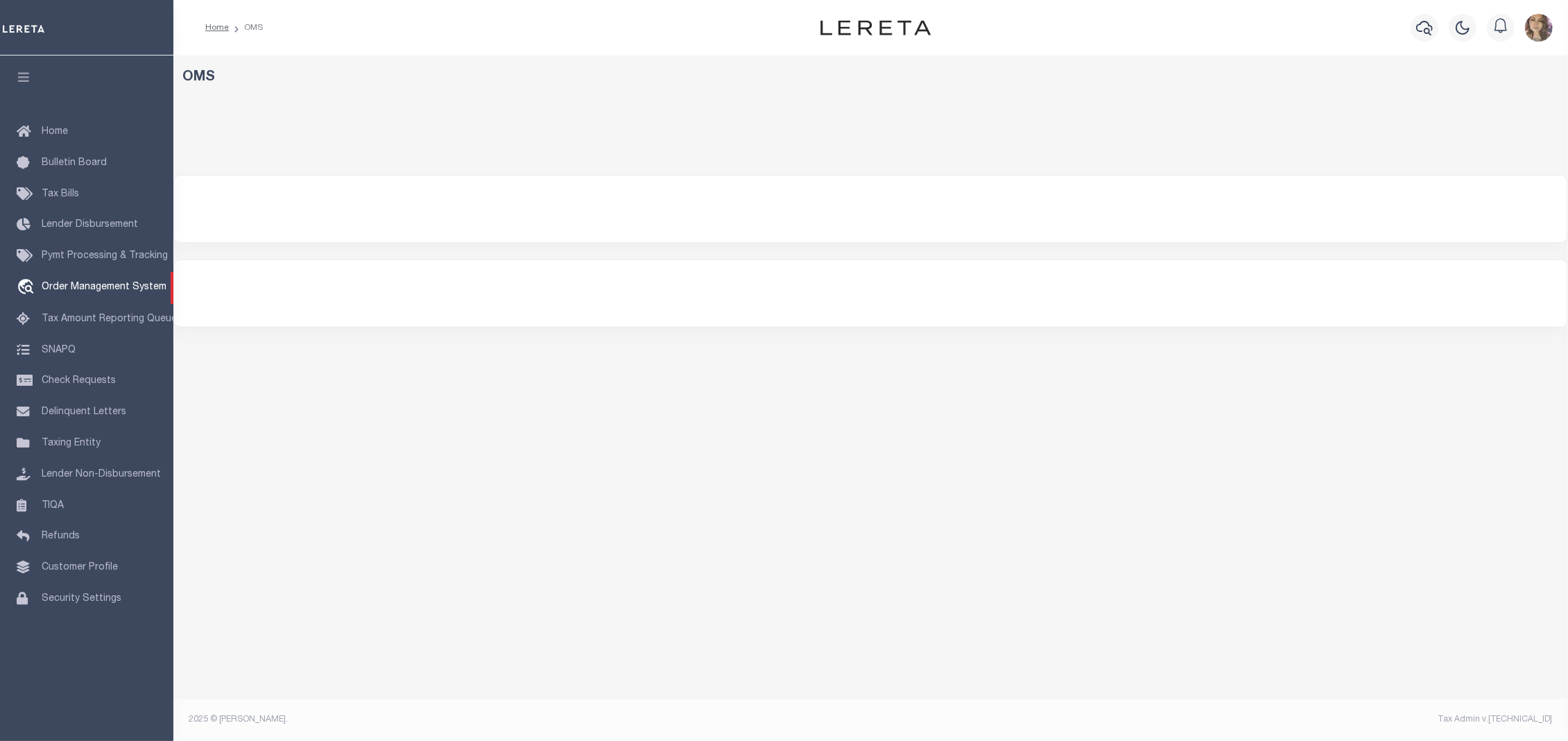
select select "200"
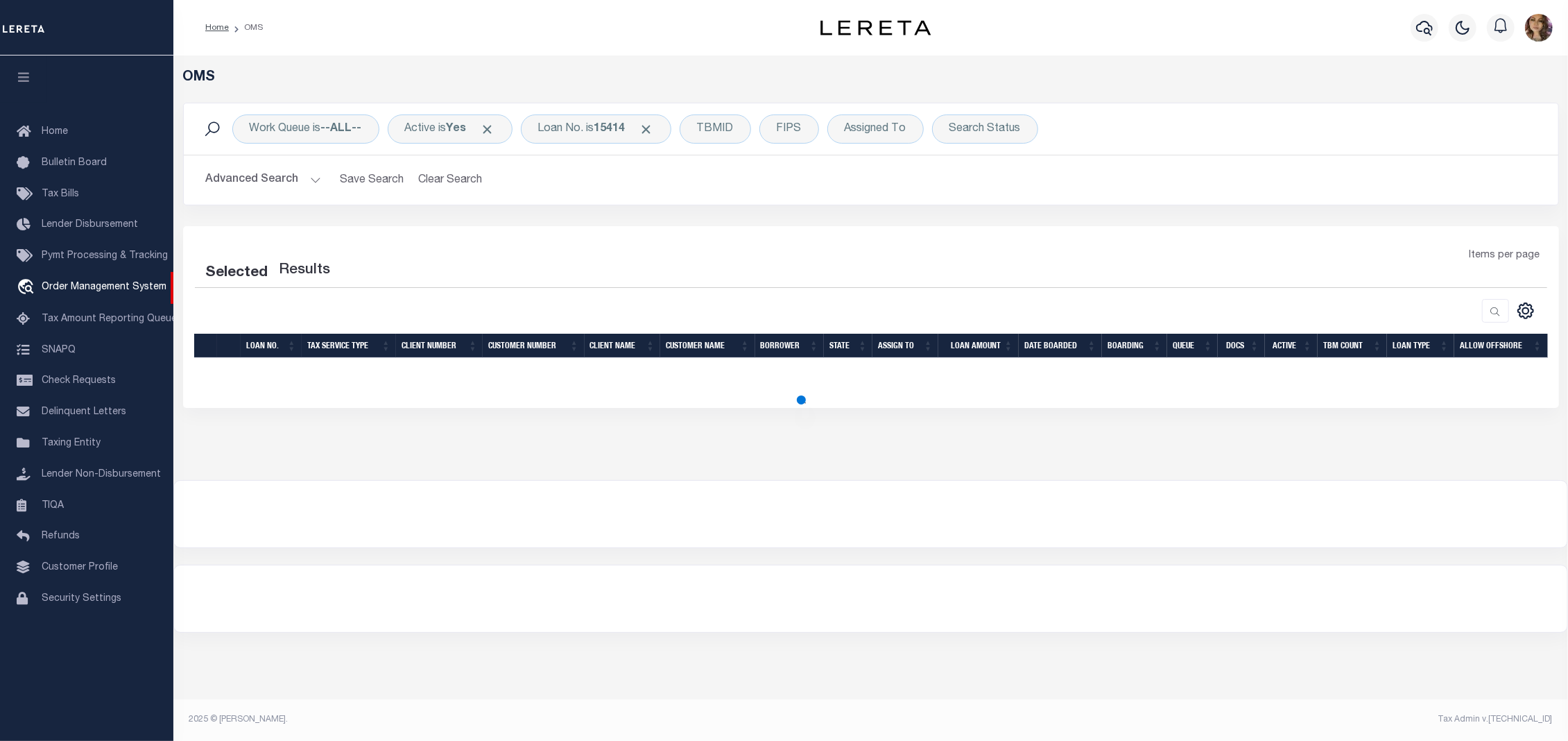
select select "200"
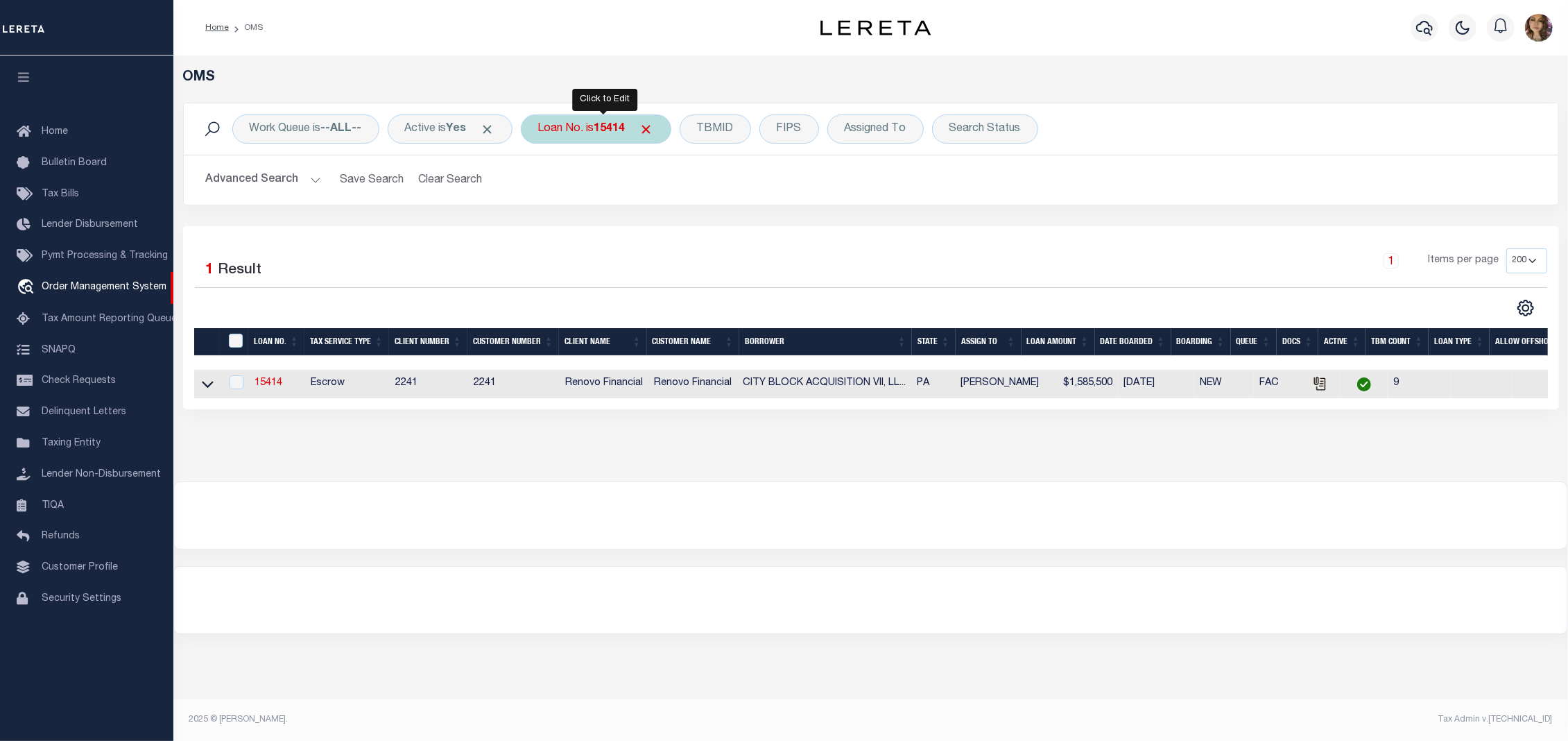
click at [603, 131] on div "Loan No. is 15414" at bounding box center [595, 129] width 150 height 29
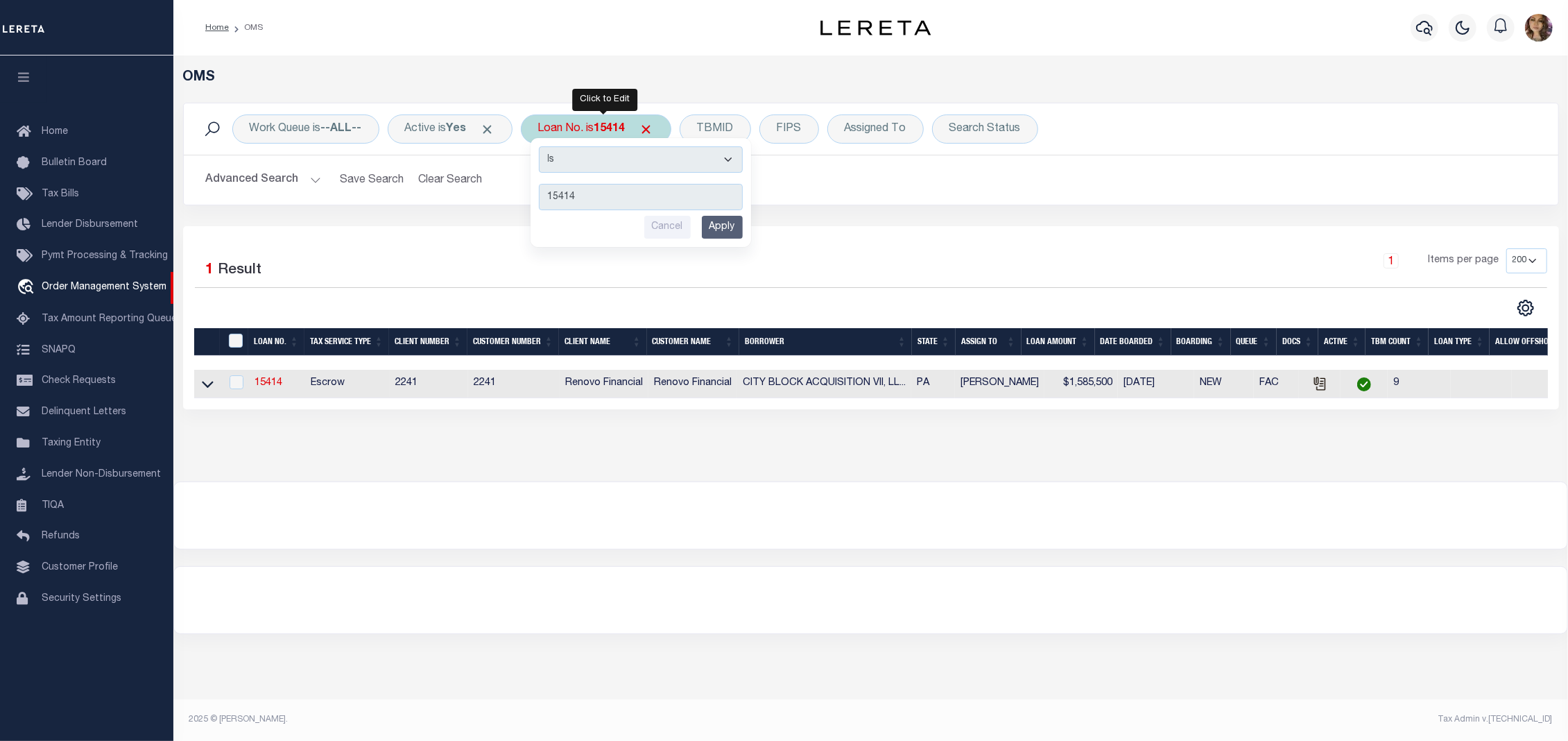
type input "10389"
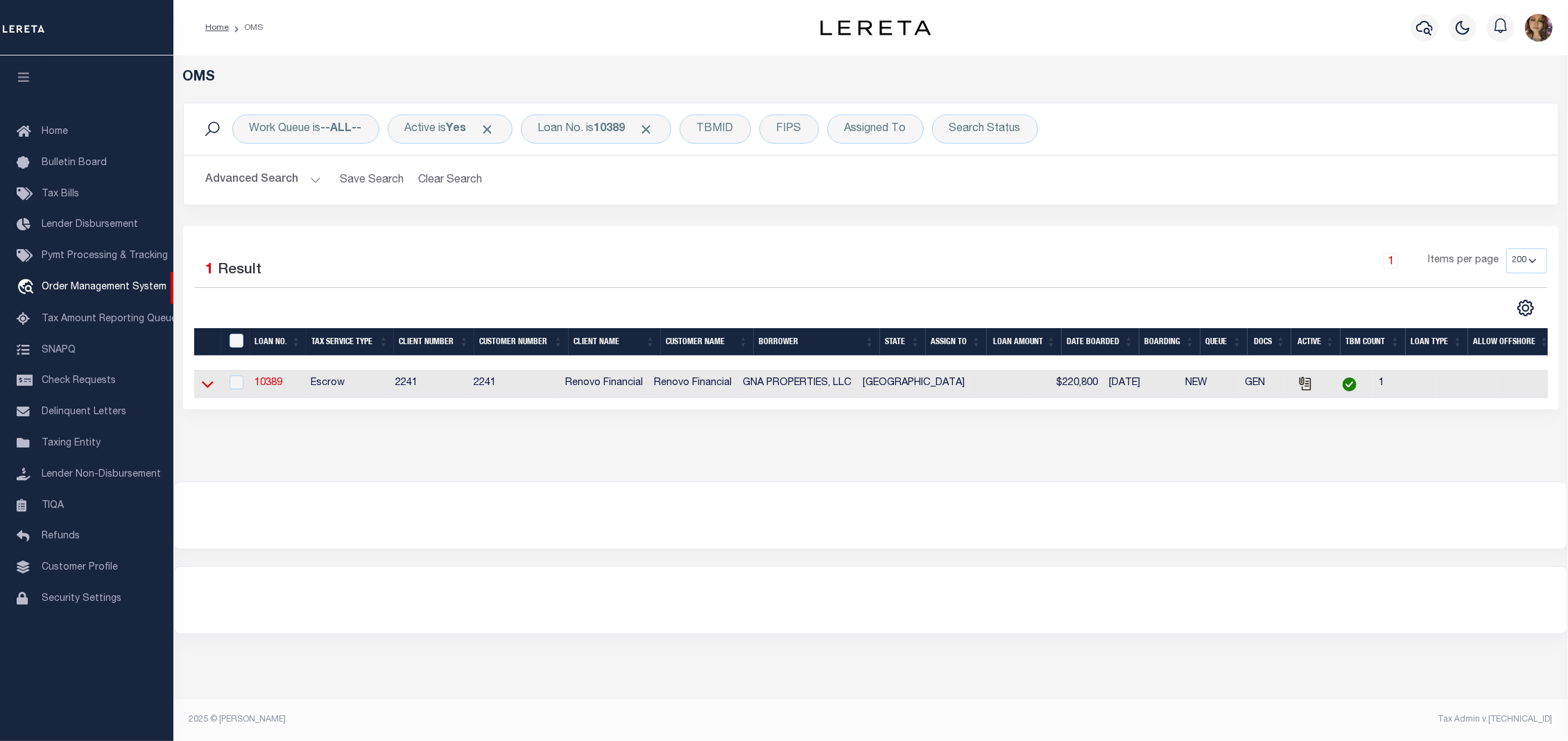
click at [206, 387] on icon at bounding box center [208, 383] width 12 height 14
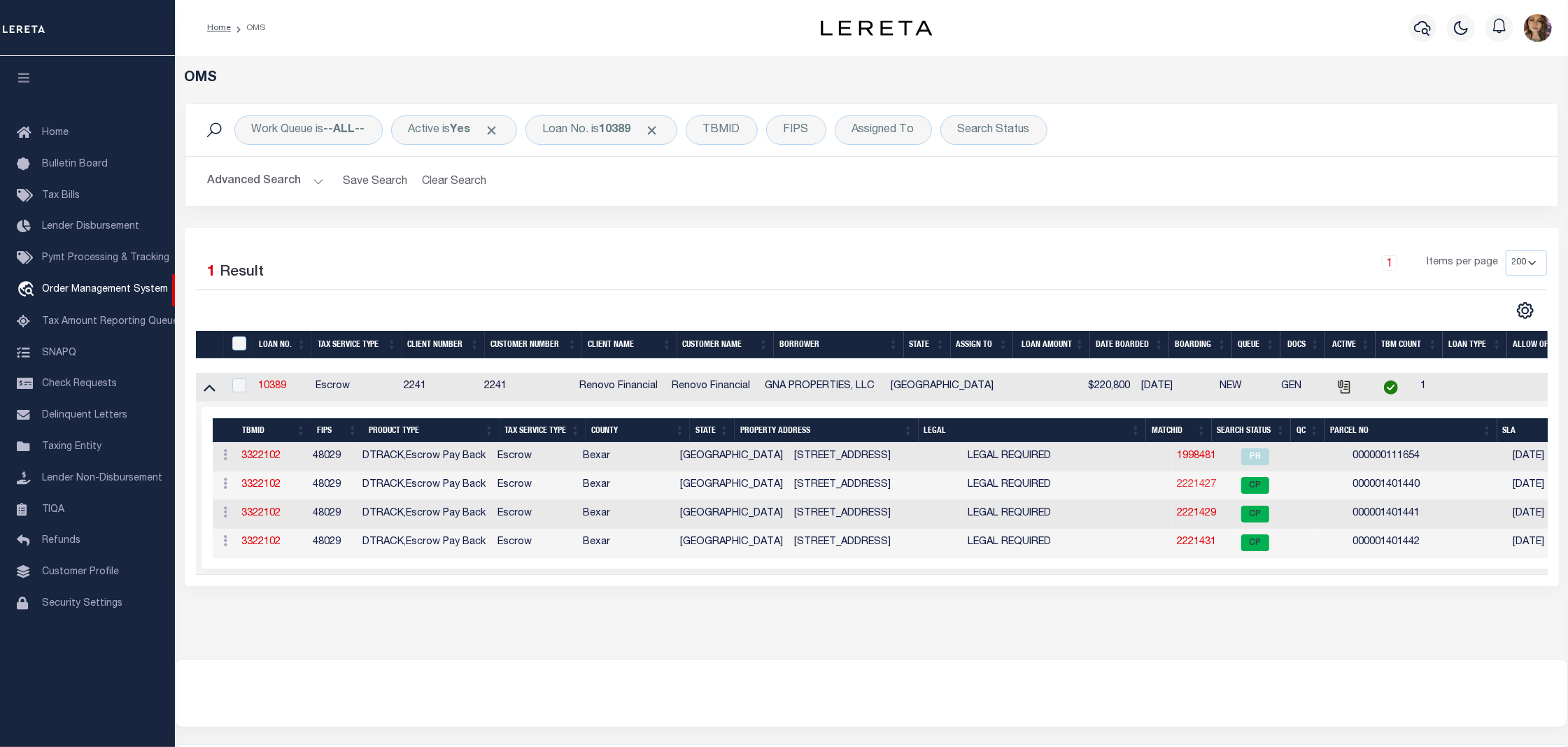
click at [1178, 489] on link "2221427" at bounding box center [1197, 485] width 39 height 10
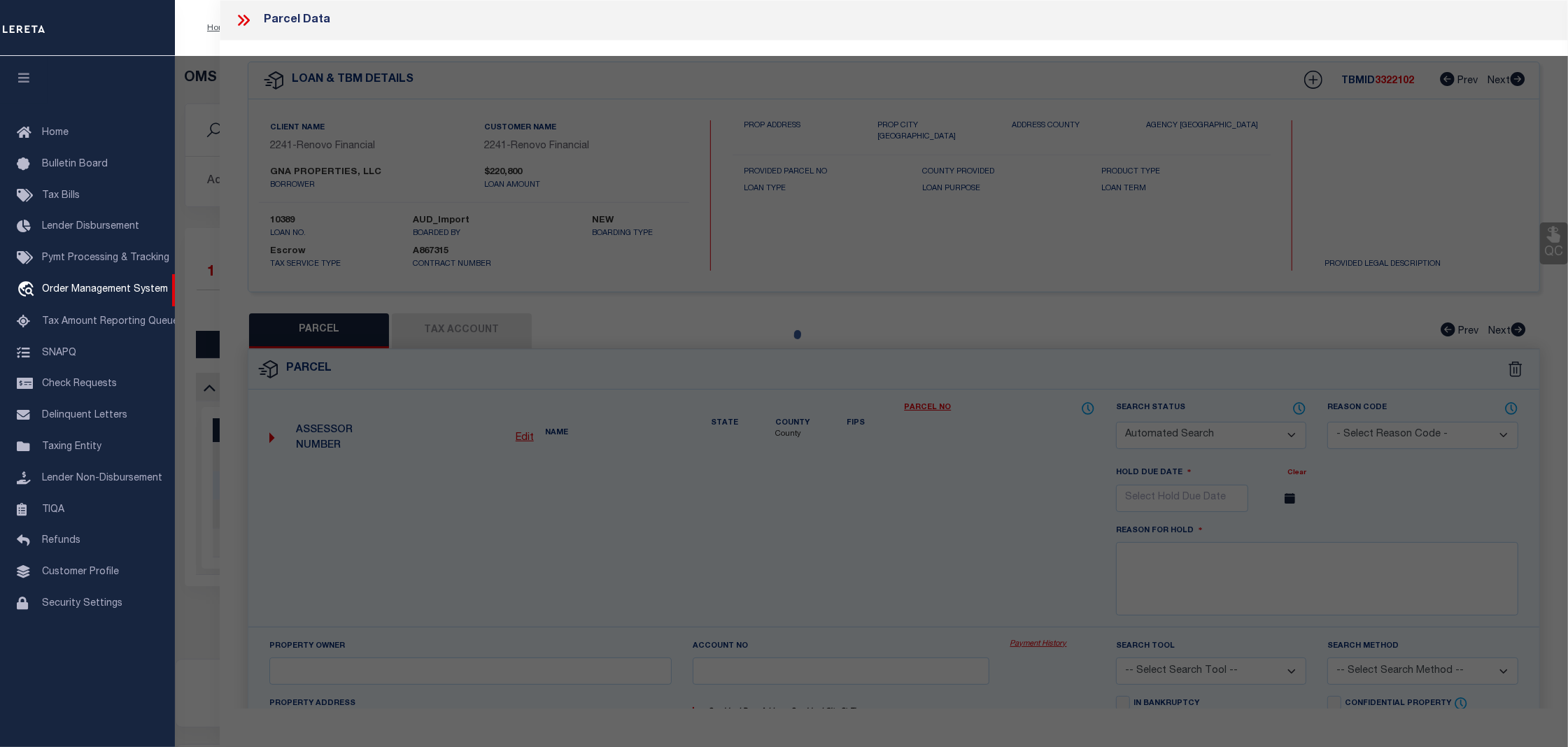
checkbox input "false"
select select "CP"
select select "099"
type input "SHENANDOAH CONDOMINIUM ASSOCIATION INC"
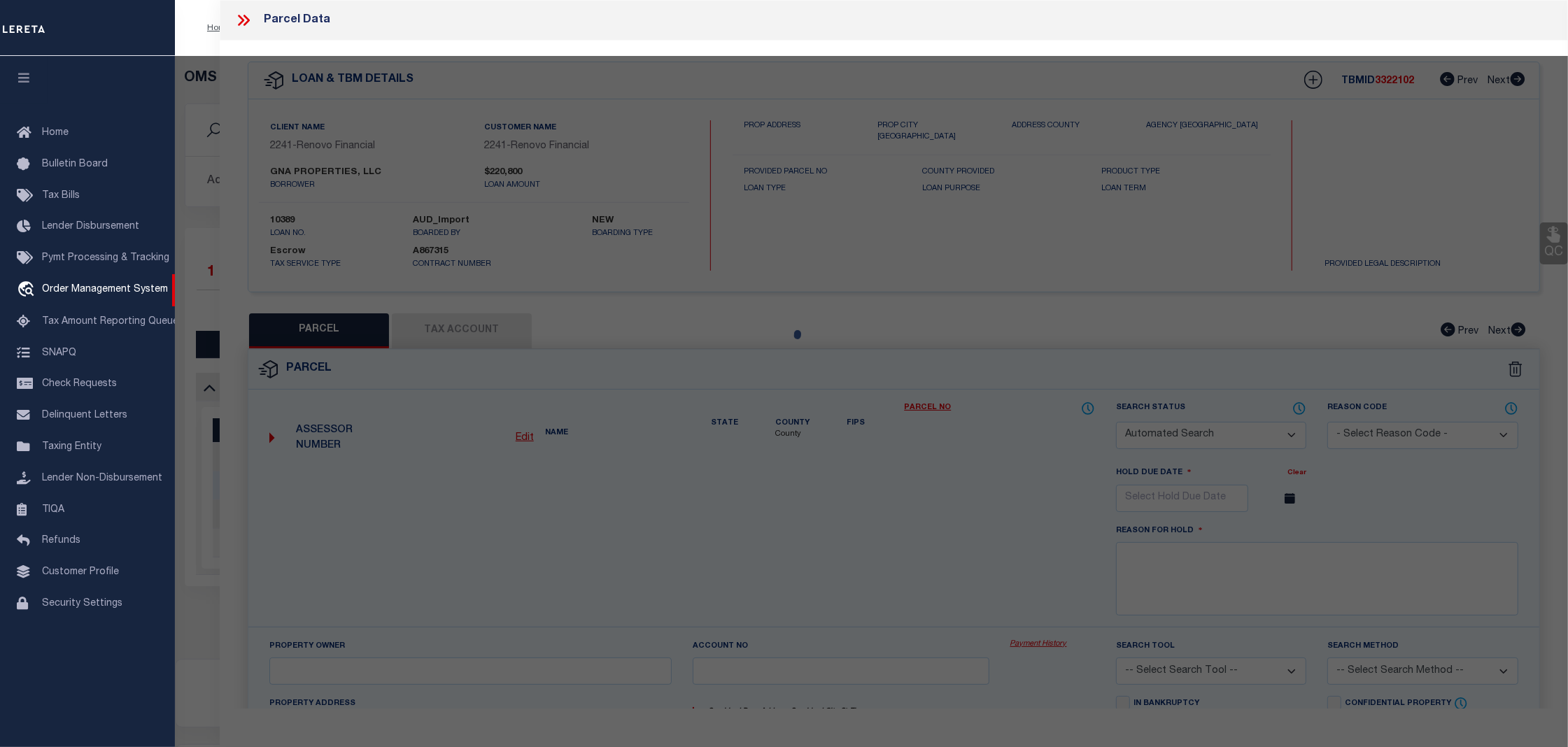
select select "AGW"
select select
type input "104 SHENANDOAH ST"
type input "SAN ANTONIO, TX 78210"
type textarea "NCB 1027 (SHENANDOAH CONDOMINIUMS), BLK 2 LOT 3 ***MASTER FILE/COMMON ELEMENTS*…"
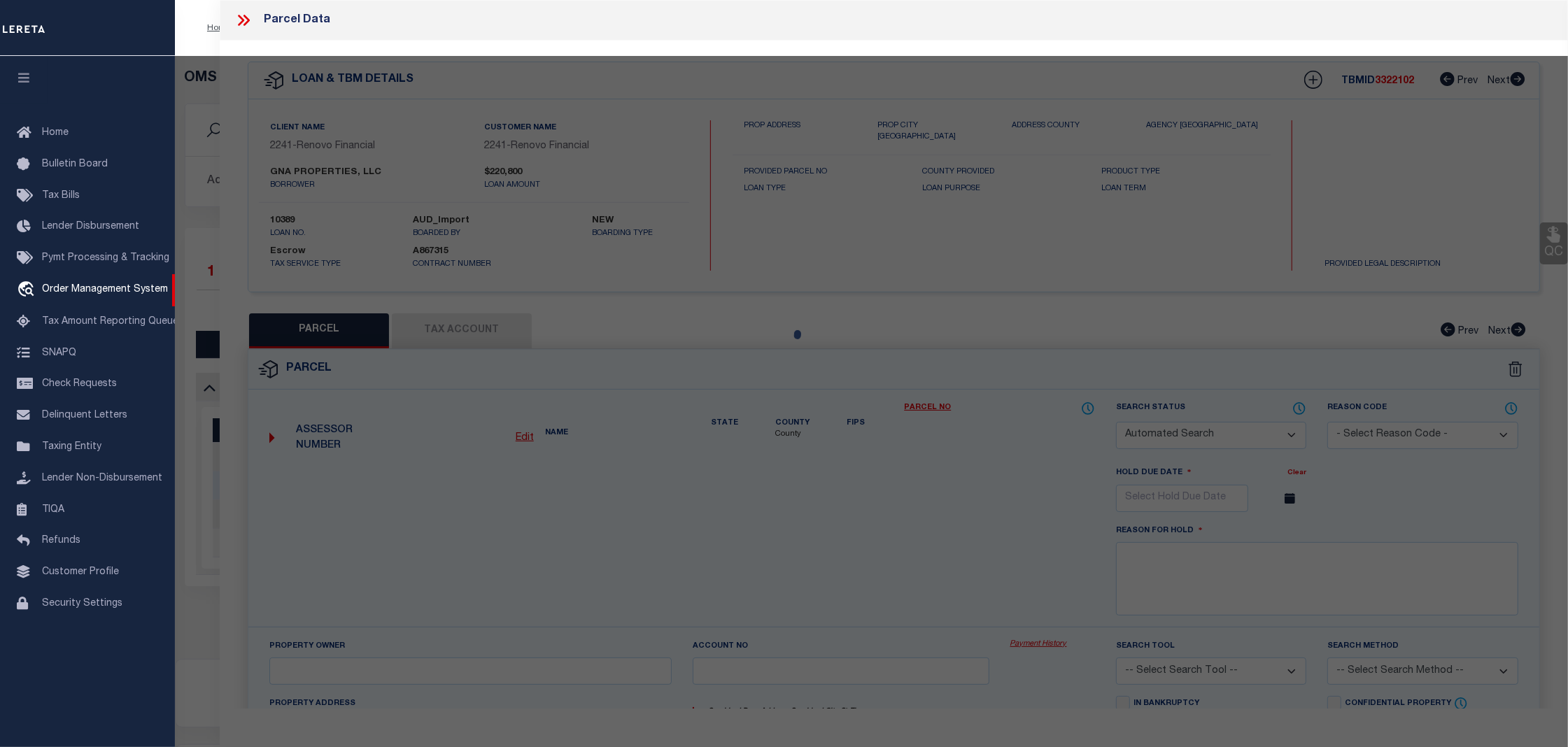
type textarea "parcel number changed."
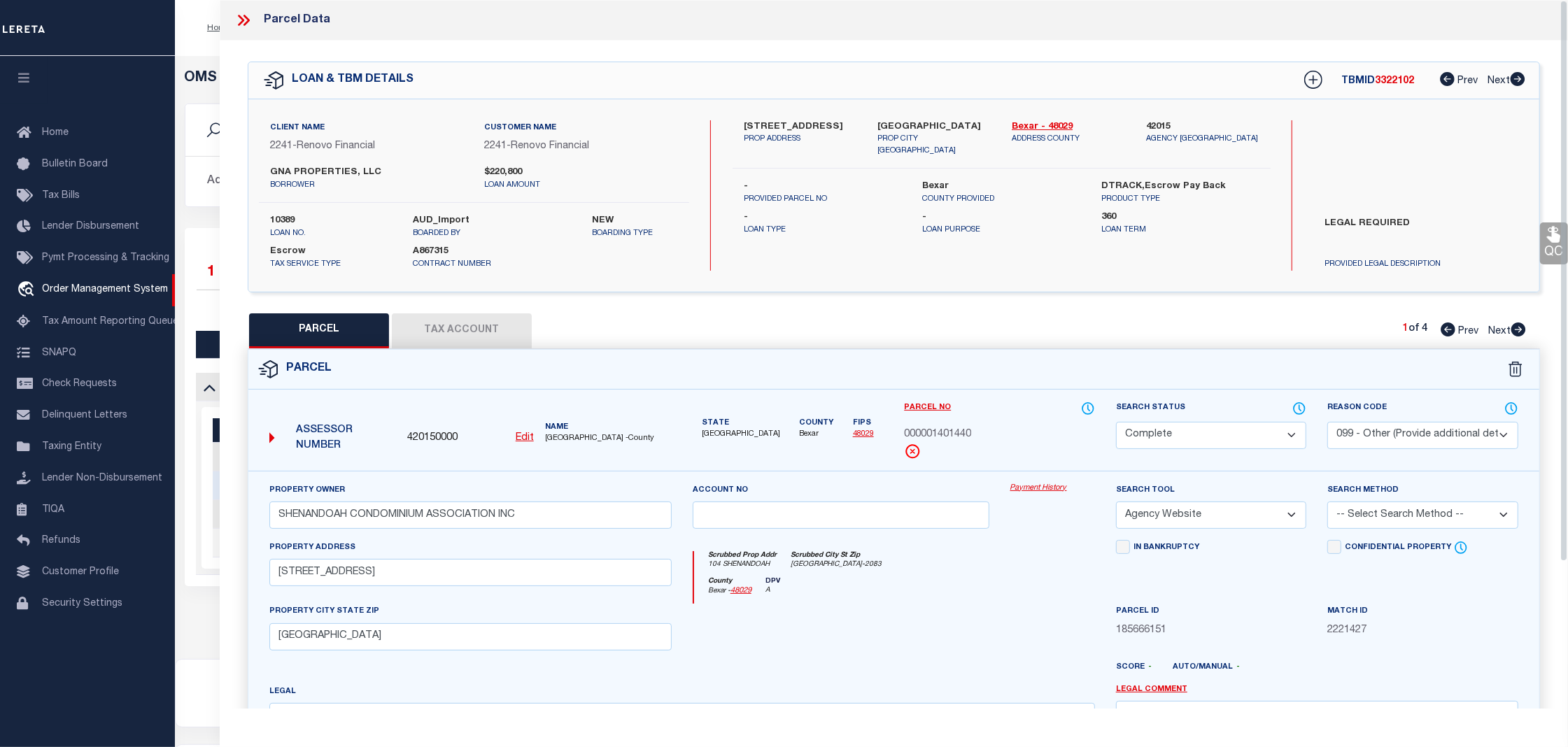
click at [1039, 494] on link "Payment History" at bounding box center [1052, 489] width 85 height 12
click at [245, 21] on icon at bounding box center [243, 21] width 18 height 18
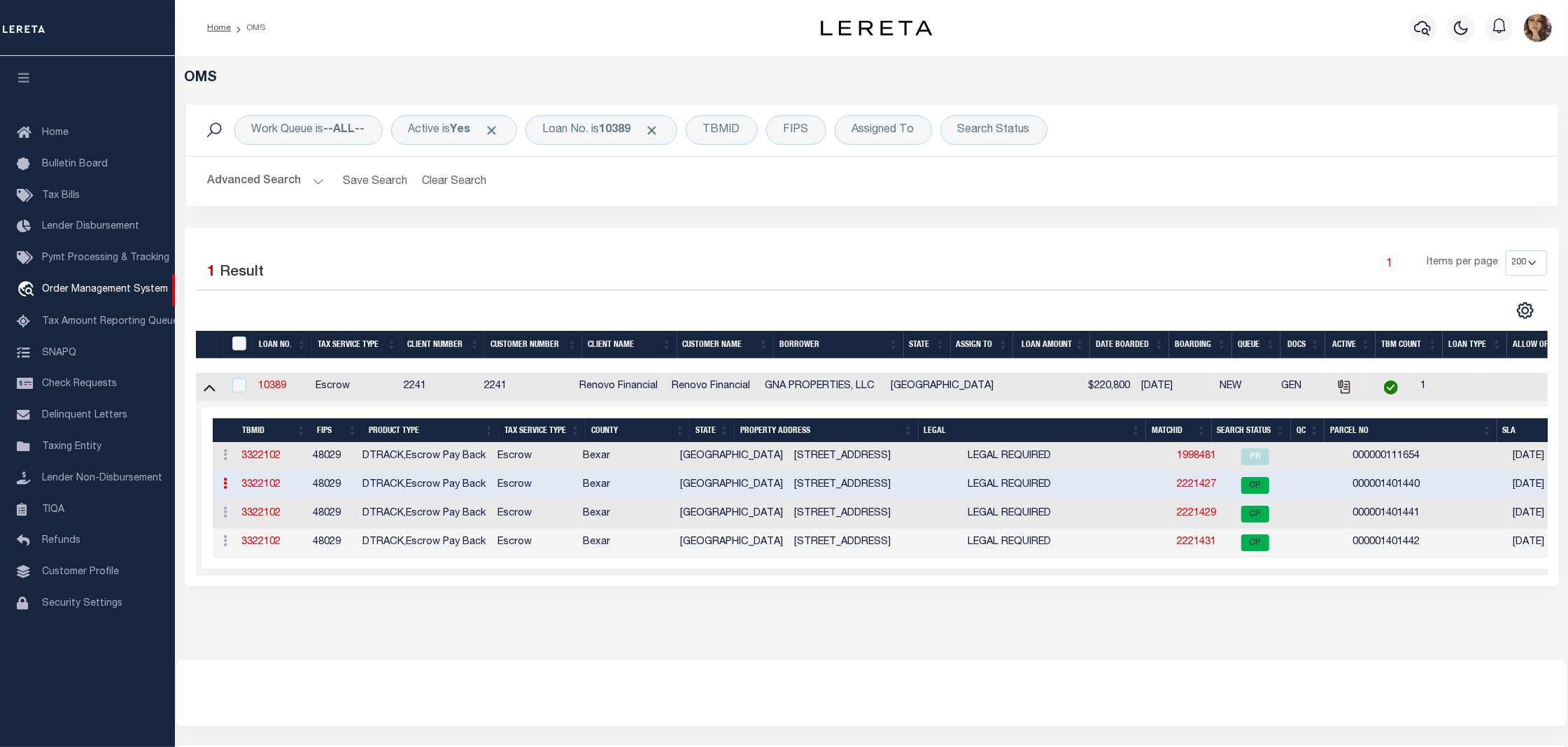
click at [638, 154] on div "Work Queue is --ALL-- Active is Yes Loan No. is 10389 TBMID FIPS Assigned To Se…" at bounding box center [871, 130] width 1373 height 52
click at [617, 130] on b "10389" at bounding box center [615, 130] width 31 height 11
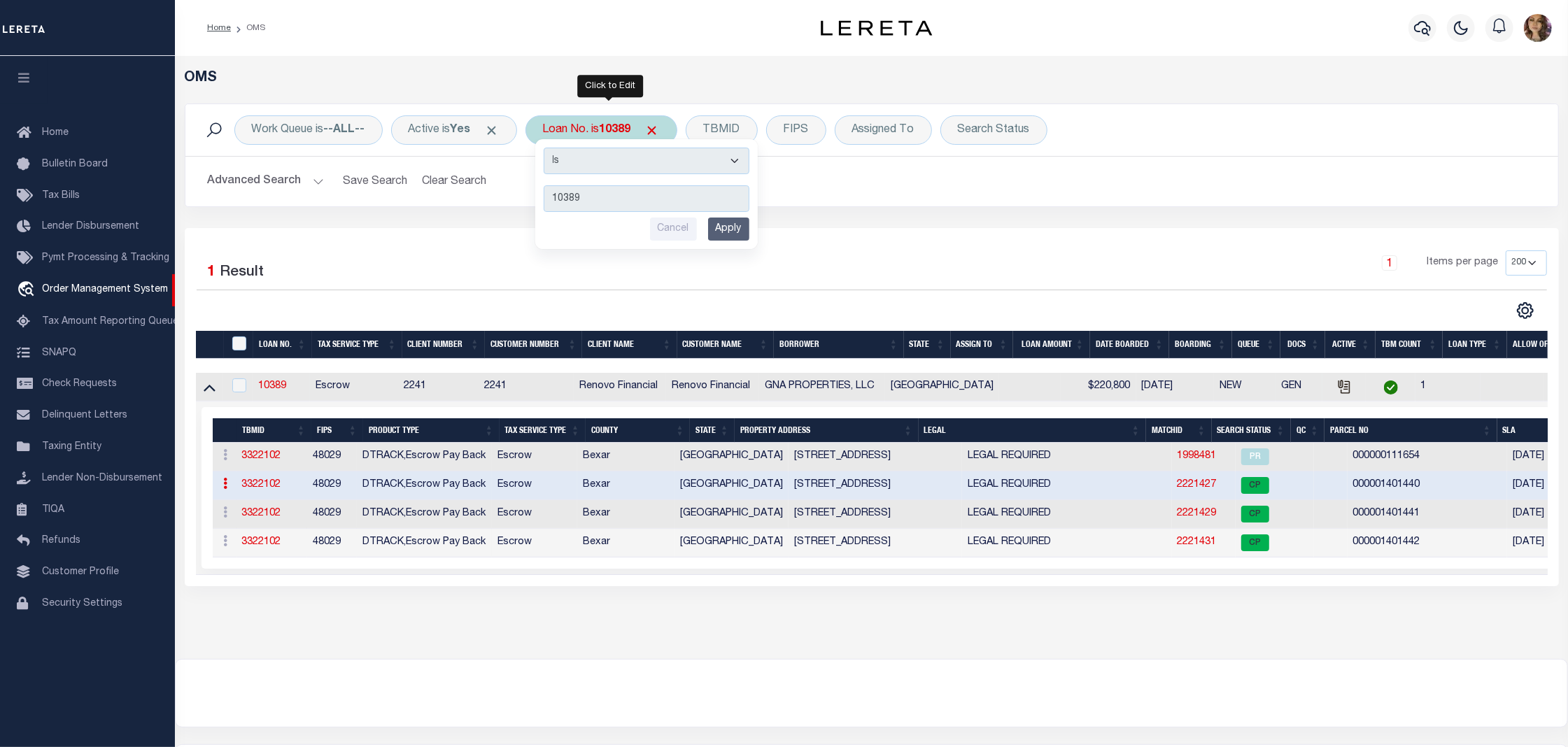
type input "5415844"
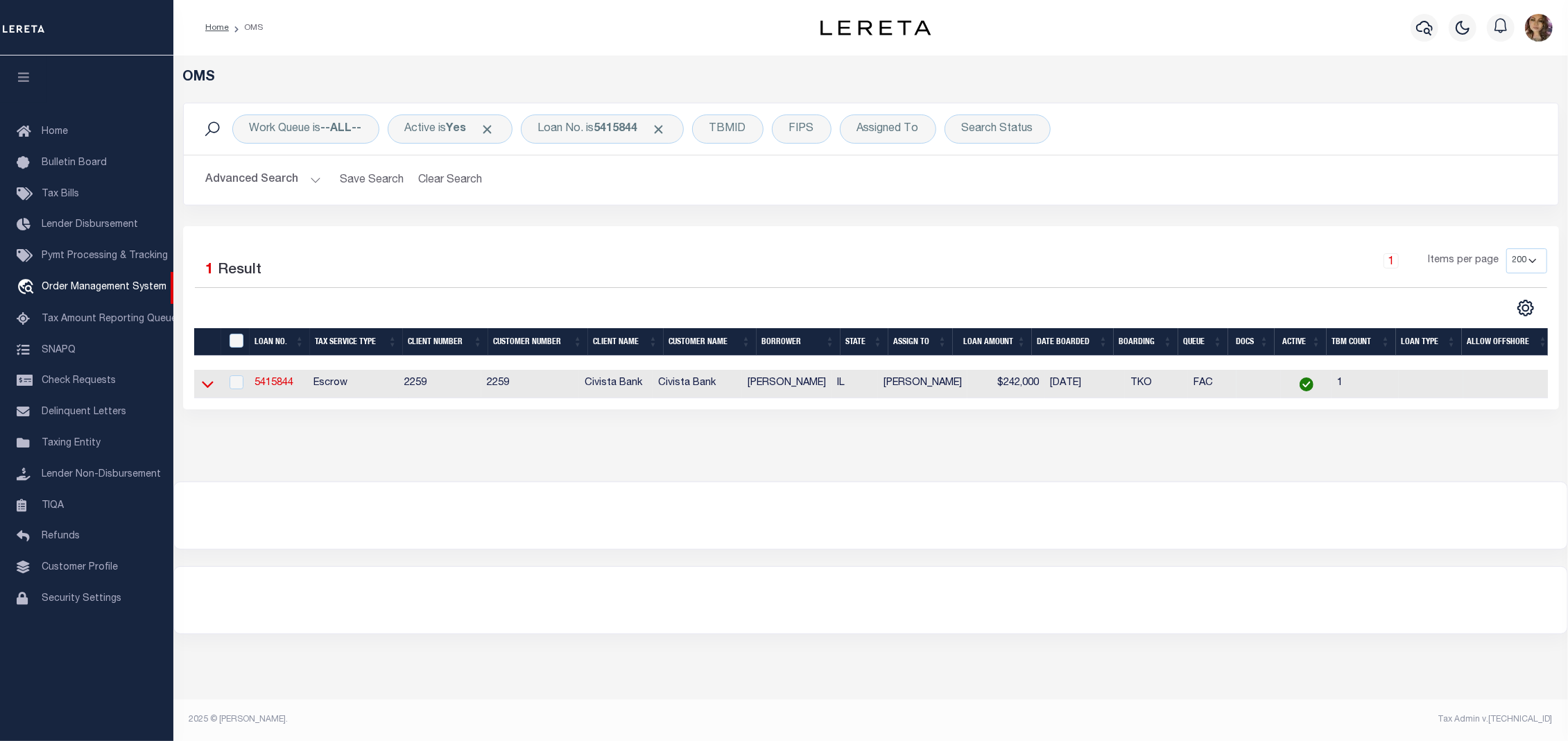
click at [208, 387] on icon at bounding box center [208, 383] width 12 height 14
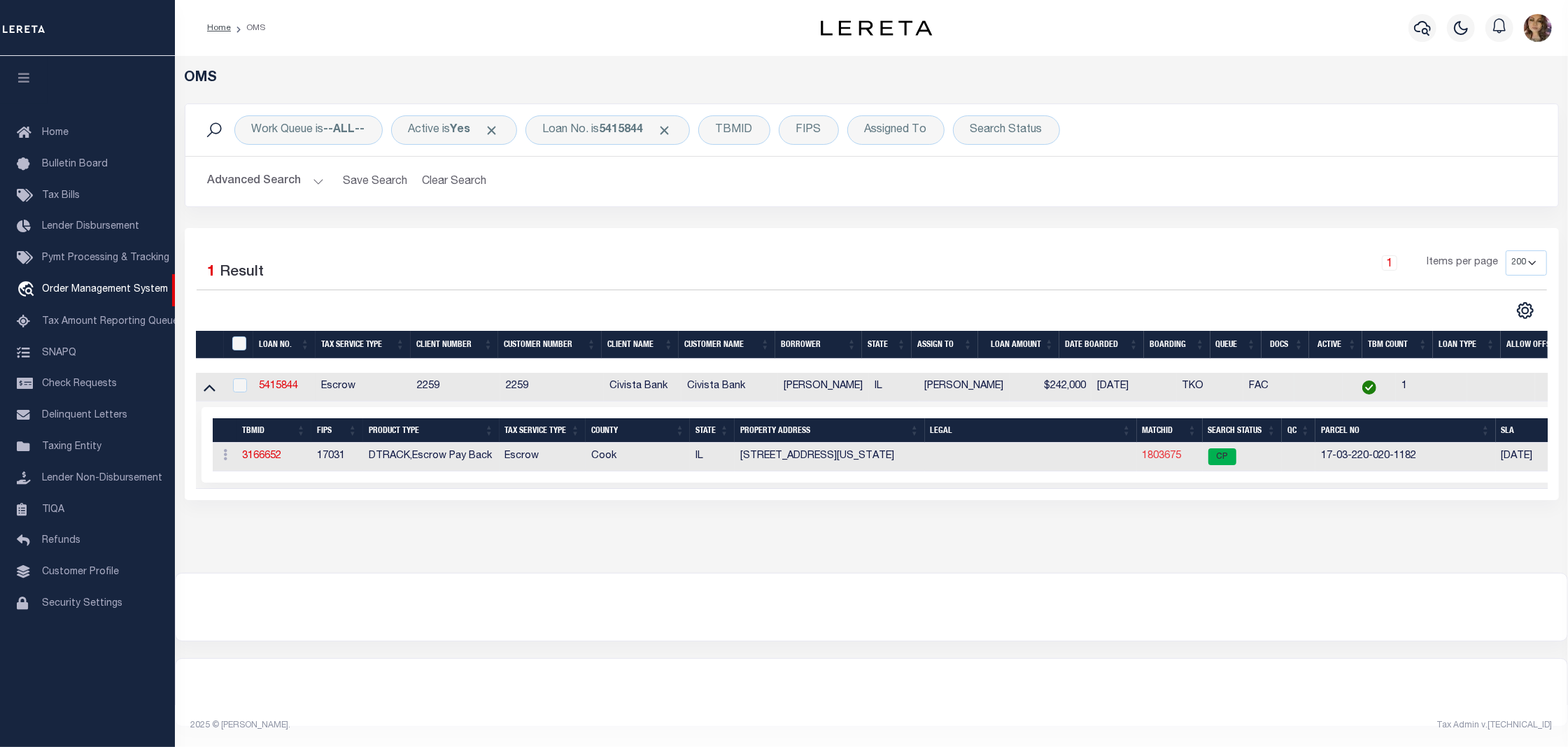
click at [1154, 460] on link "1803675" at bounding box center [1162, 456] width 39 height 10
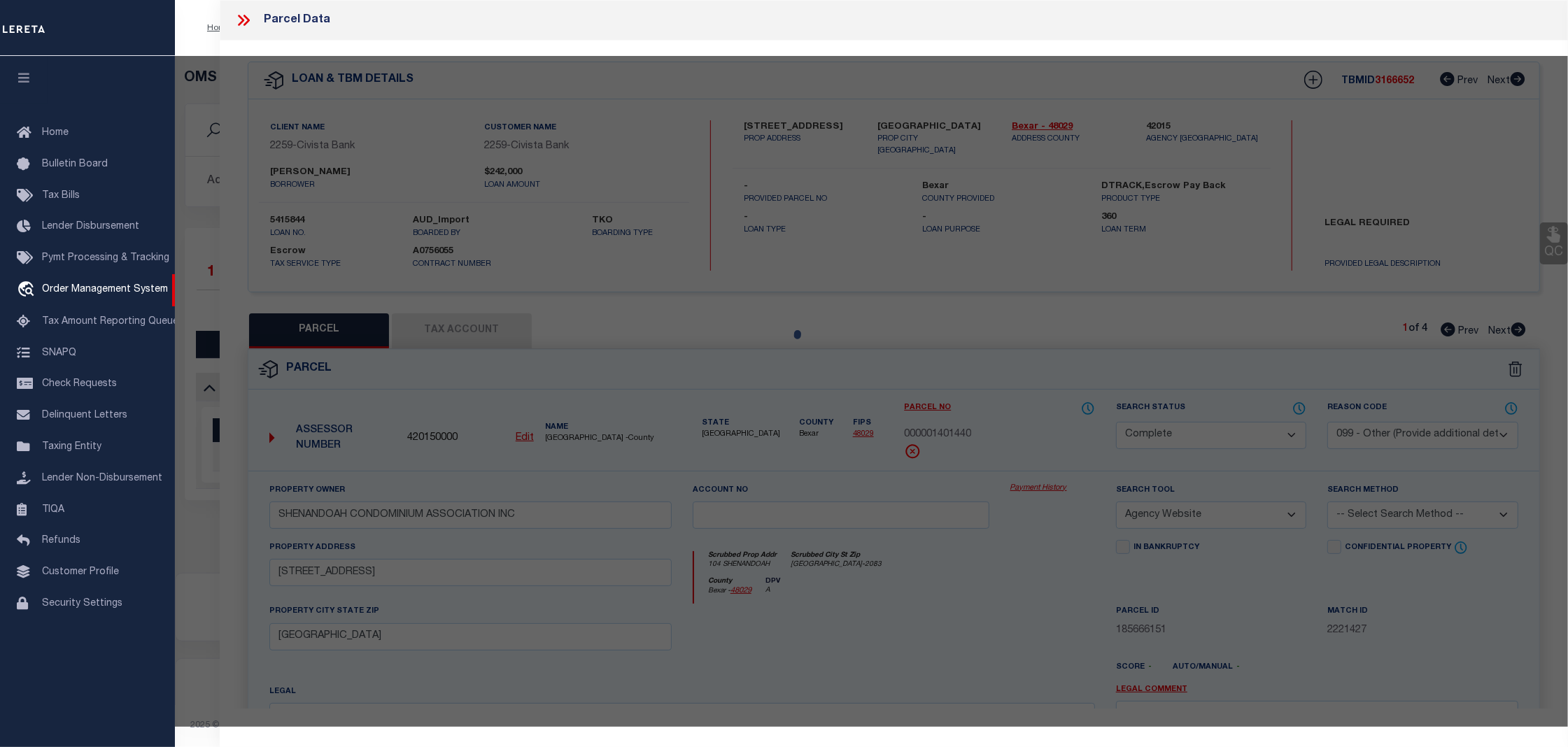
select select "AS"
select select
checkbox input "false"
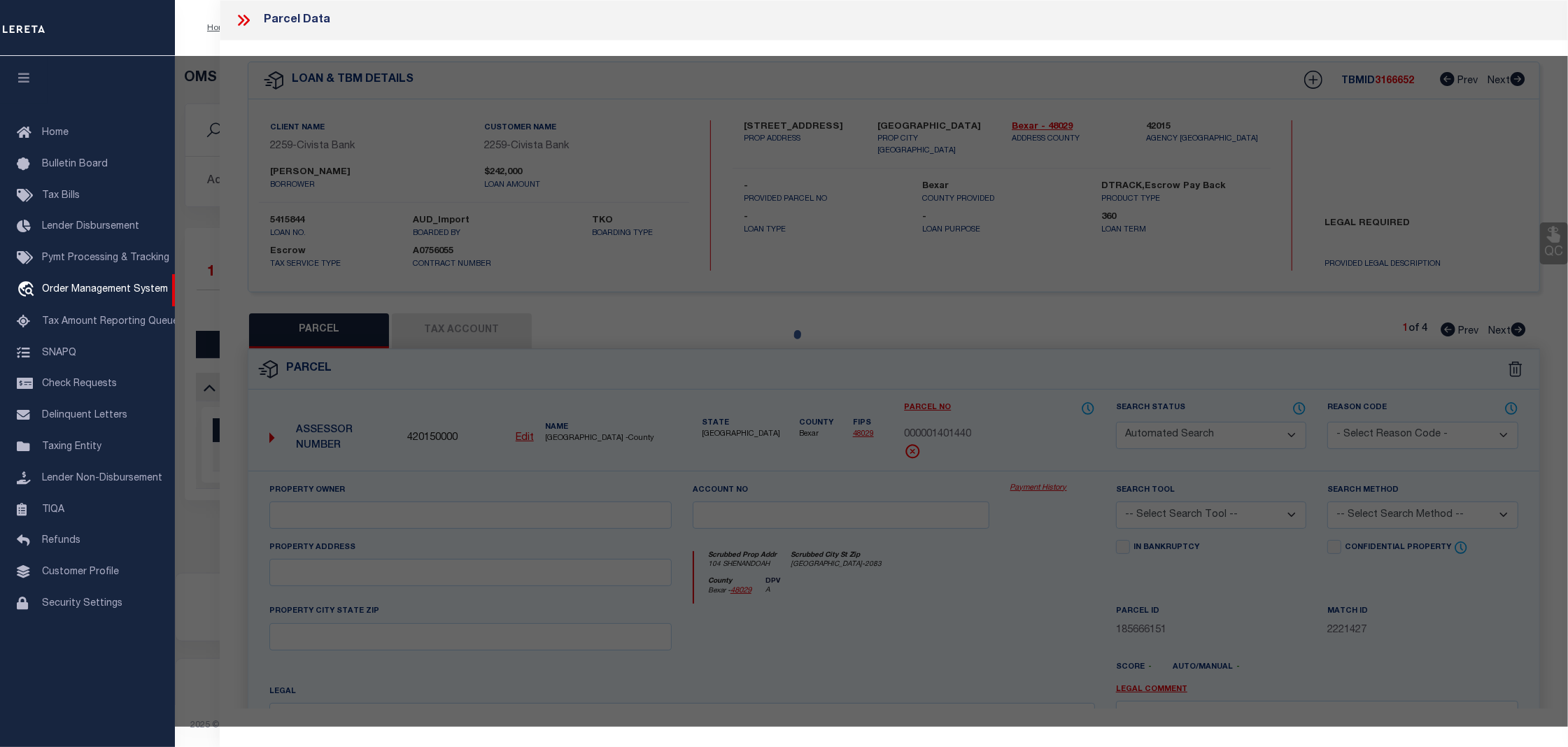
select select "CP"
type input "BASHAR JOUMA"
select select
type input "175 E DELAWARE PL"
checkbox input "false"
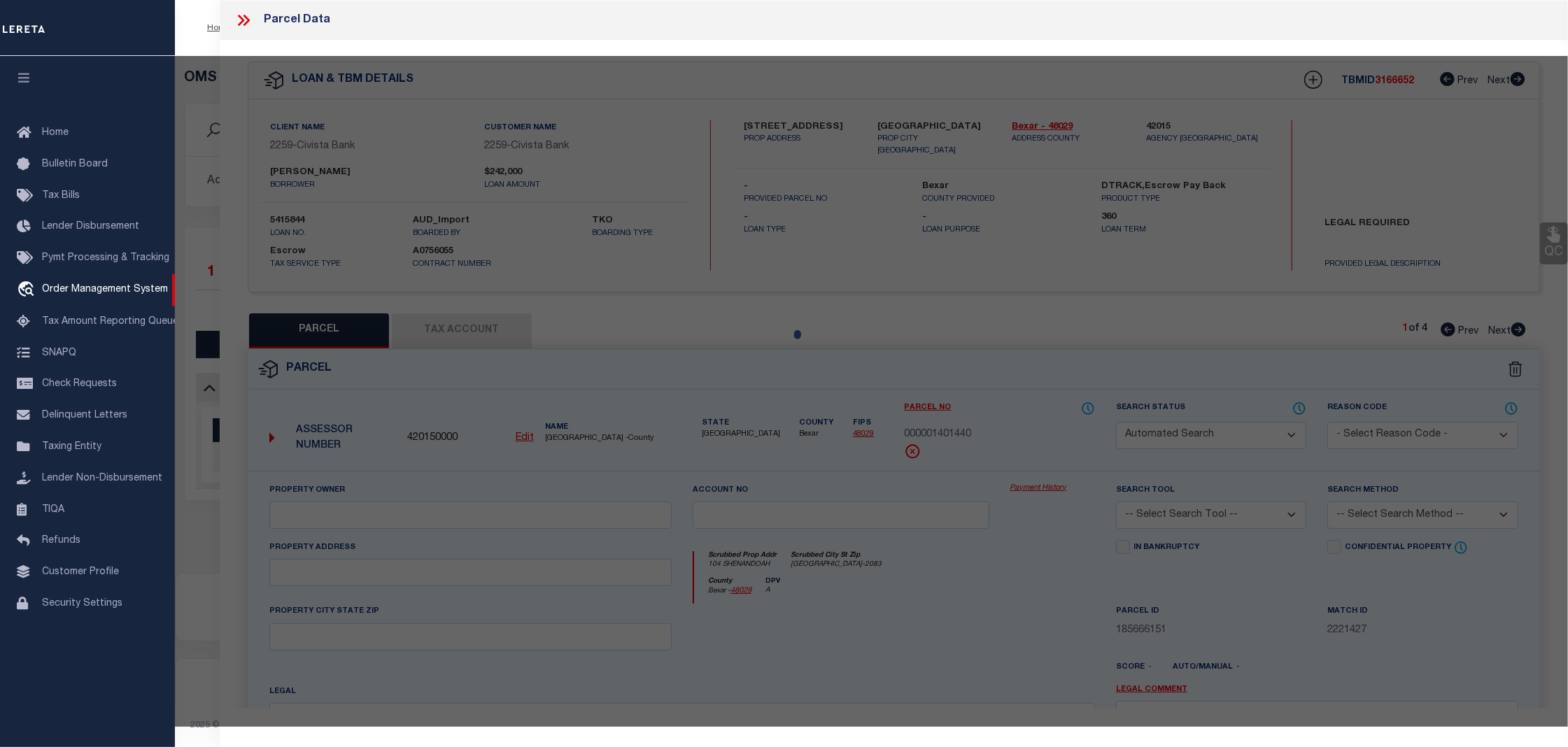
type input "Chicago IL 606117763"
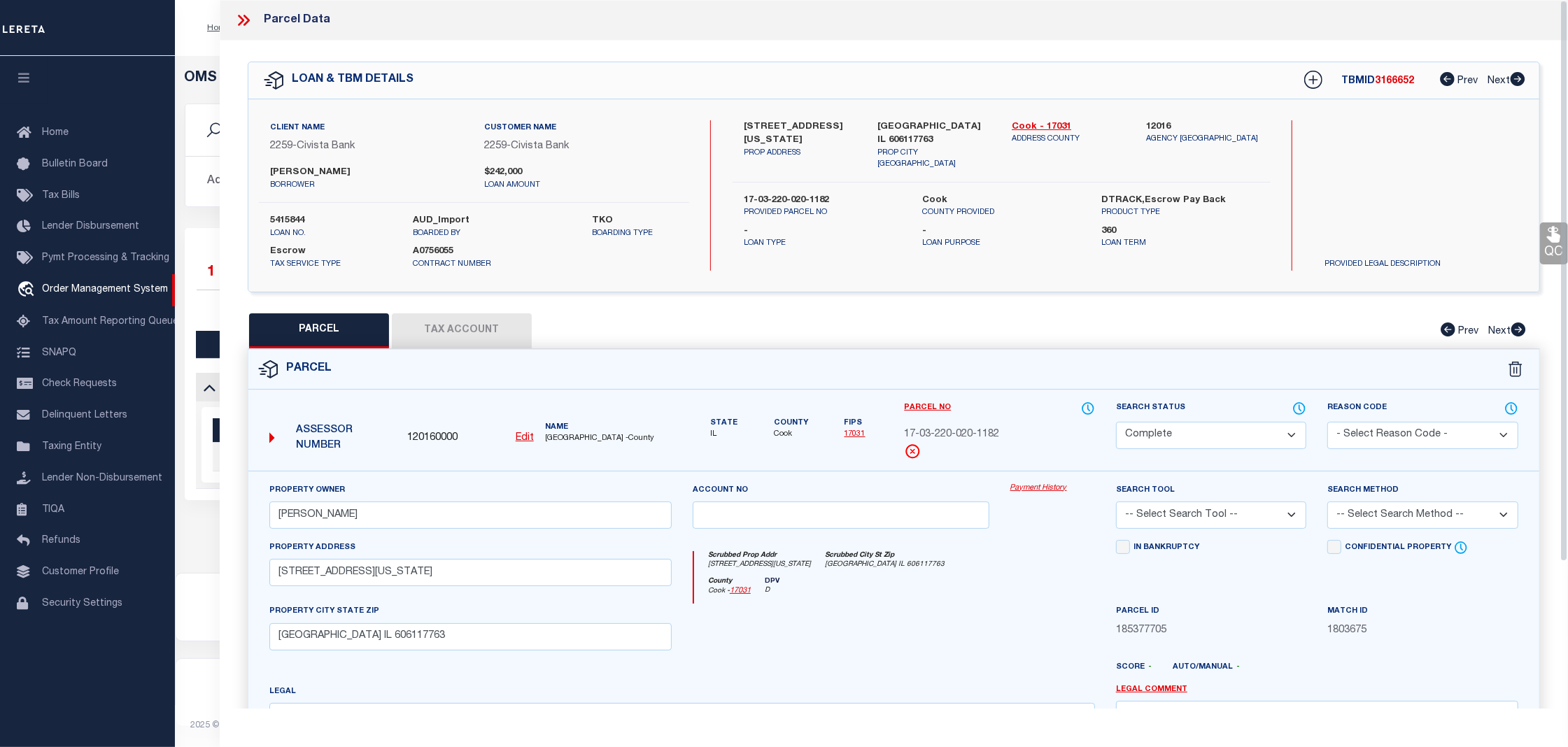
click at [1031, 487] on link "Payment History" at bounding box center [1052, 489] width 85 height 12
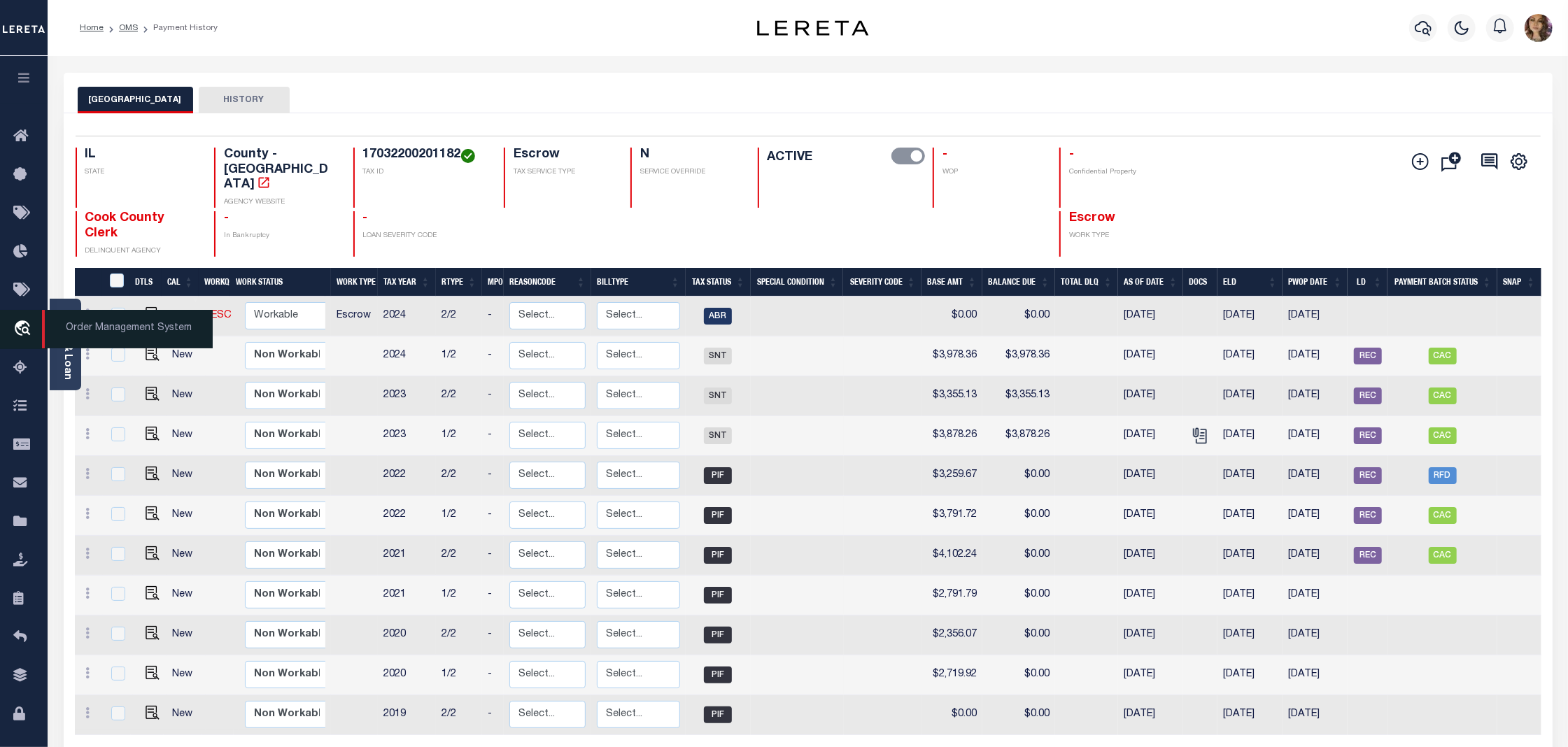
click at [113, 332] on span "Order Management System" at bounding box center [127, 329] width 171 height 38
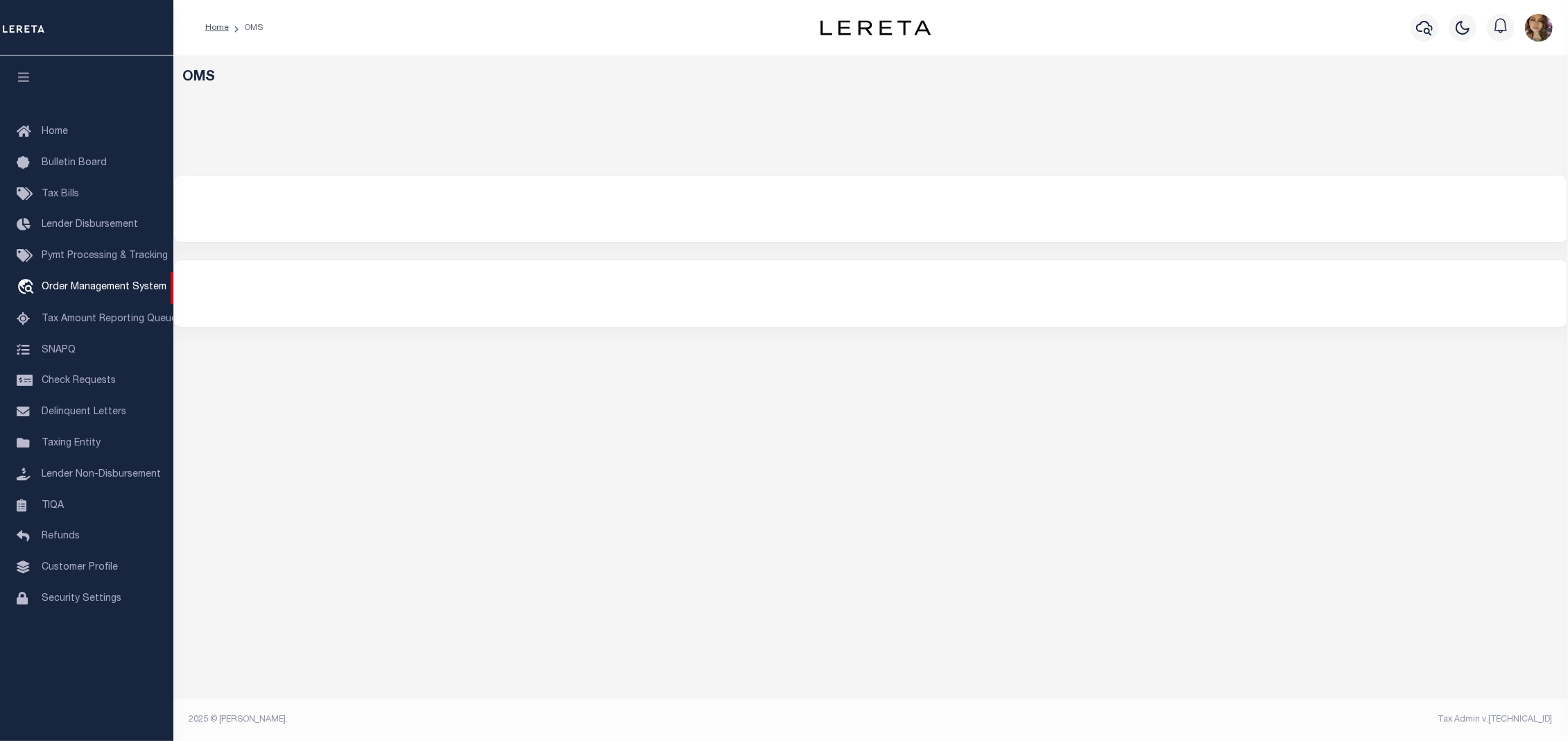
select select "200"
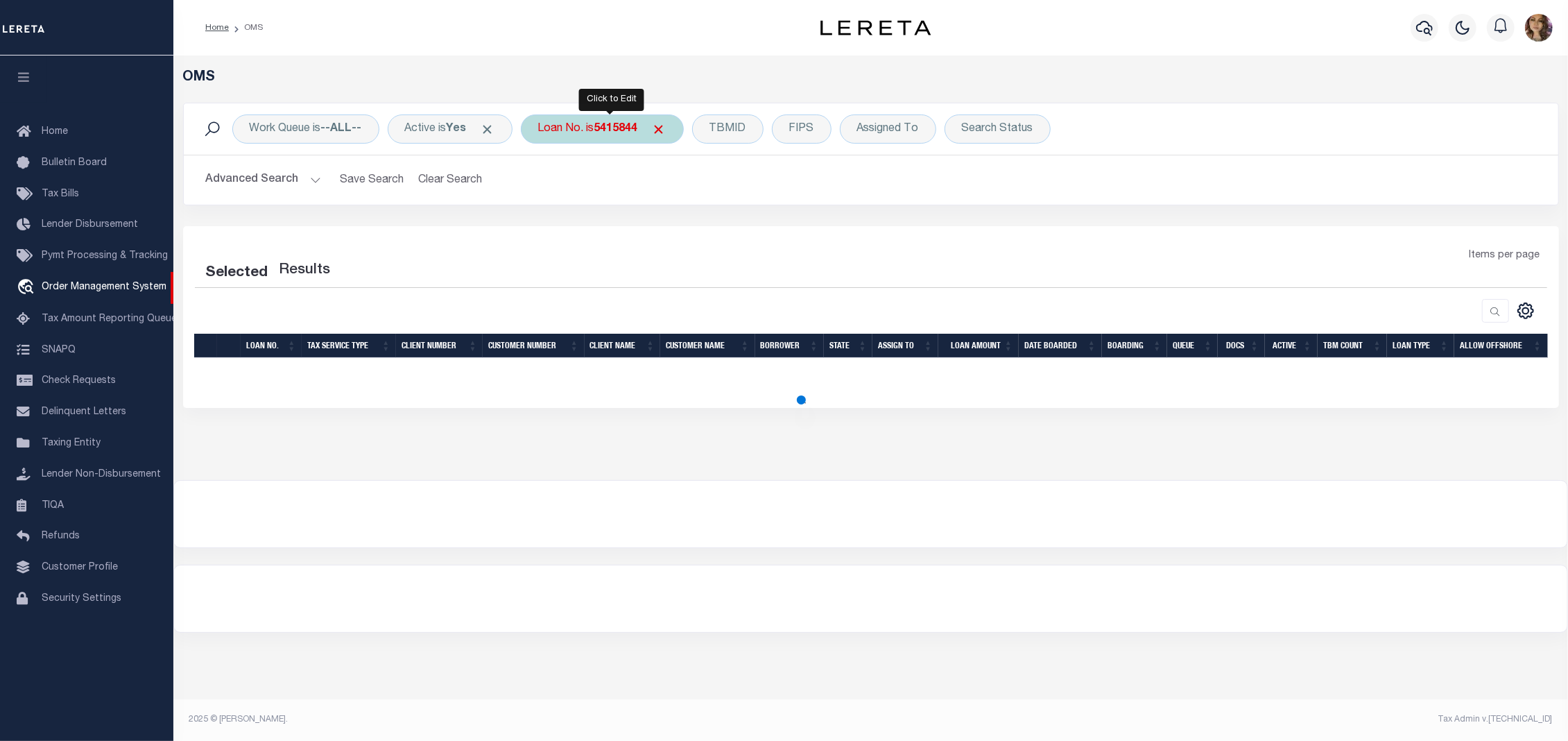
select select "200"
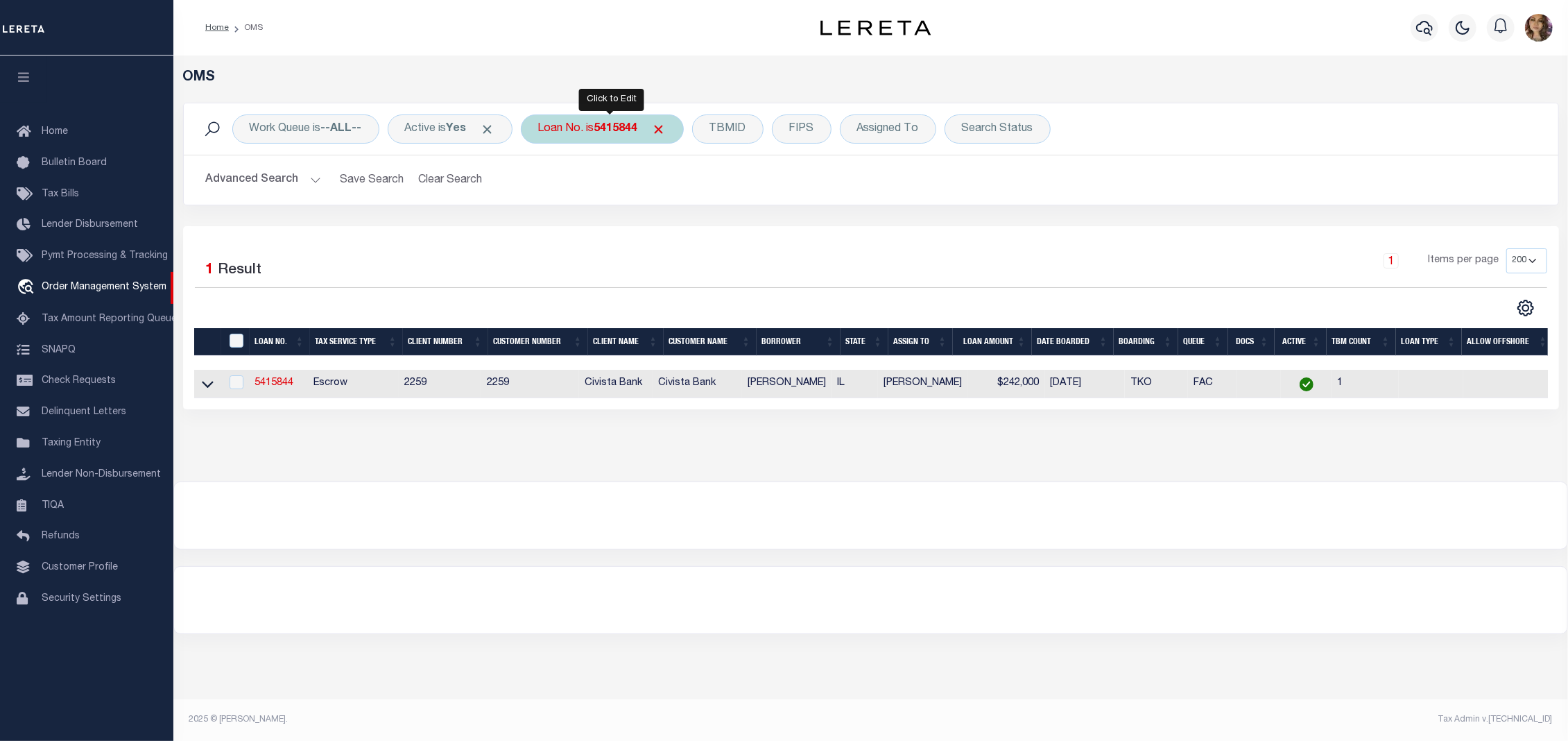
click at [620, 139] on div "Loan No. is 5415844" at bounding box center [602, 129] width 163 height 29
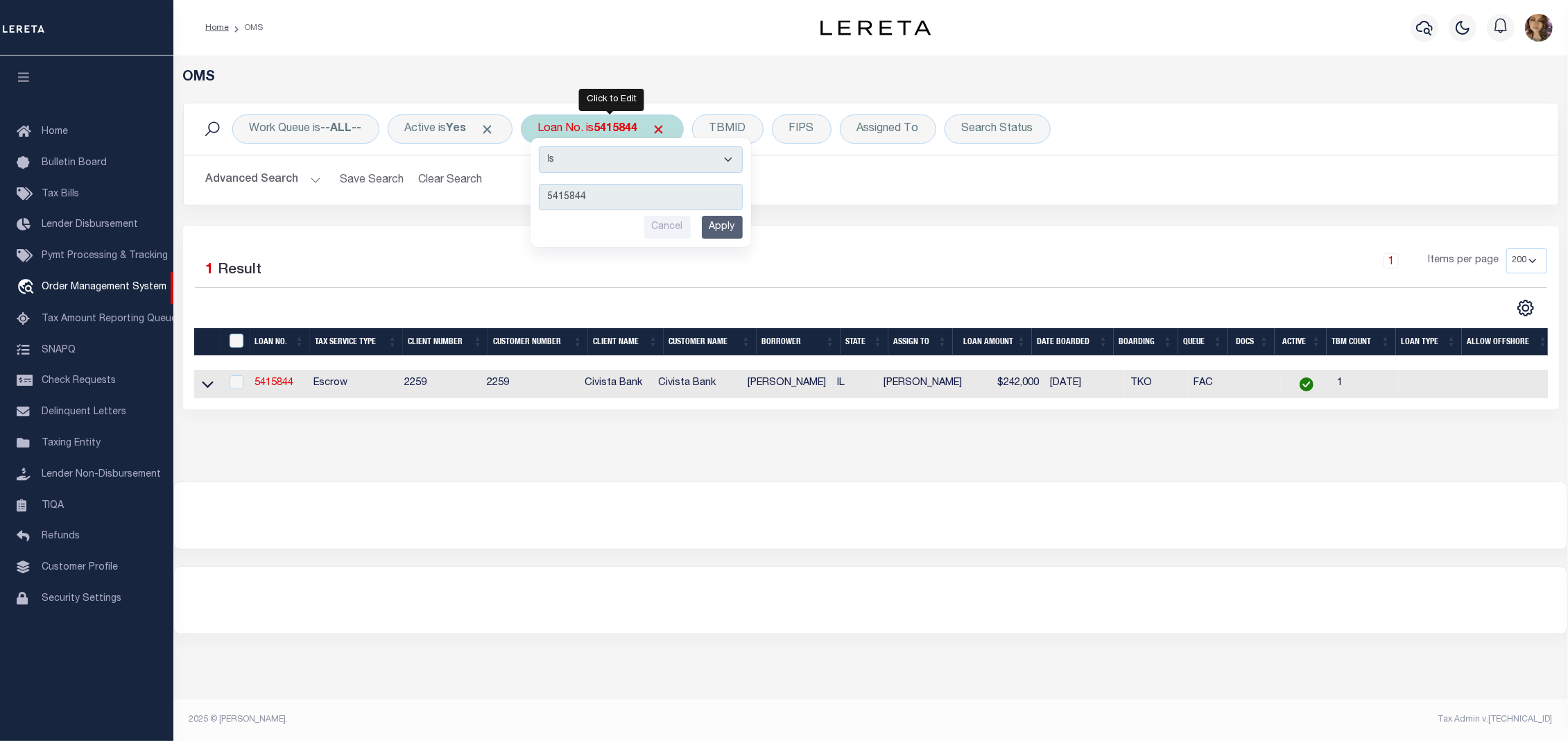
type input "10021981"
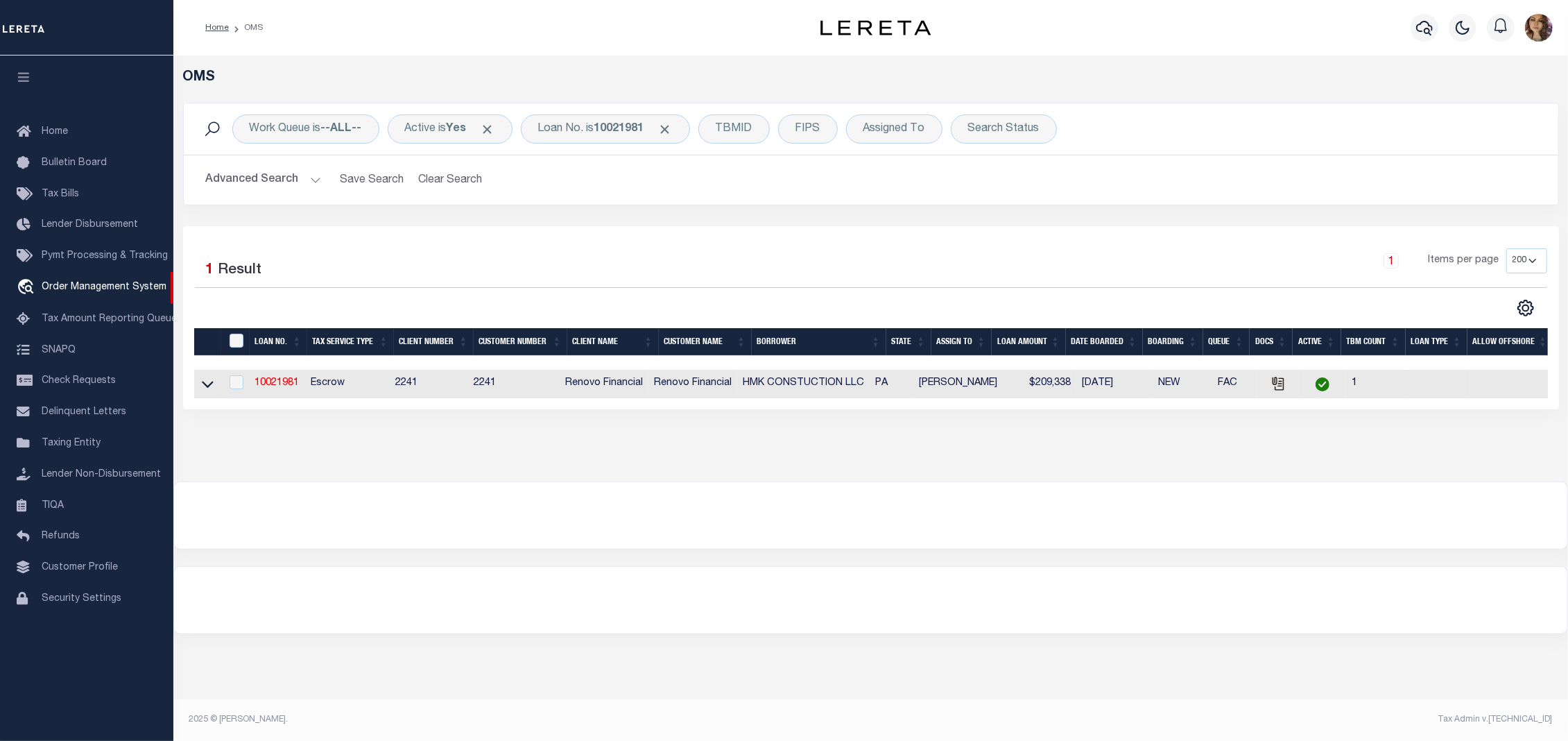
click at [199, 386] on link at bounding box center [207, 383] width 16 height 10
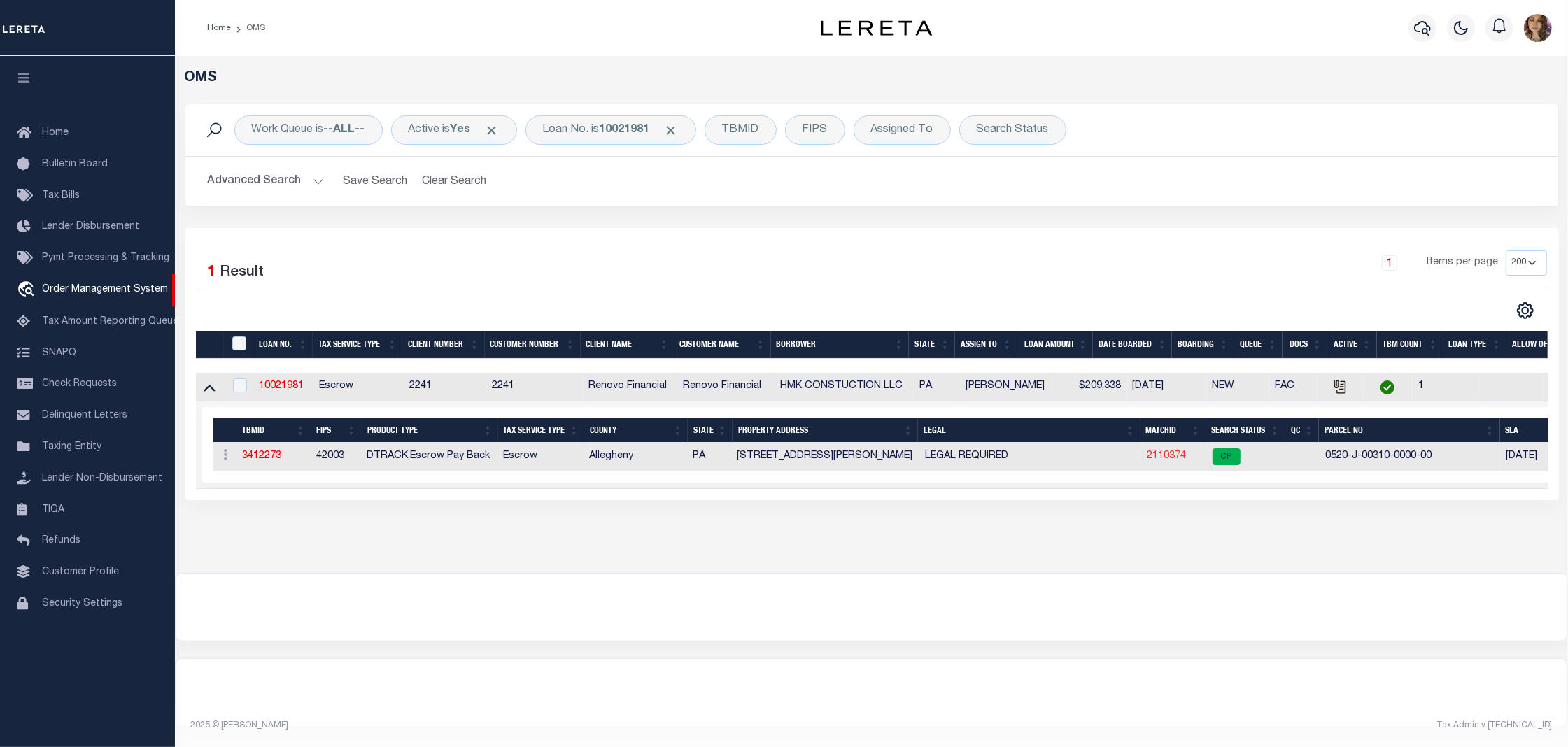
click at [1165, 459] on link "2110374" at bounding box center [1166, 456] width 39 height 10
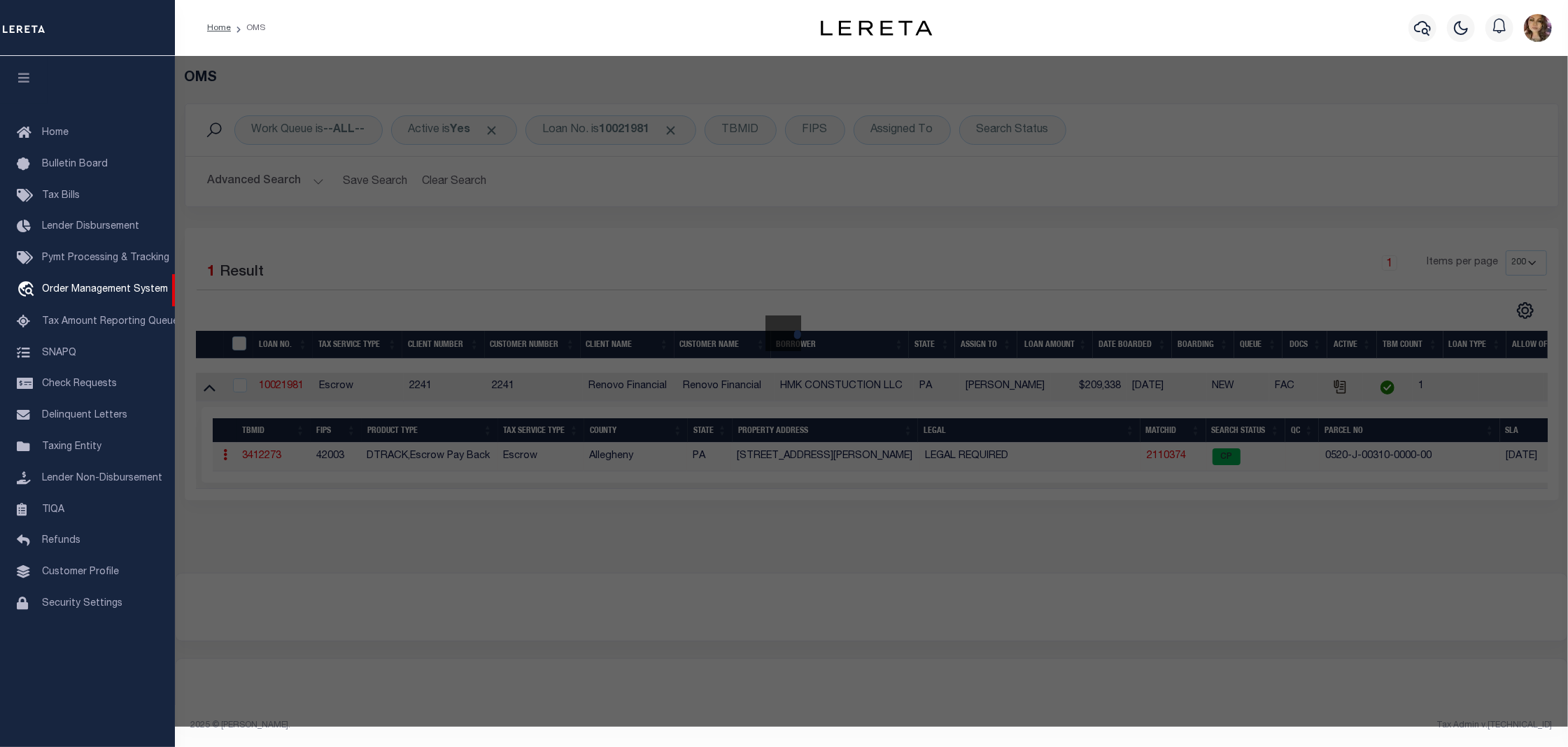
checkbox input "false"
select select "CP"
type input "HMK CONSTRUCTION LLC"
select select "AGW"
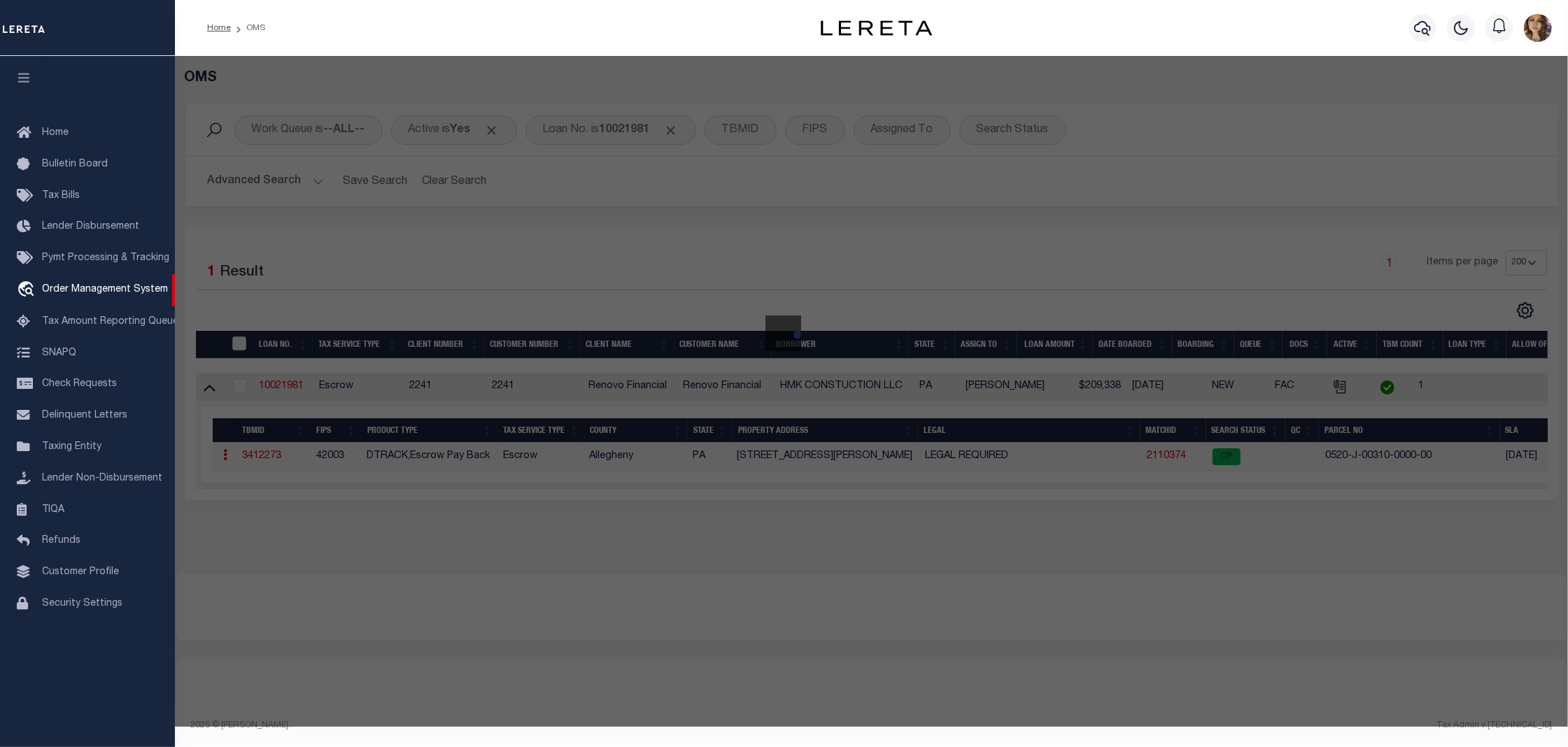
select select
type input "611 W SUTTER RD"
type input "GLENSHAW, PA 15116"
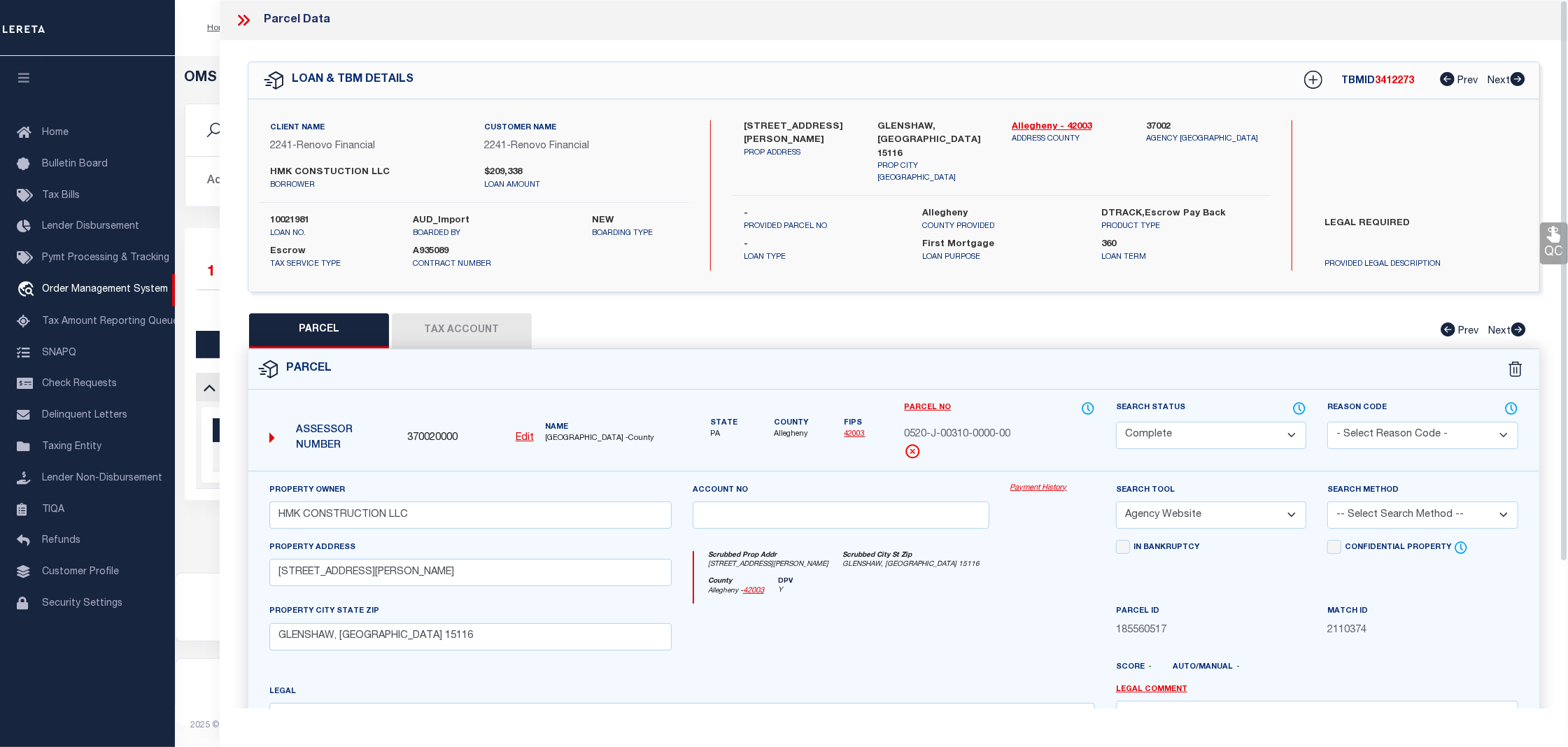
click at [1056, 483] on div "Property Owner HMK CONSTRUCTION LLC Account no Payment History Search Tool -- S…" at bounding box center [893, 654] width 1291 height 366
click at [1053, 490] on link "Payment History" at bounding box center [1052, 489] width 85 height 12
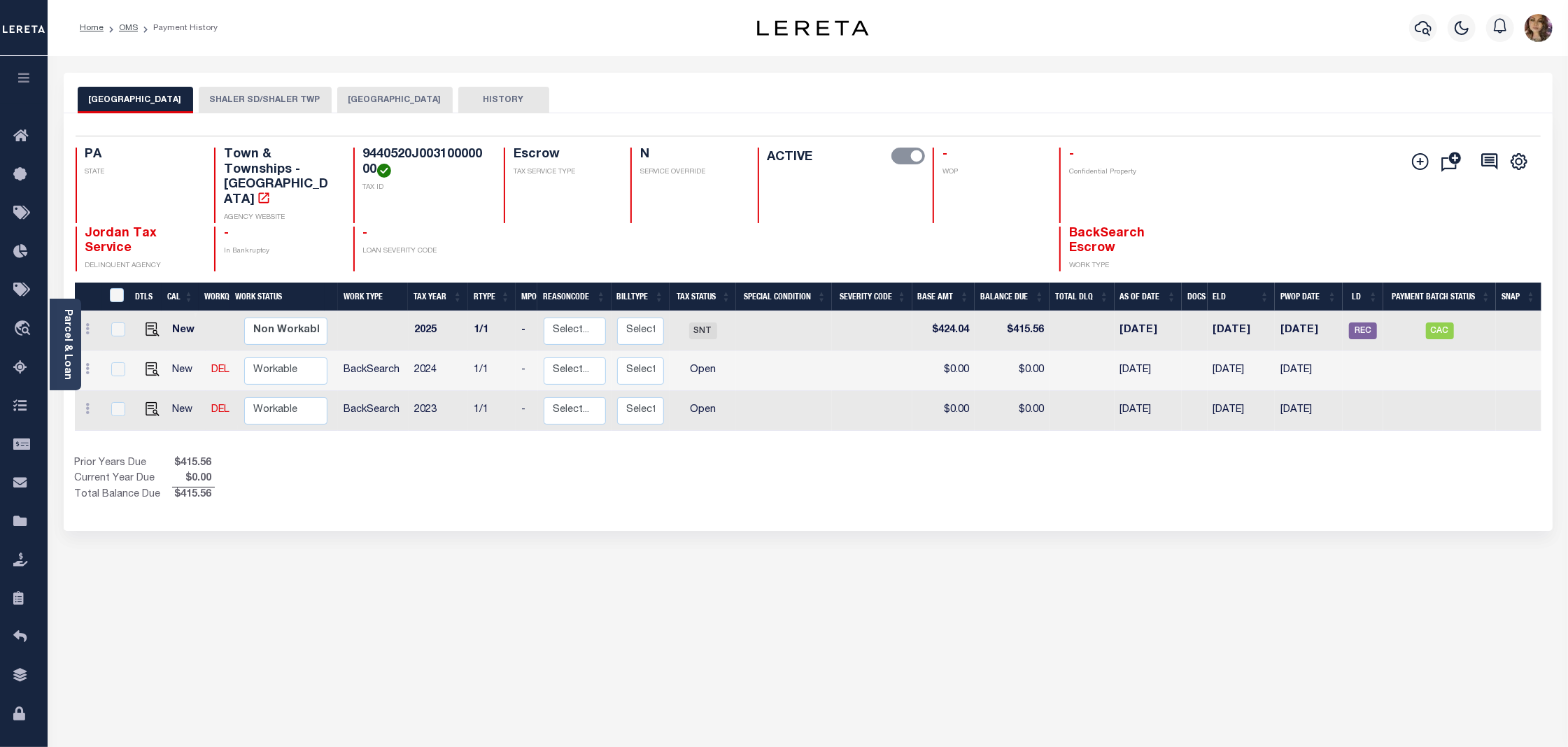
click at [260, 107] on button "SHALER SD/SHALER TWP" at bounding box center [265, 100] width 133 height 27
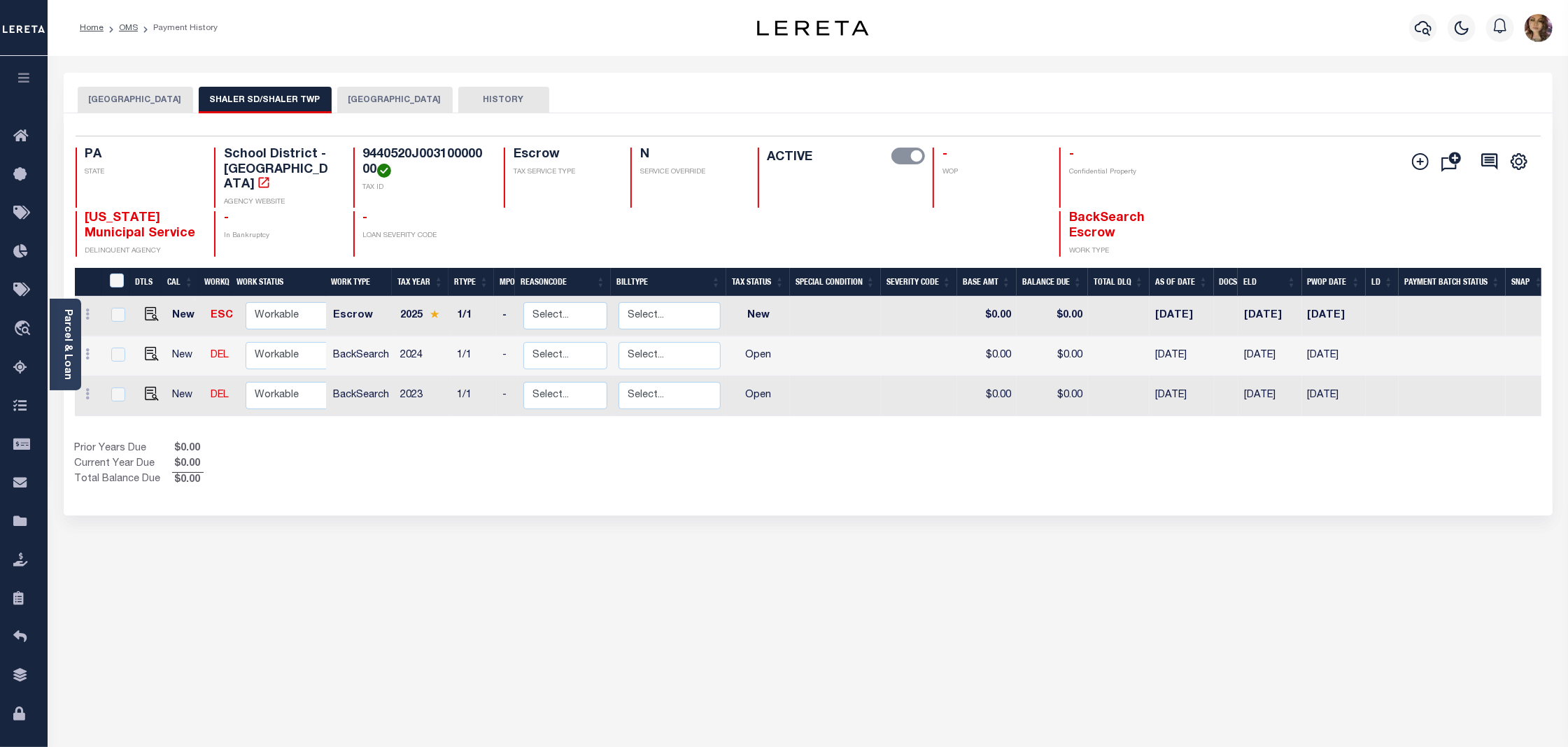
click at [122, 96] on button "[GEOGRAPHIC_DATA]" at bounding box center [135, 100] width 115 height 27
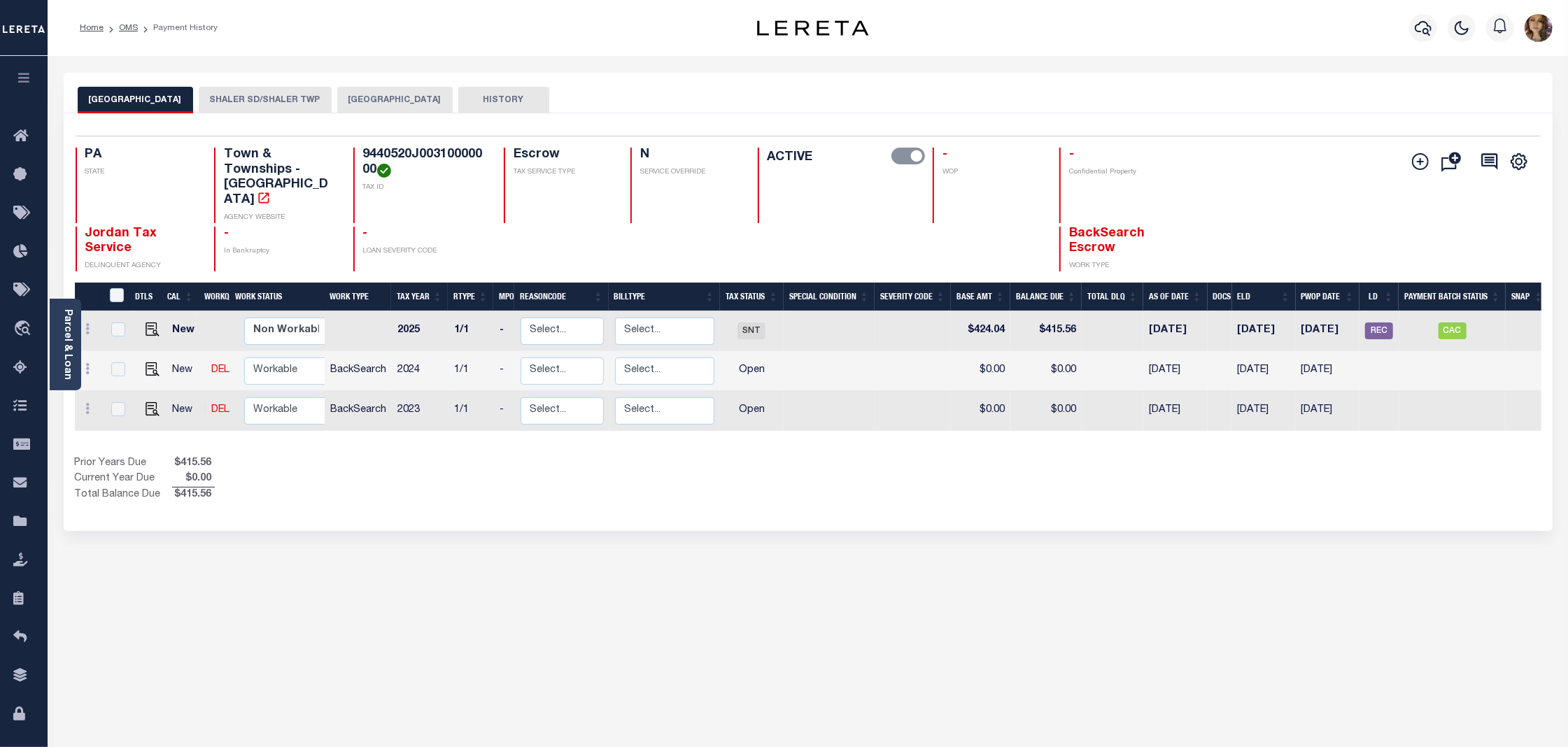
click at [370, 94] on button "[GEOGRAPHIC_DATA]" at bounding box center [394, 100] width 115 height 27
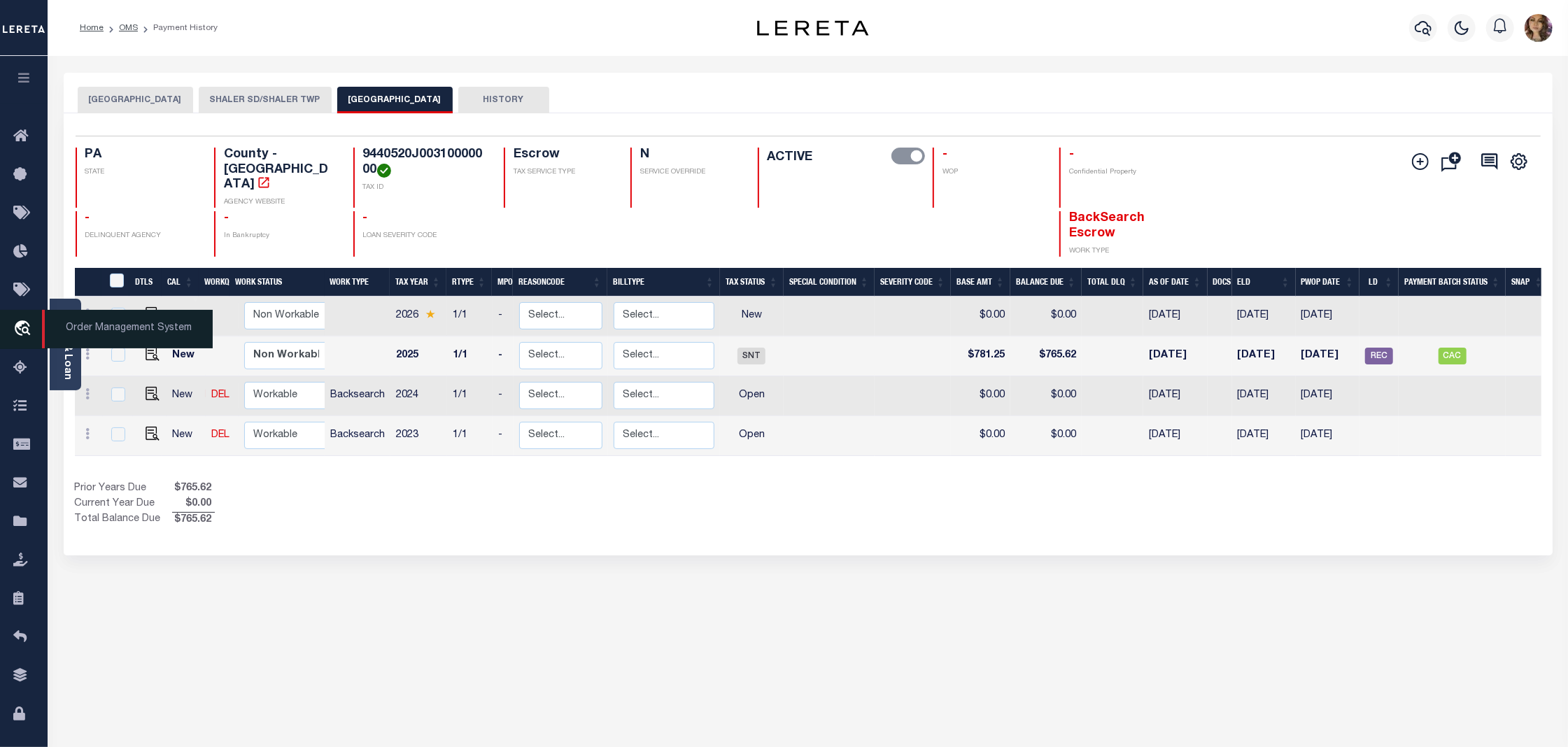
click at [110, 336] on span "Order Management System" at bounding box center [127, 329] width 171 height 38
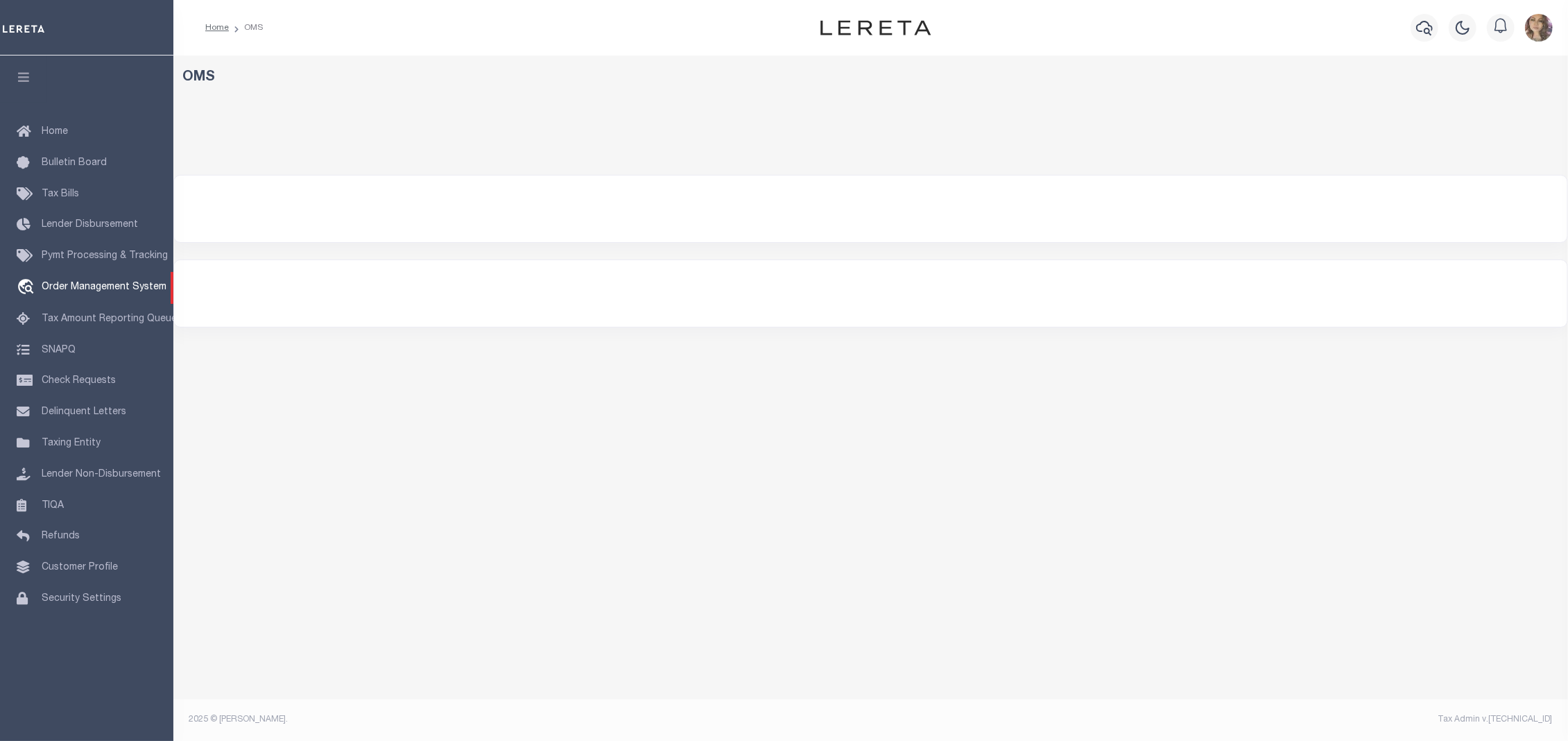
select select "200"
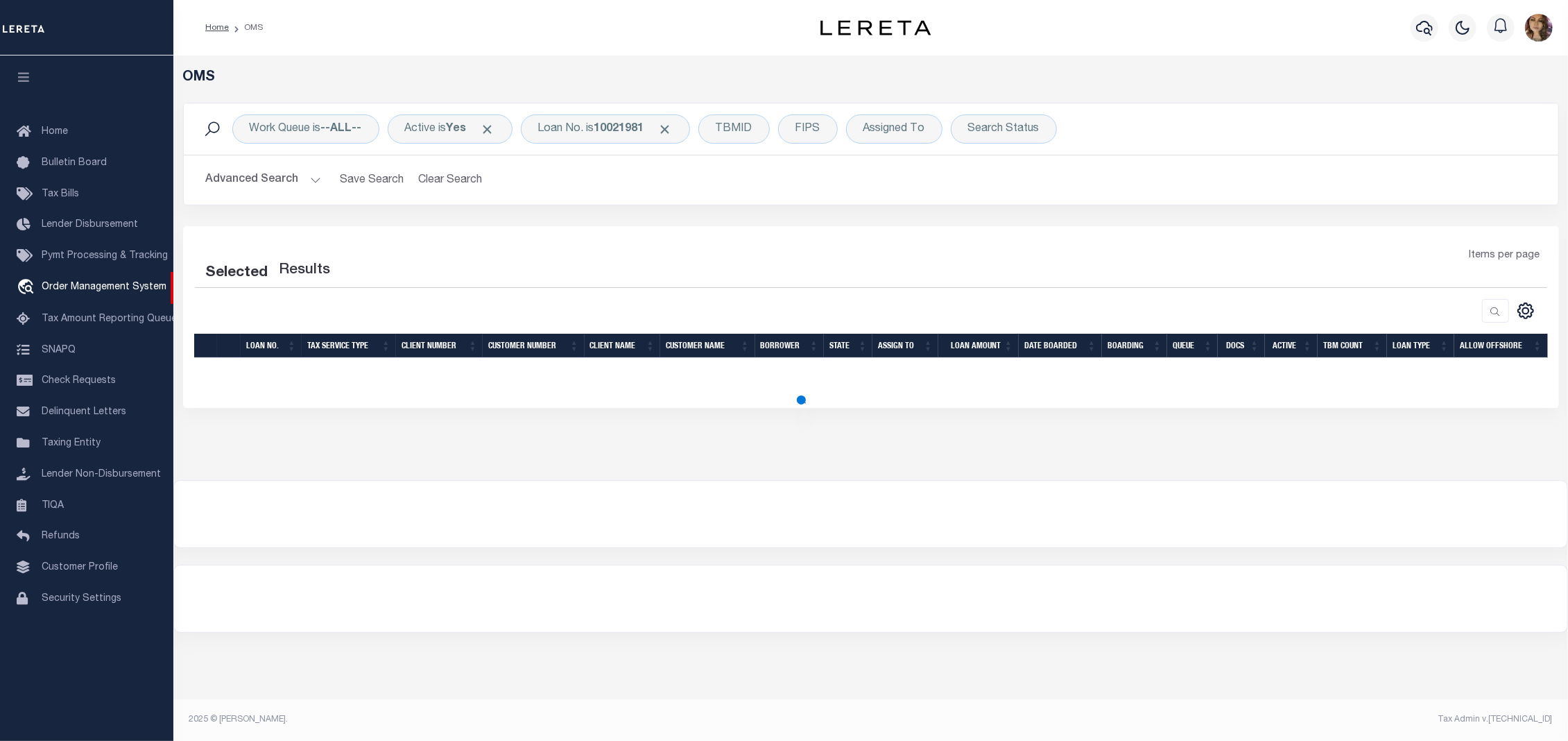
select select "200"
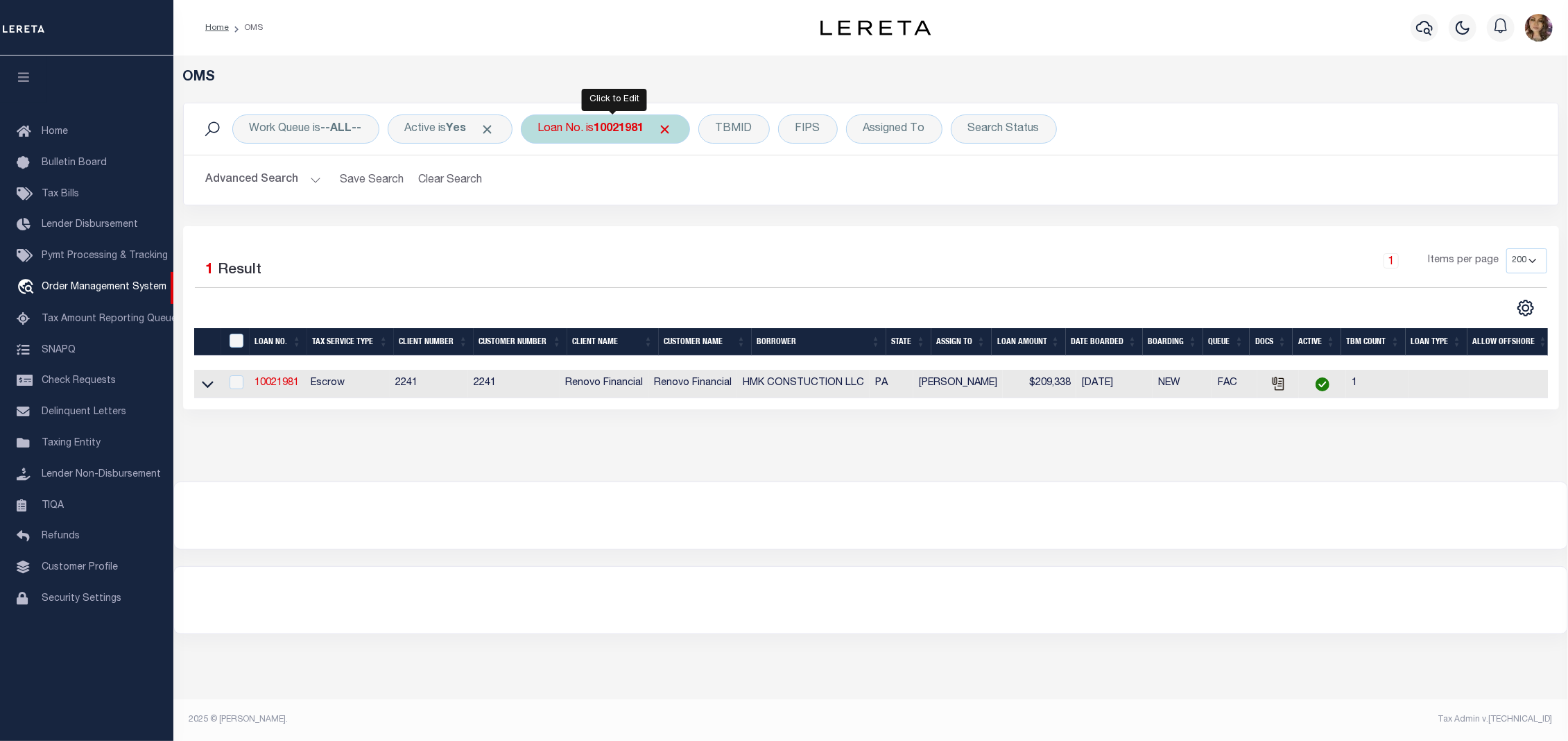
click at [596, 132] on div "Loan No. is 10021981" at bounding box center [605, 129] width 169 height 29
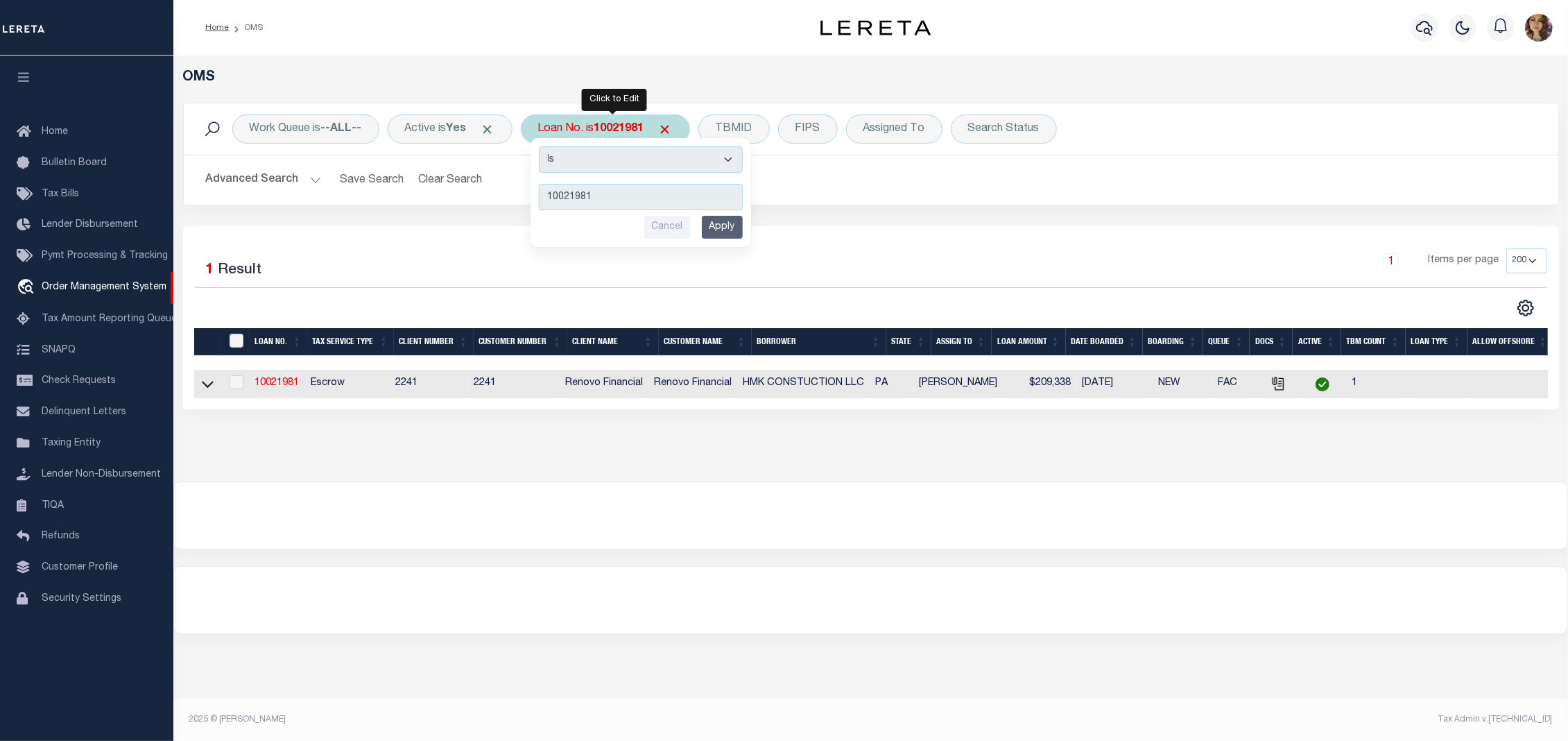
type input "19004088"
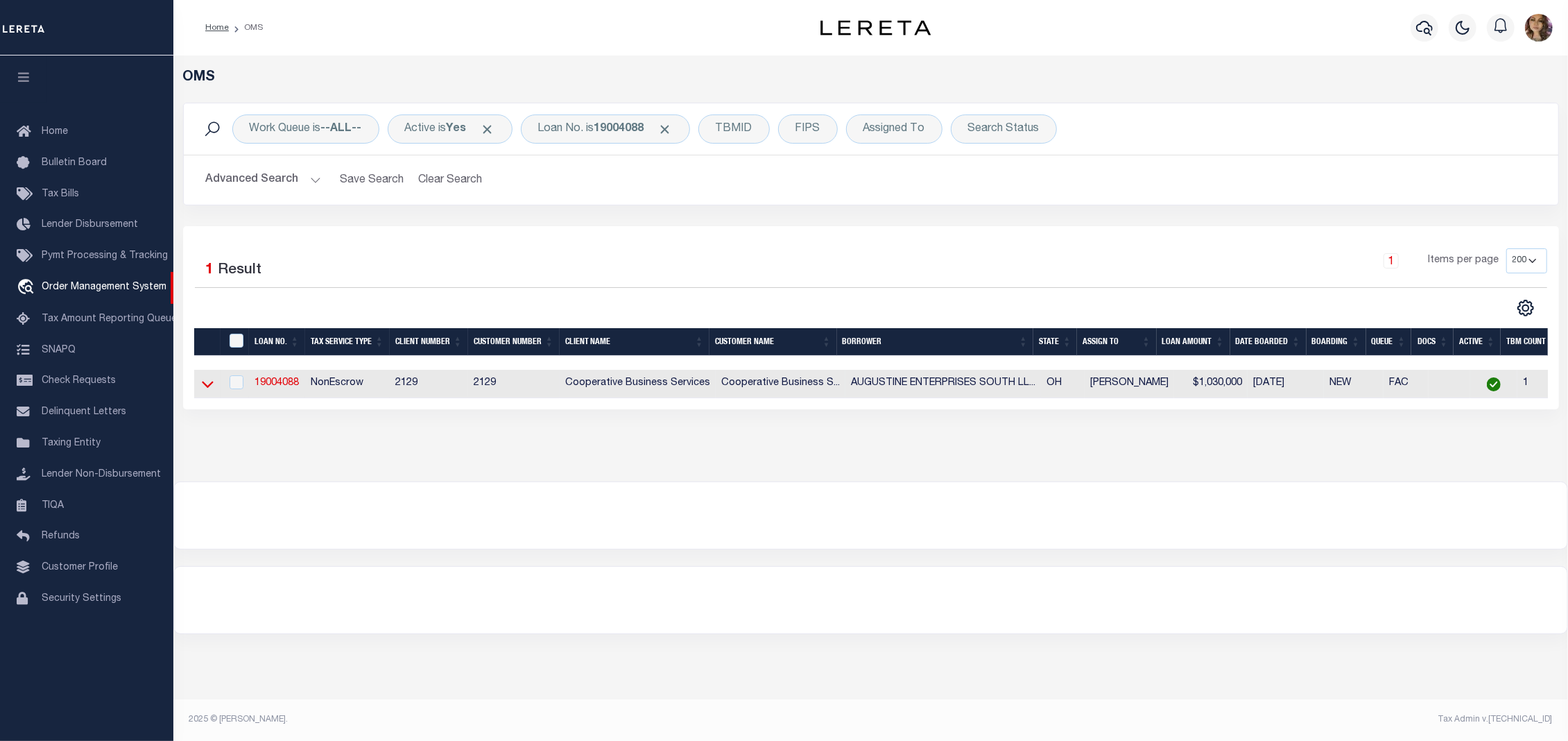
click at [211, 392] on icon at bounding box center [208, 383] width 12 height 14
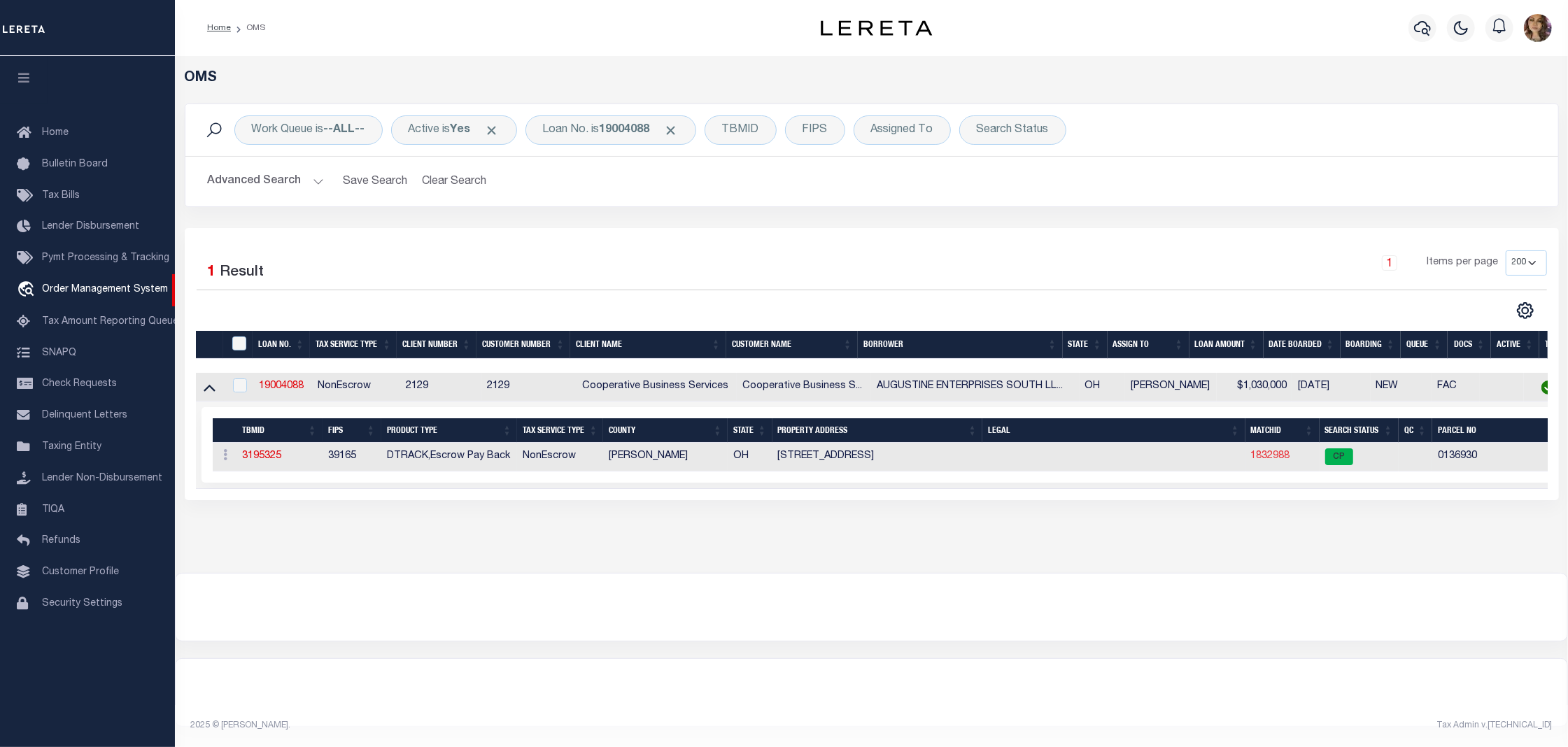
click at [1268, 460] on link "1832988" at bounding box center [1270, 456] width 39 height 10
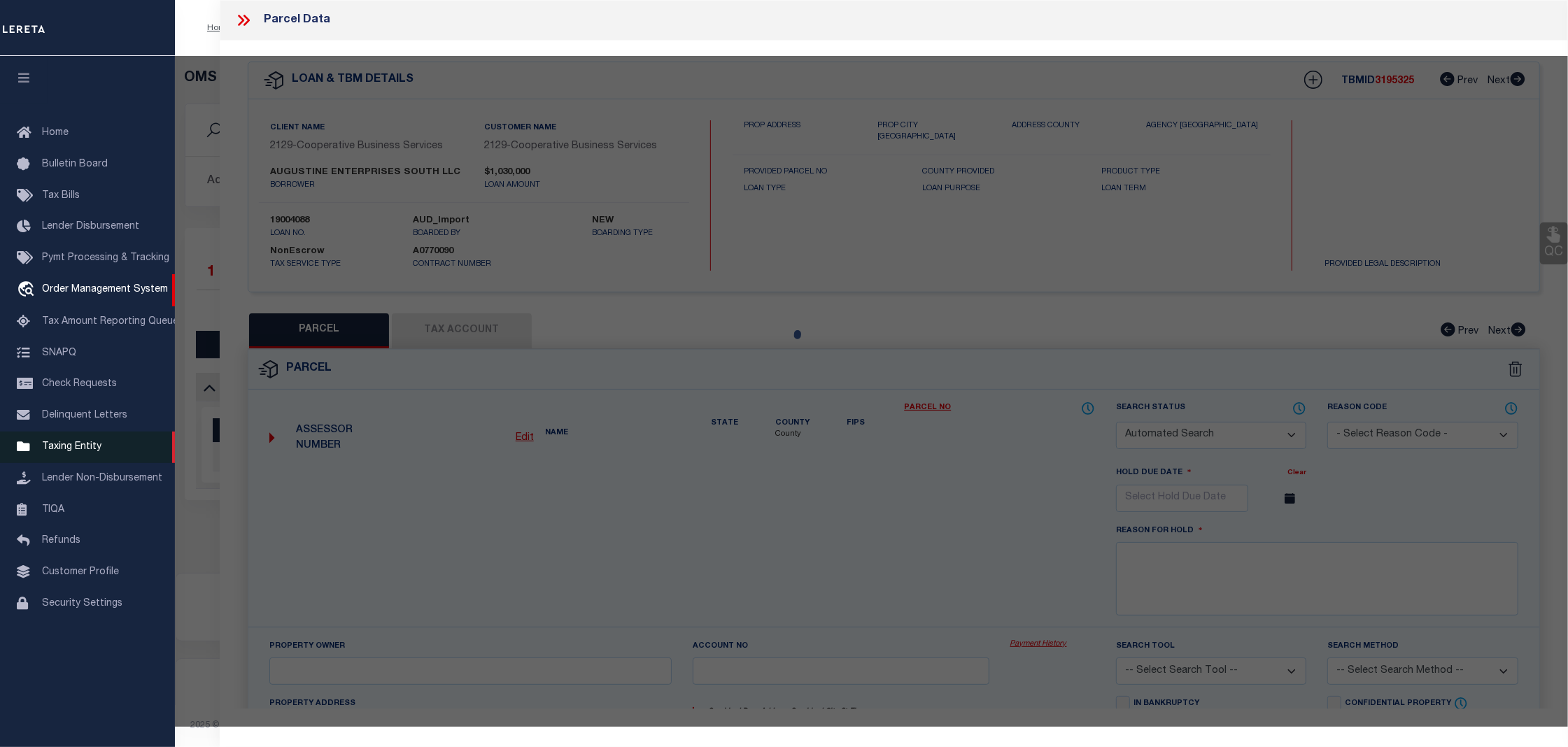
checkbox input "false"
select select "CP"
type input "AUGUSTINE ENTERPRISES SOUTH LLC"
select select
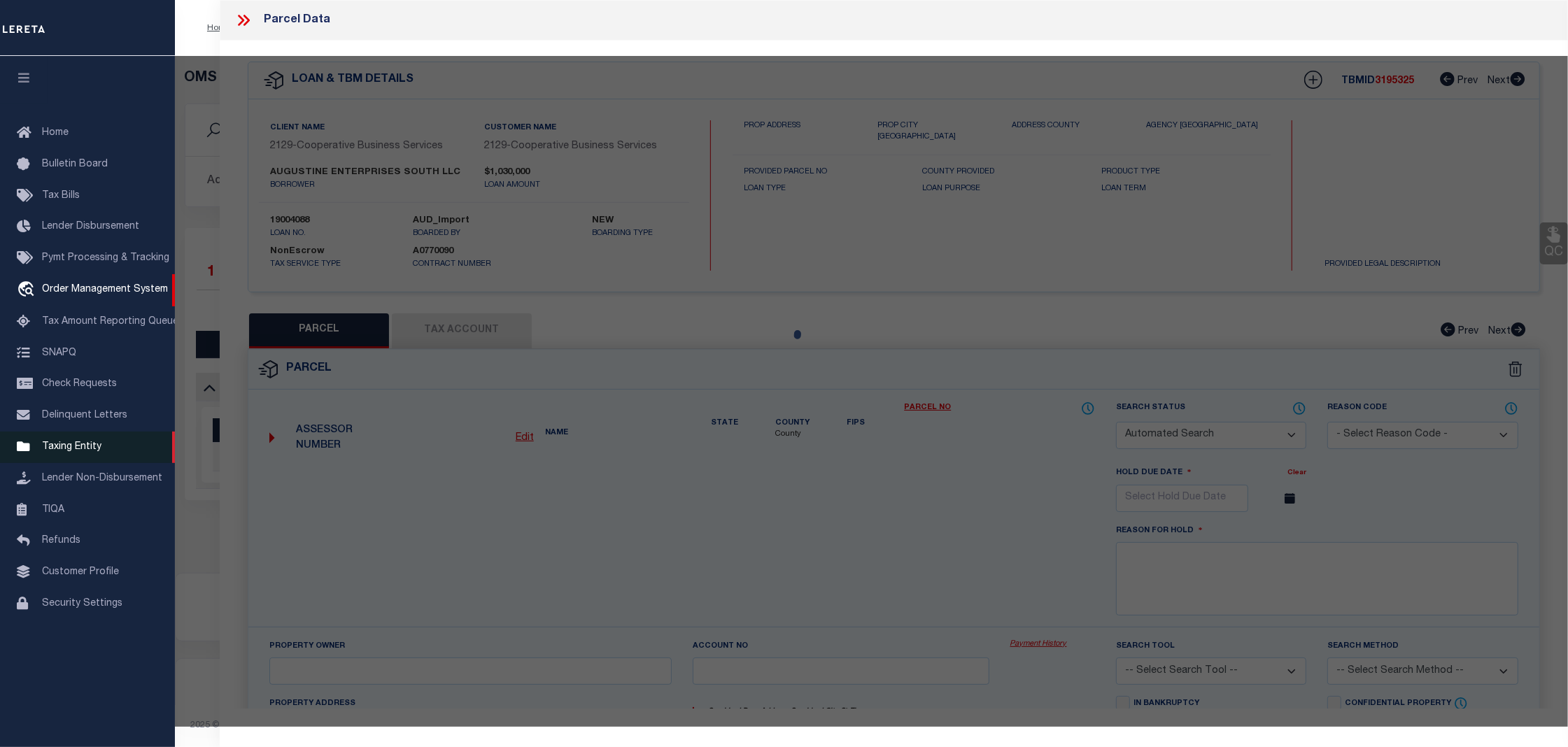
type input "2046 E ROUTE 73"
type input "[GEOGRAPHIC_DATA], [GEOGRAPHIC_DATA] 45068"
type textarea "[PERSON_NAME] ACRES 1 LOT: 1 3.514 ACRES"
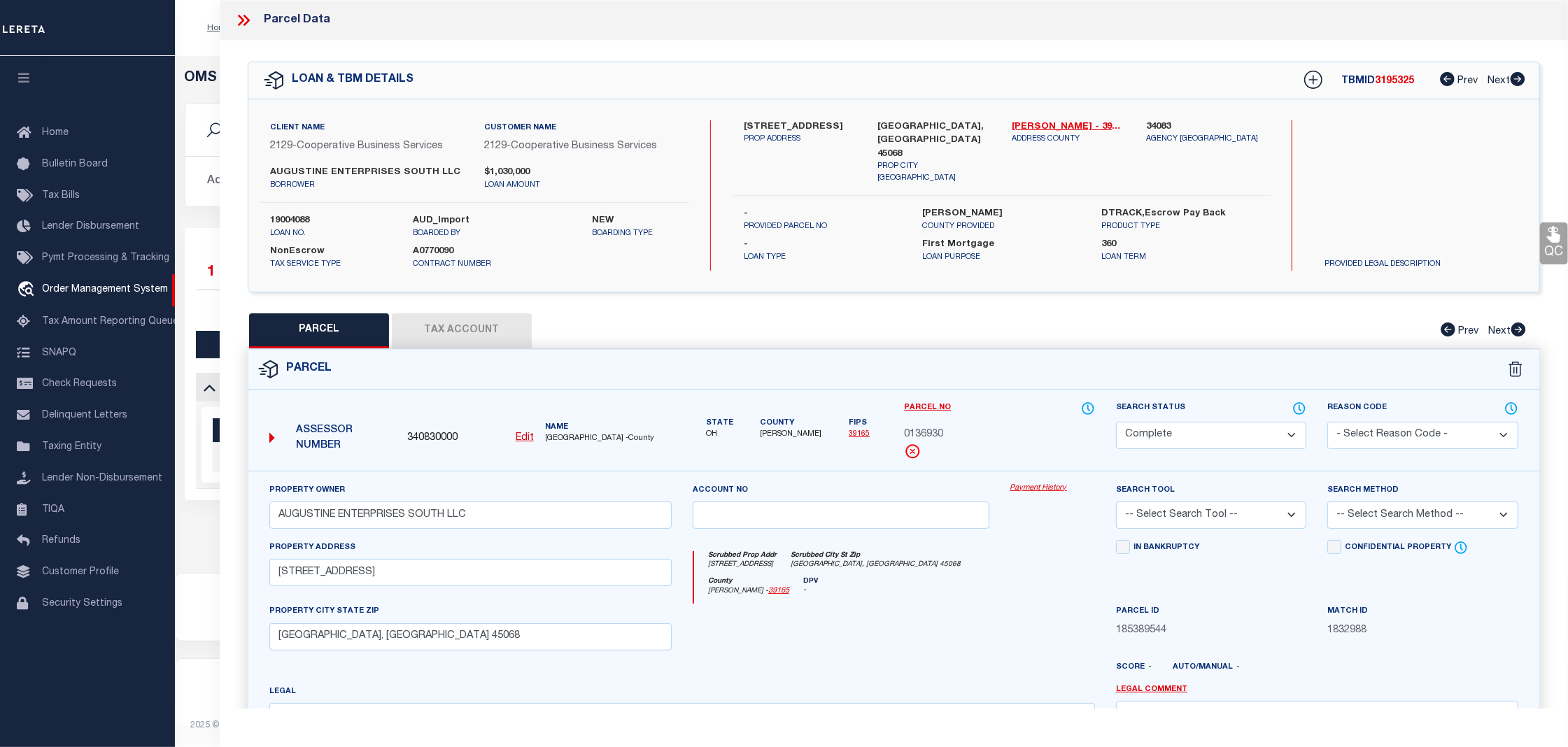
click at [1044, 489] on link "Payment History" at bounding box center [1052, 489] width 85 height 12
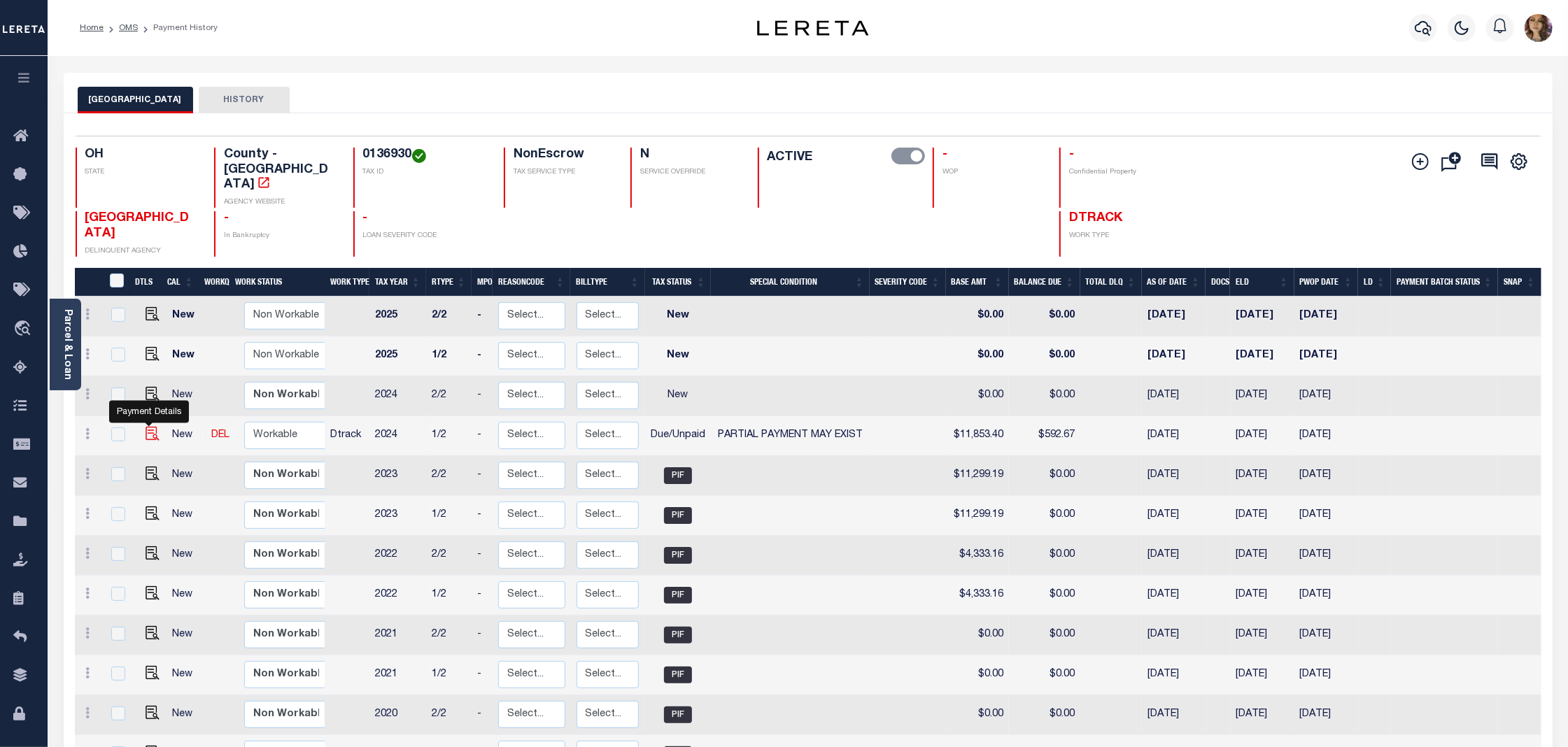
click at [146, 427] on img "" at bounding box center [152, 434] width 14 height 14
checkbox input "true"
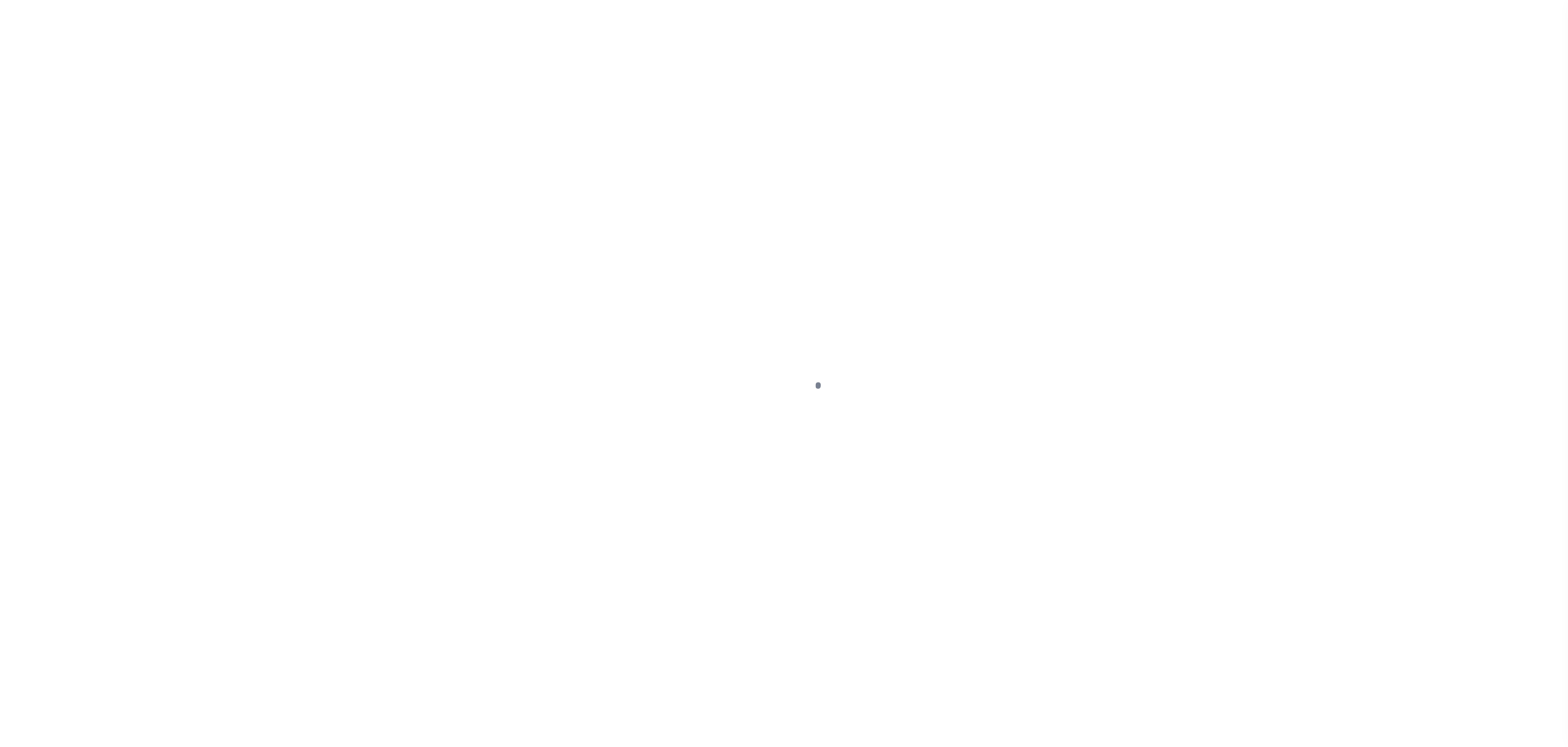
select select "DUE"
select select "15"
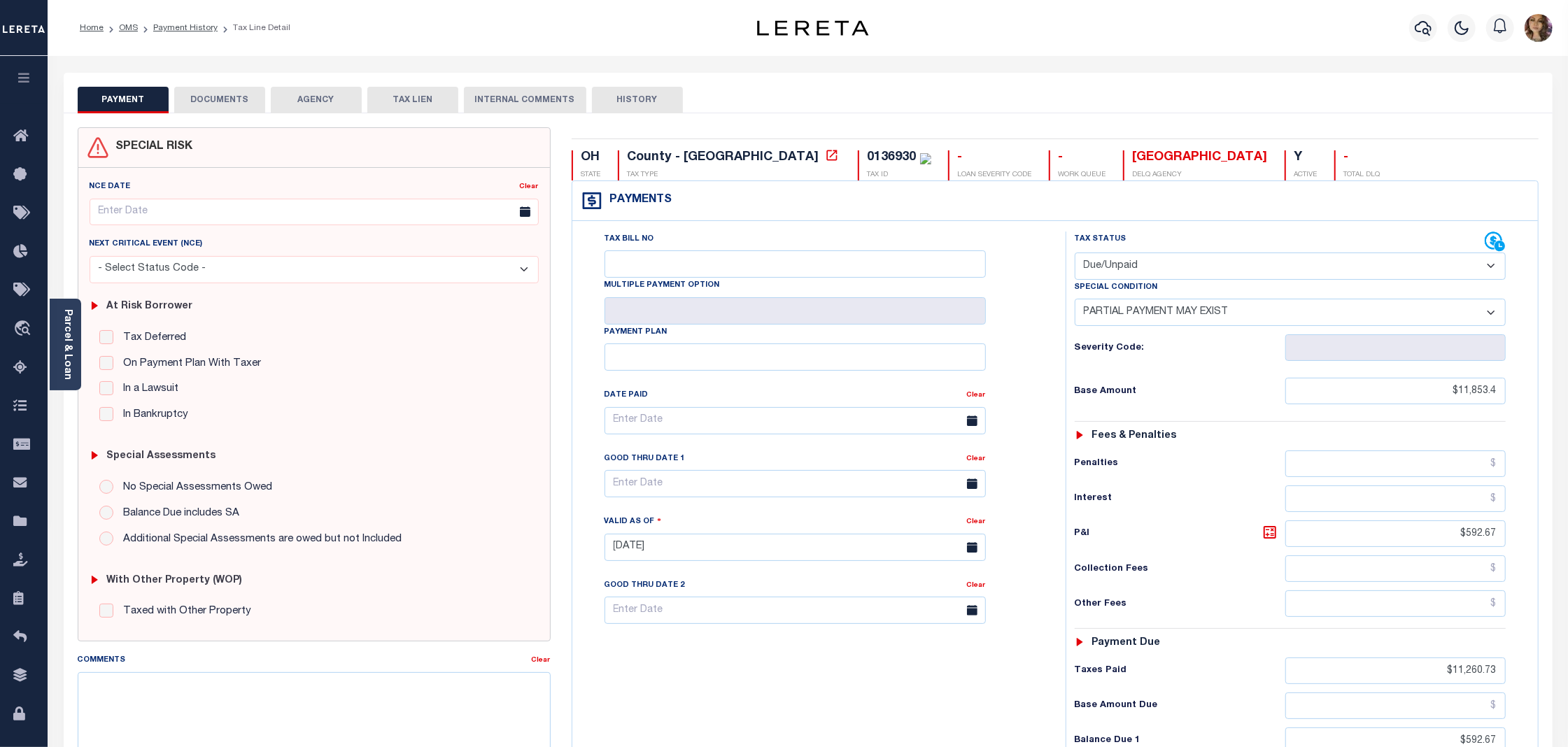
click at [216, 96] on button "DOCUMENTS" at bounding box center [220, 100] width 91 height 27
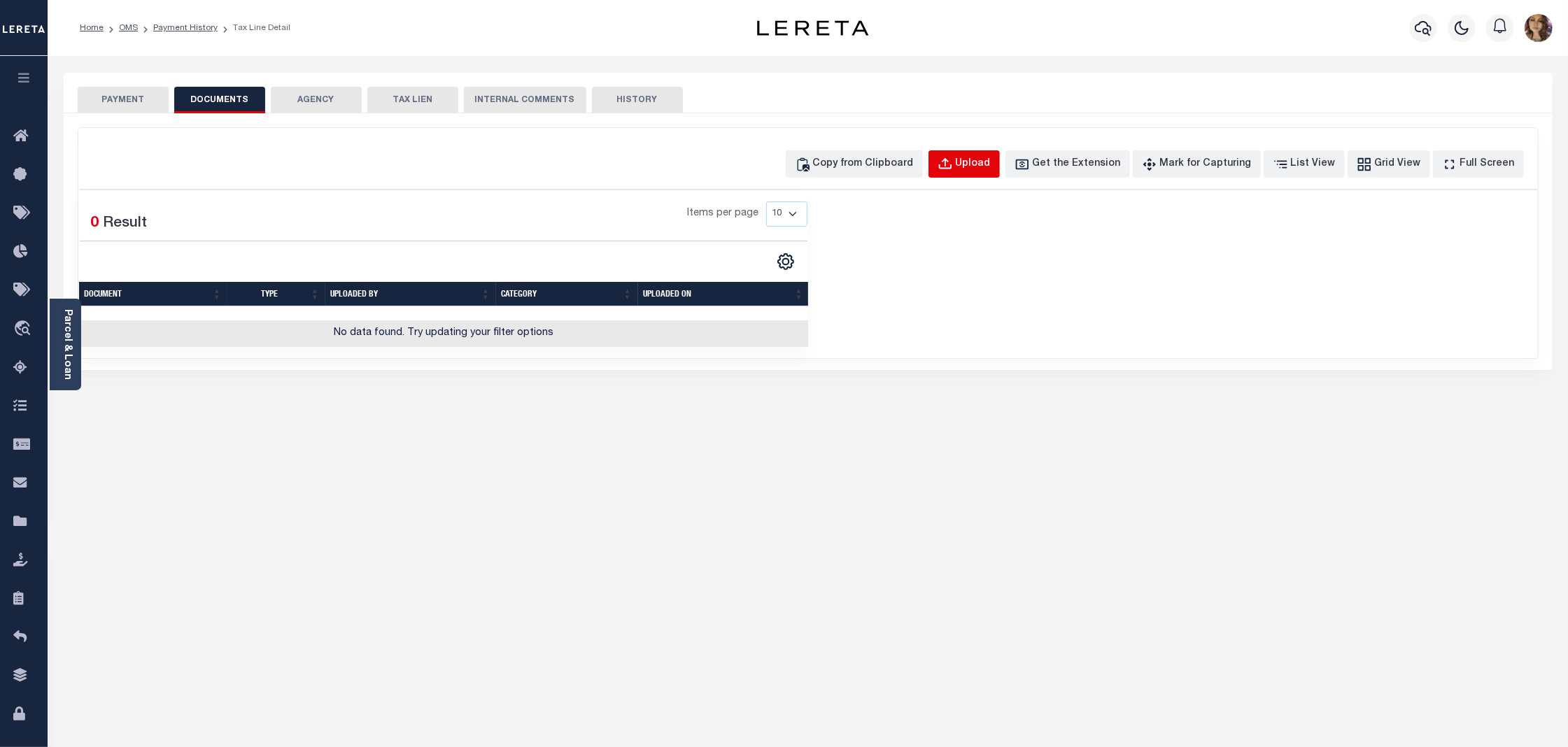
click at [999, 174] on button "Upload" at bounding box center [964, 164] width 72 height 27
select select "POP"
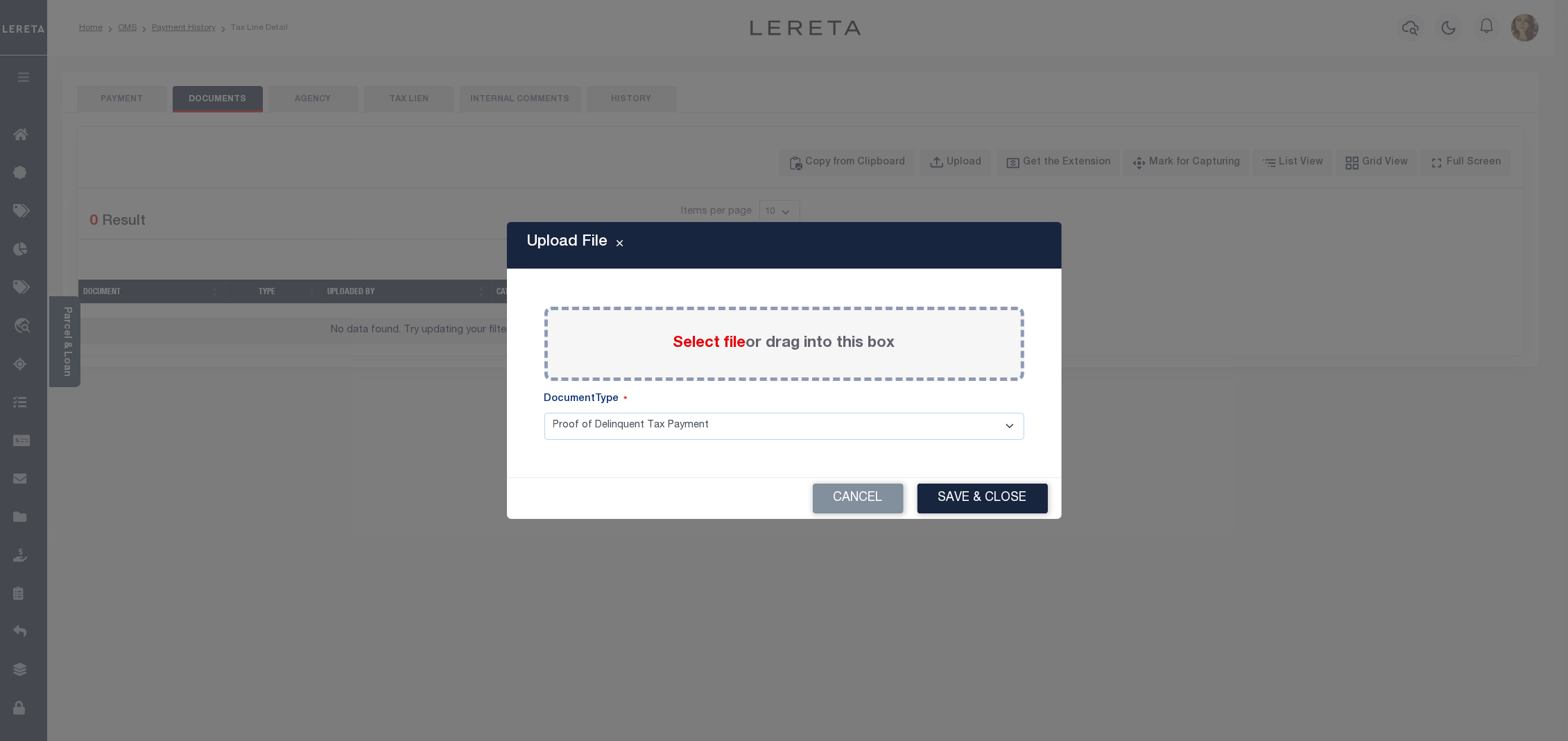
click at [716, 346] on span "Select file" at bounding box center [710, 343] width 73 height 15
click at [0, 0] on input "Select file or drag into this box" at bounding box center [0, 0] width 0 height 0
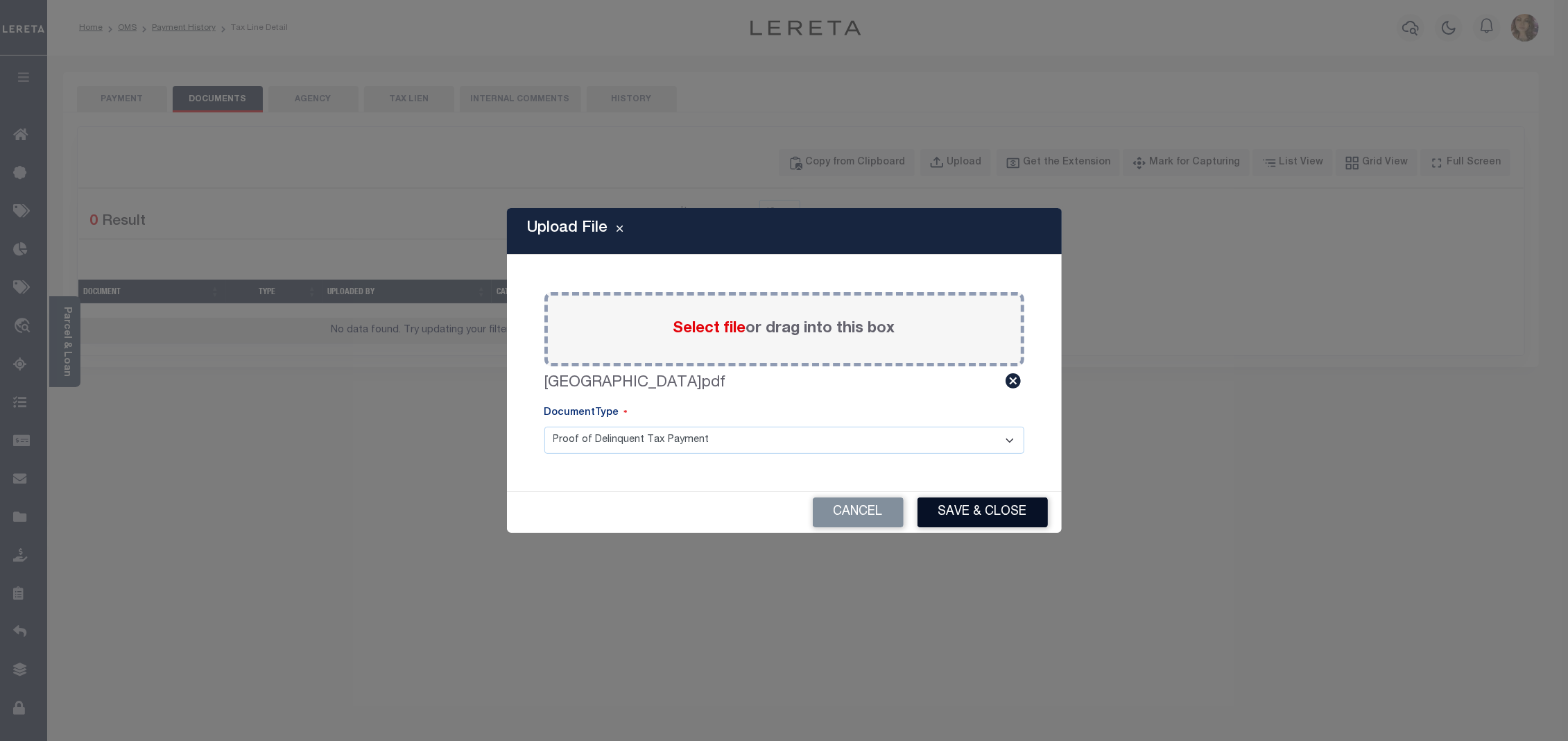
click at [986, 515] on button "Save & Close" at bounding box center [982, 512] width 131 height 29
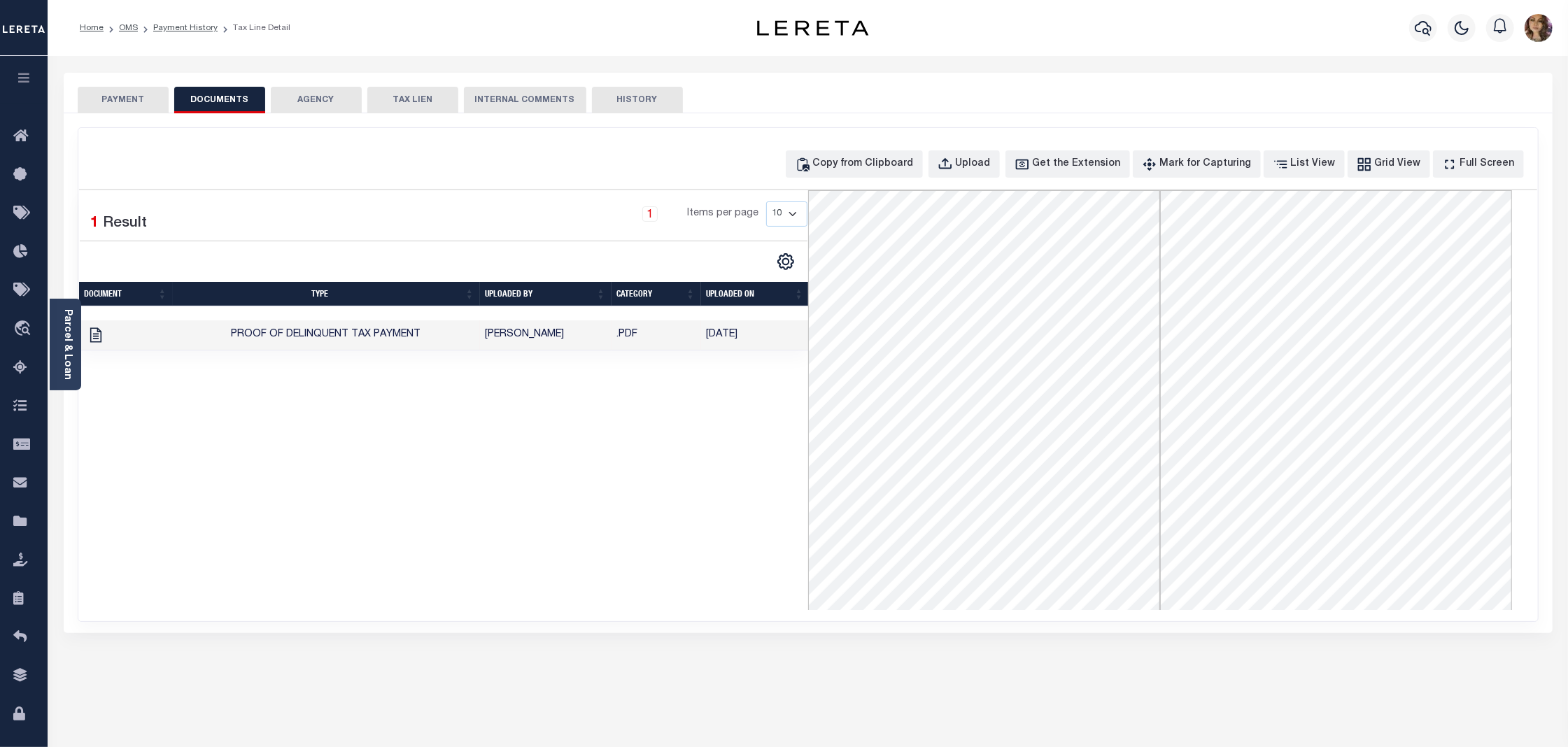
click at [130, 98] on button "PAYMENT" at bounding box center [123, 100] width 91 height 27
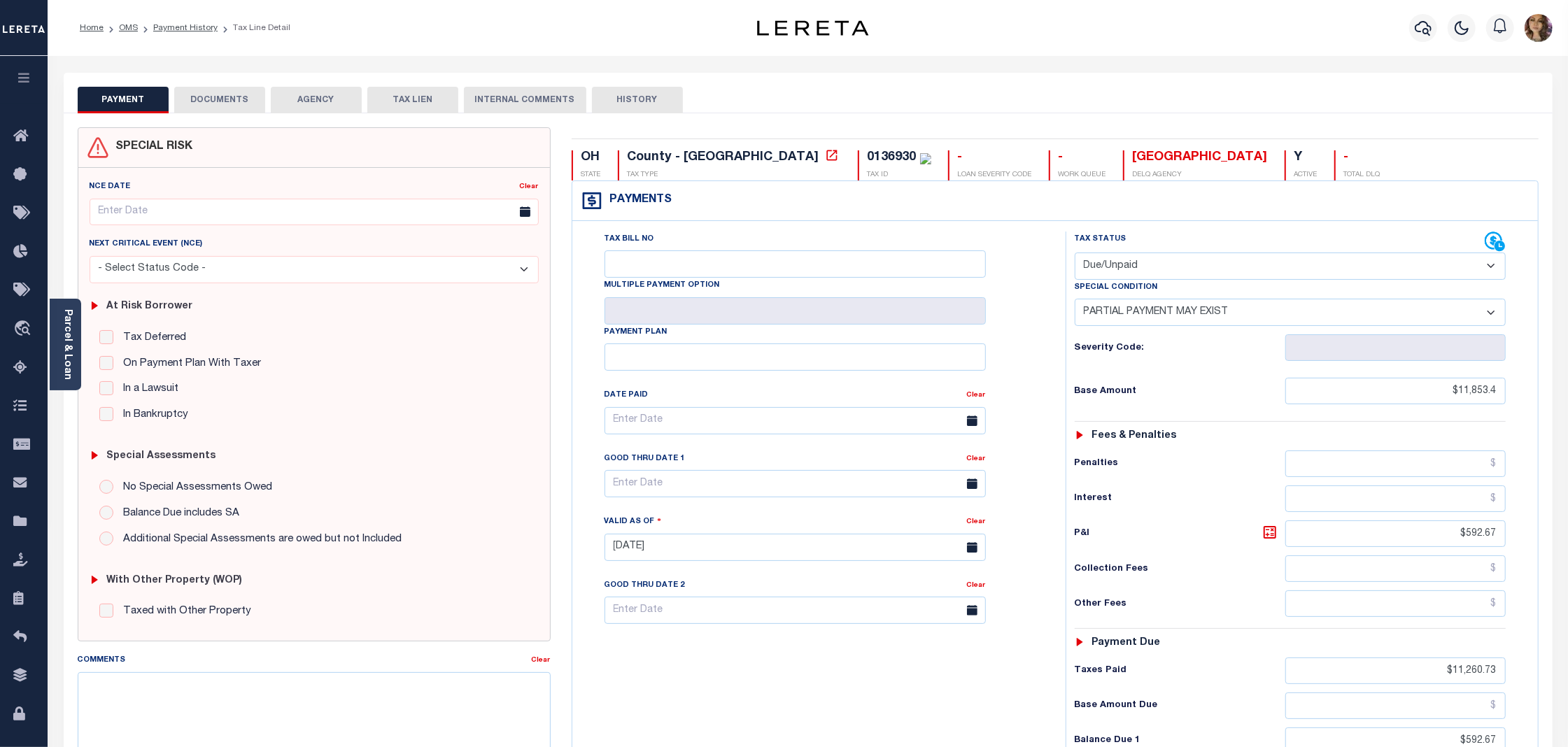
click at [1194, 273] on select "- Select Status Code - Open Due/Unpaid Paid Incomplete No Tax Due Internal Refu…" at bounding box center [1290, 266] width 431 height 27
select select "PYD"
click at [1075, 254] on select "- Select Status Code - Open Due/Unpaid Paid Incomplete No Tax Due Internal Refu…" at bounding box center [1290, 266] width 431 height 27
select select "0"
type input "[DATE]"
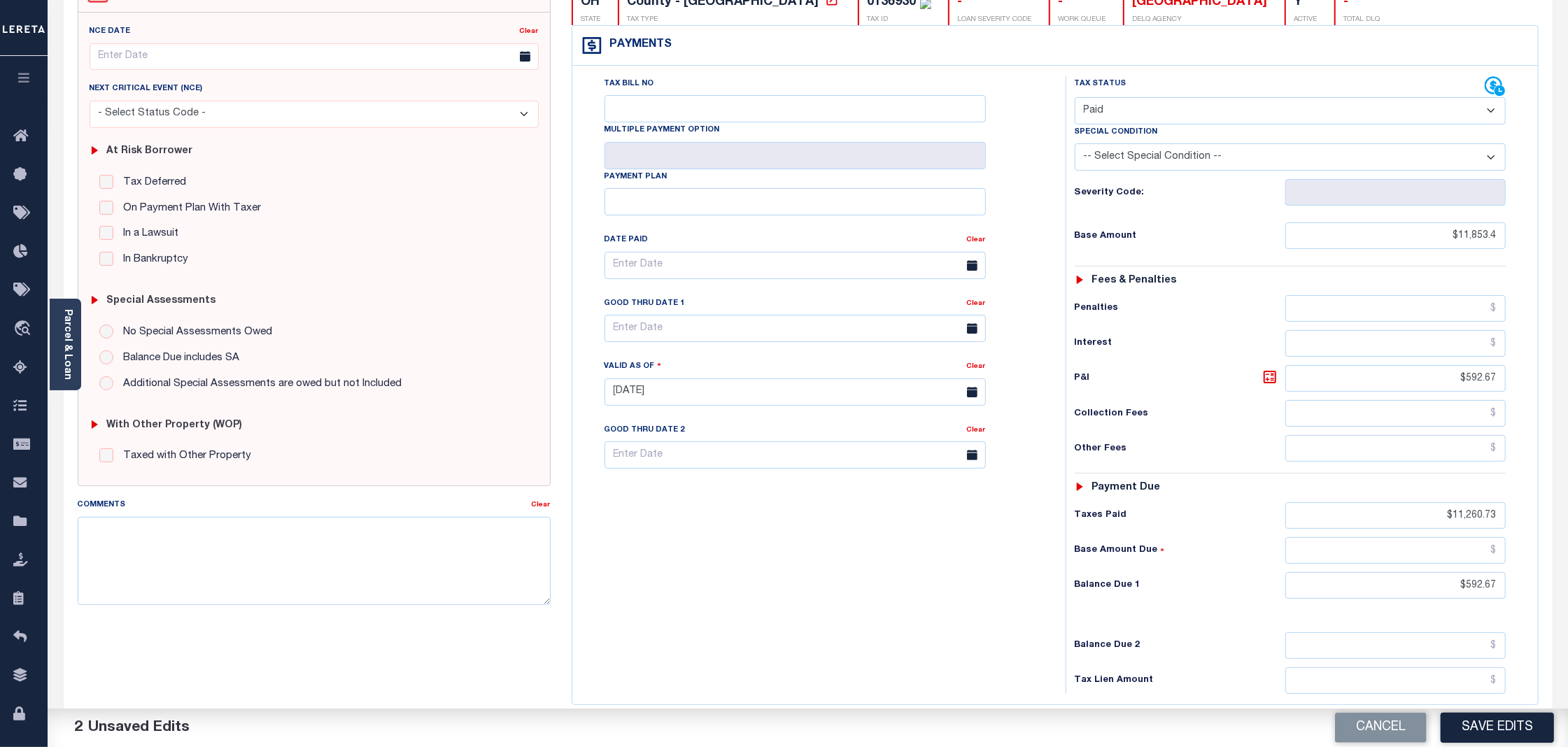
scroll to position [289, 0]
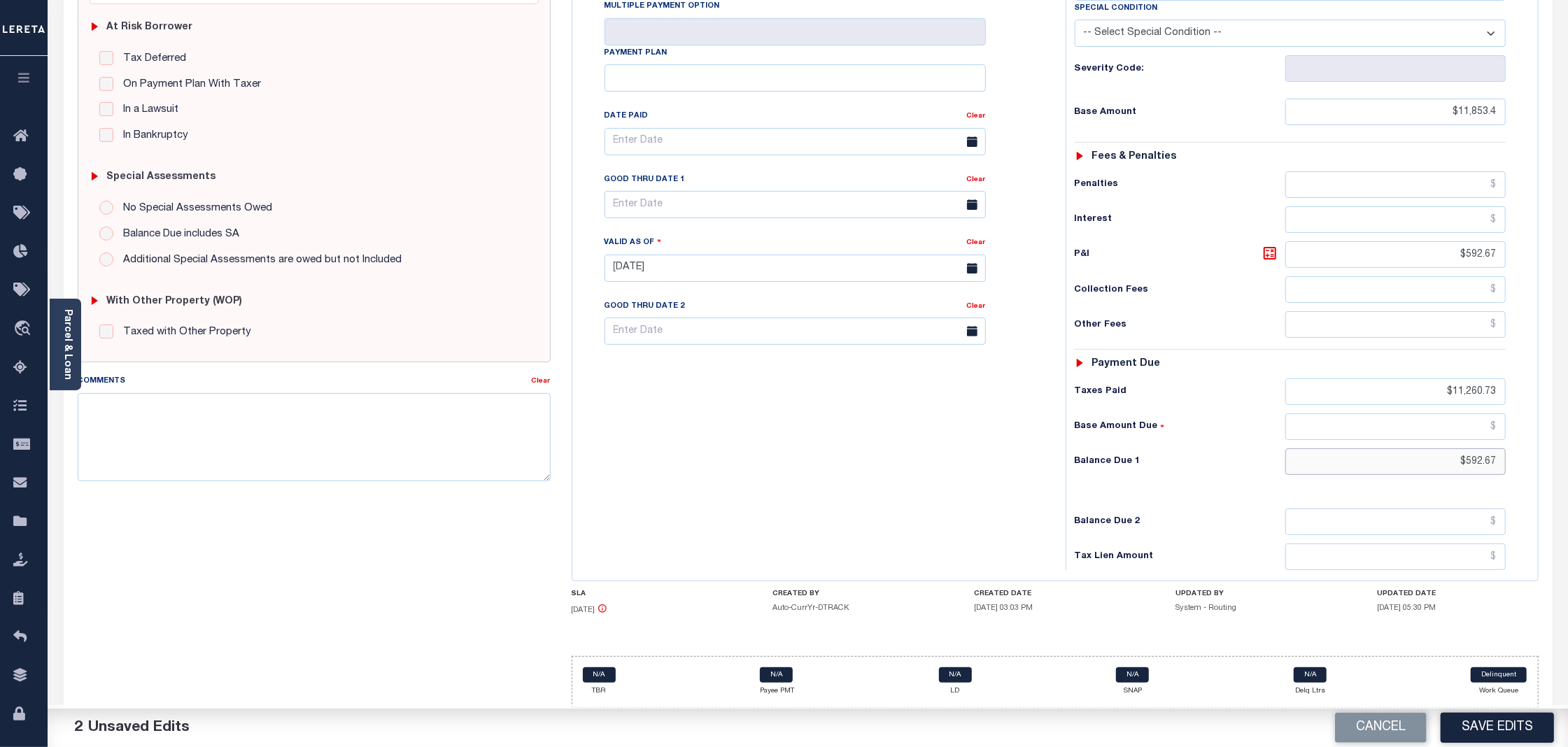
drag, startPoint x: 1500, startPoint y: 460, endPoint x: 1451, endPoint y: 460, distance: 49.0
click at [1452, 460] on input "$592.67" at bounding box center [1395, 461] width 220 height 27
type input "$0.00"
click at [989, 508] on div "Tax Bill No Multiple Payment Option Payment Plan Clear" at bounding box center [815, 261] width 479 height 617
click at [1493, 729] on button "Save Edits" at bounding box center [1497, 727] width 114 height 30
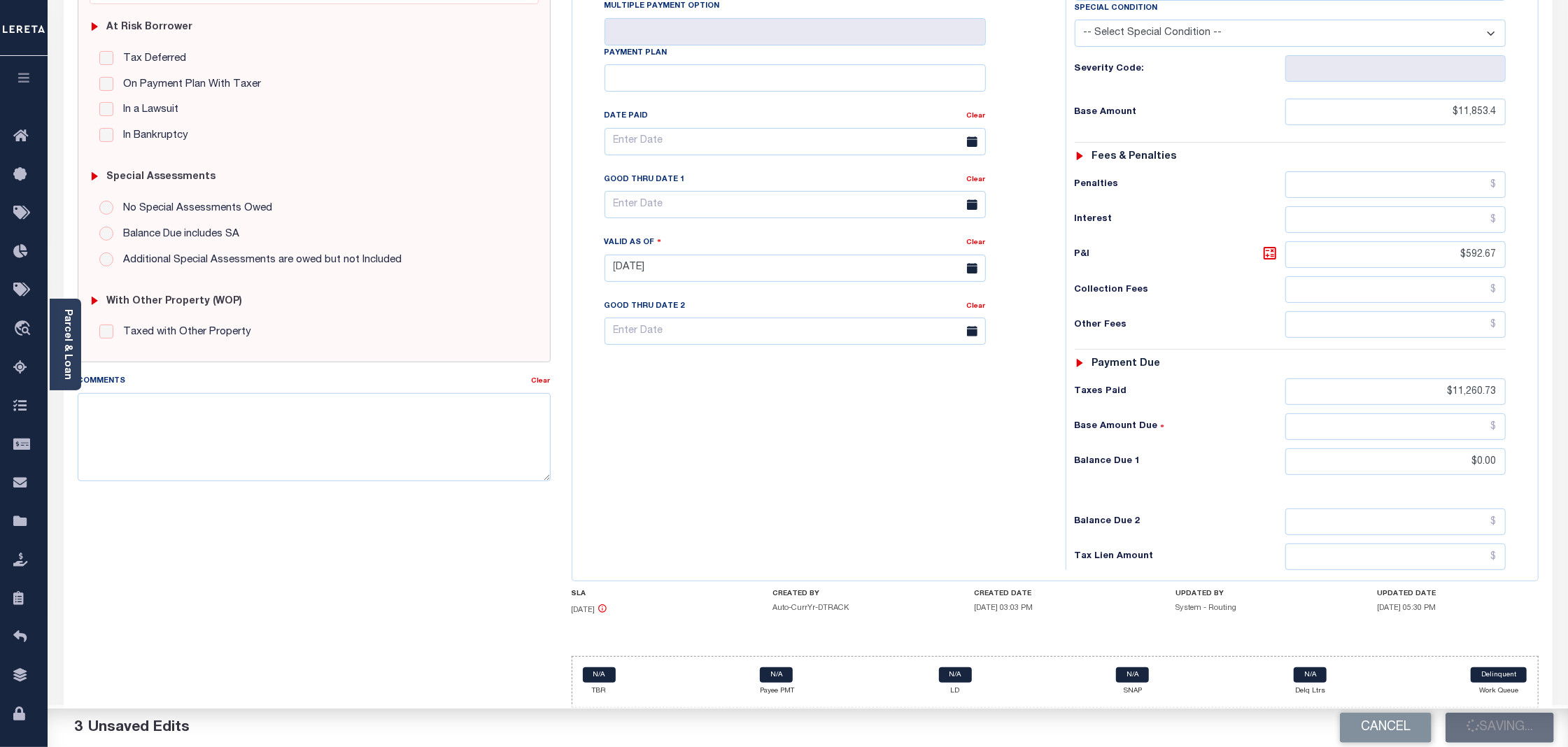
checkbox input "false"
type input "$11,853.4"
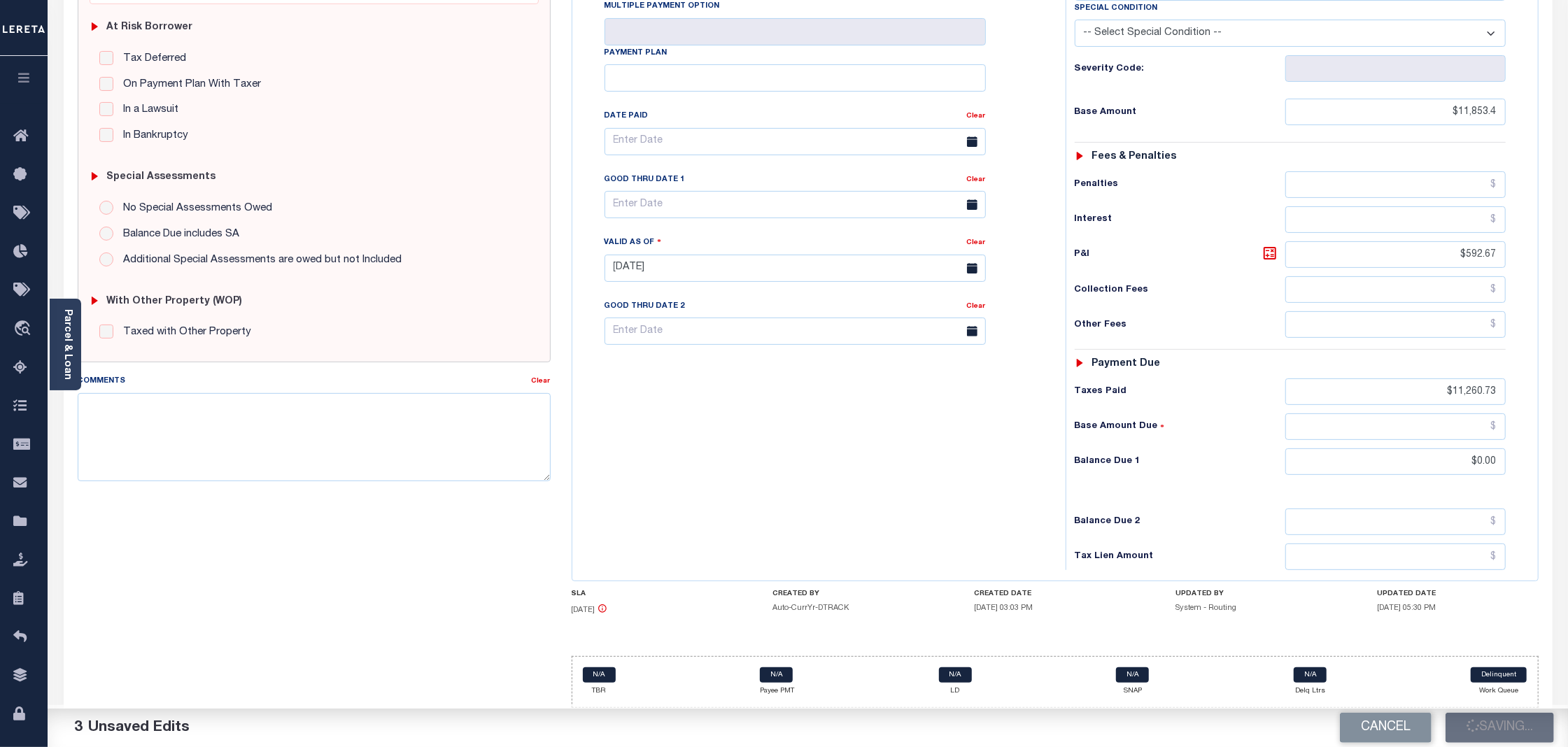
type input "$11,260.73"
type input "$0"
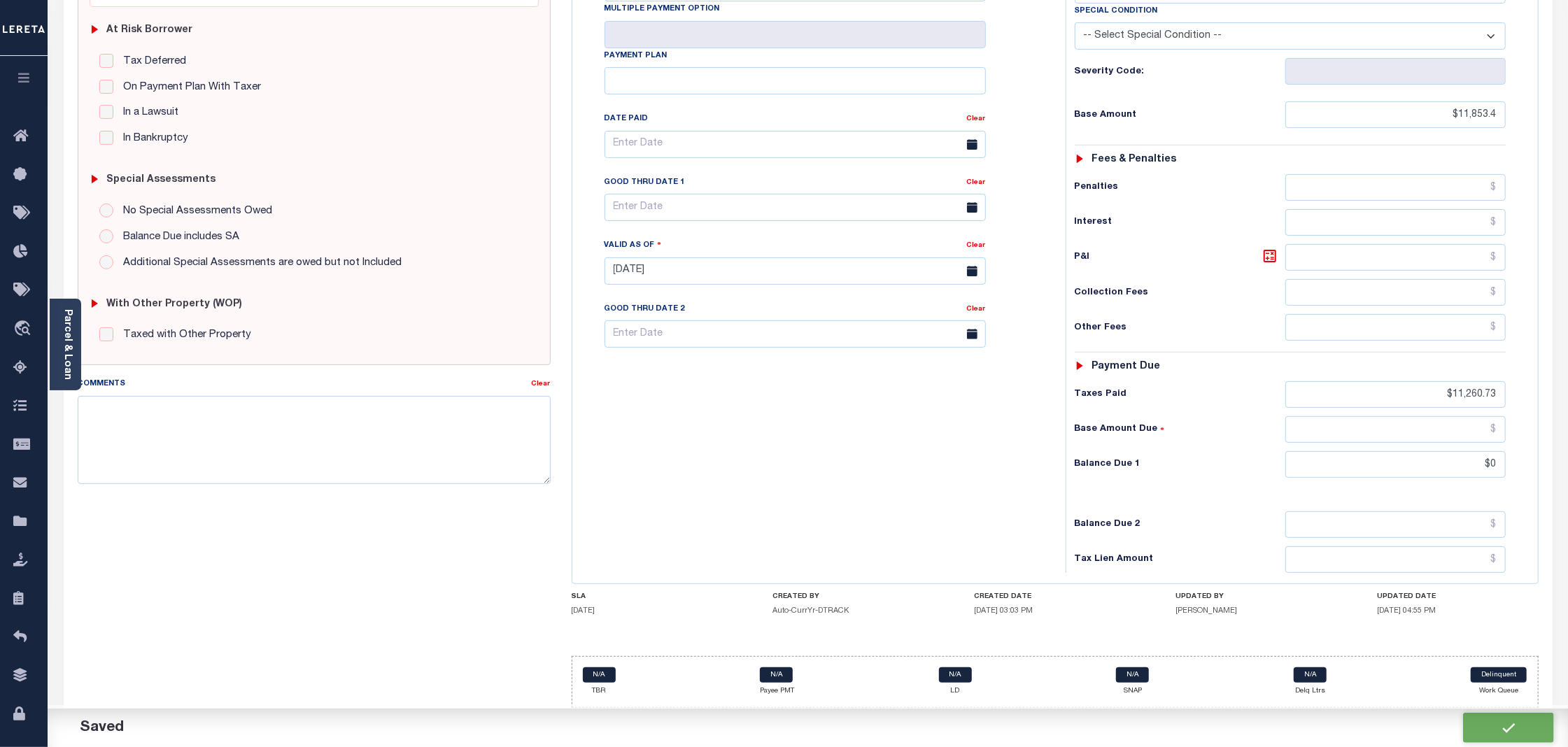
scroll to position [287, 0]
